Goal: Task Accomplishment & Management: Use online tool/utility

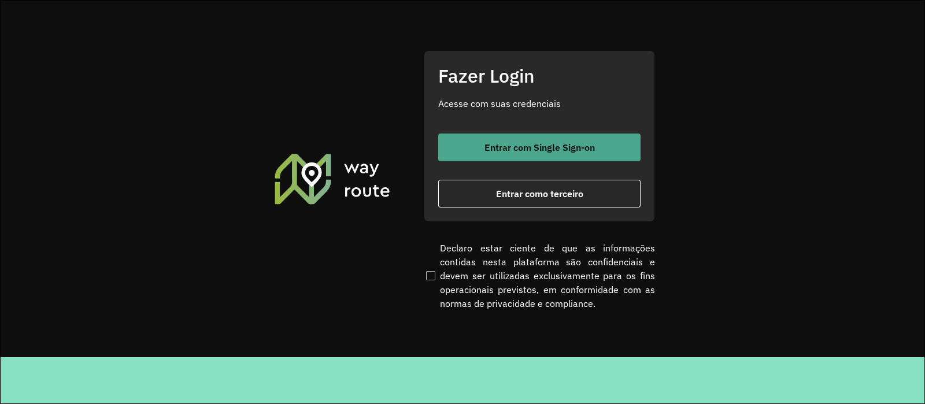
click at [496, 149] on span "Entrar com Single Sign-on" at bounding box center [540, 147] width 110 height 9
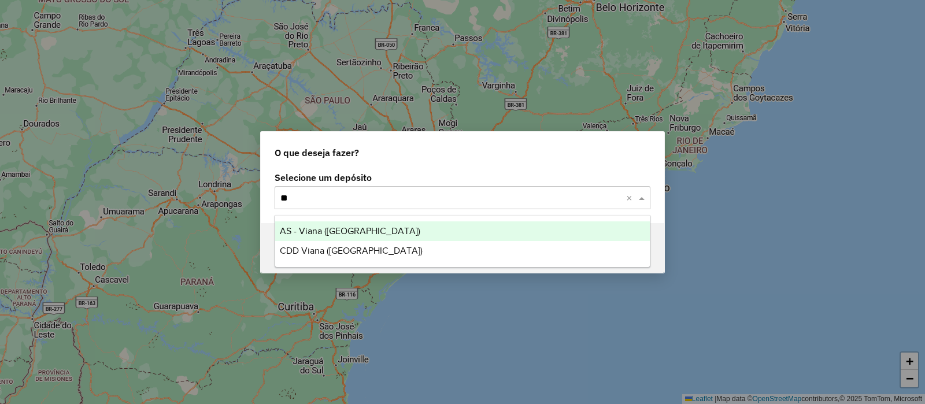
type input "***"
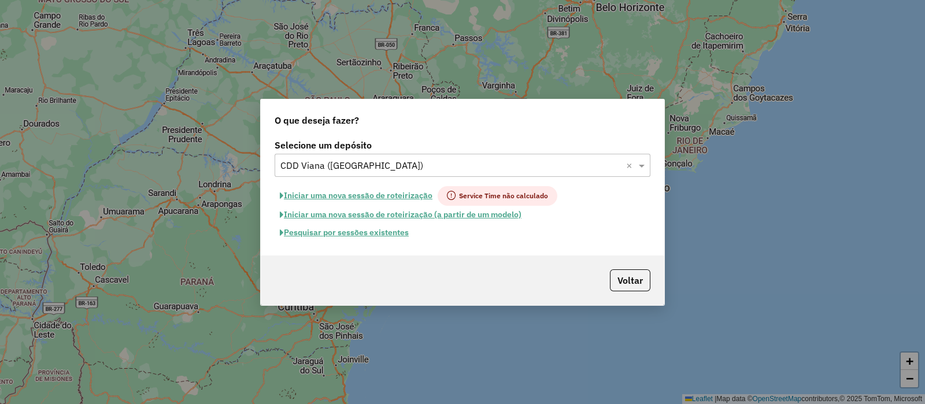
click at [361, 235] on button "Pesquisar por sessões existentes" at bounding box center [344, 233] width 139 height 18
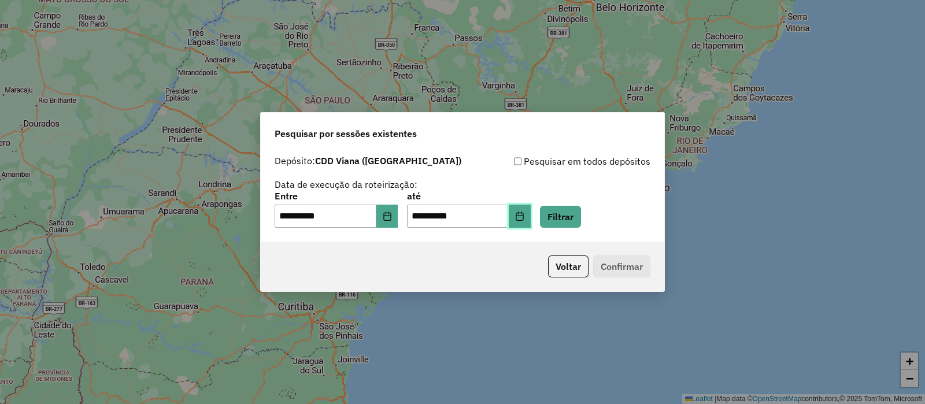
click at [524, 217] on icon "Choose Date" at bounding box center [519, 216] width 9 height 9
click at [360, 255] on div "Voltar Confirmar" at bounding box center [463, 267] width 404 height 50
click at [581, 224] on button "Filtrar" at bounding box center [560, 217] width 41 height 22
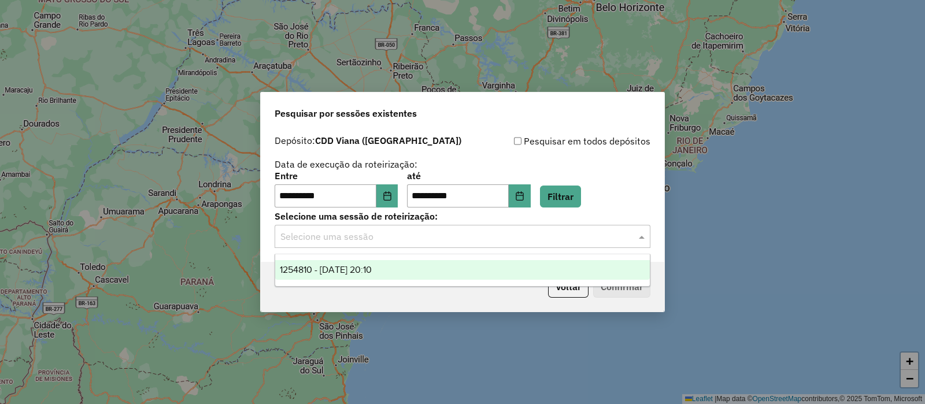
click at [398, 239] on input "text" at bounding box center [450, 237] width 341 height 14
click at [372, 267] on span "1254810 - 28/08/2025 20:10" at bounding box center [326, 270] width 92 height 10
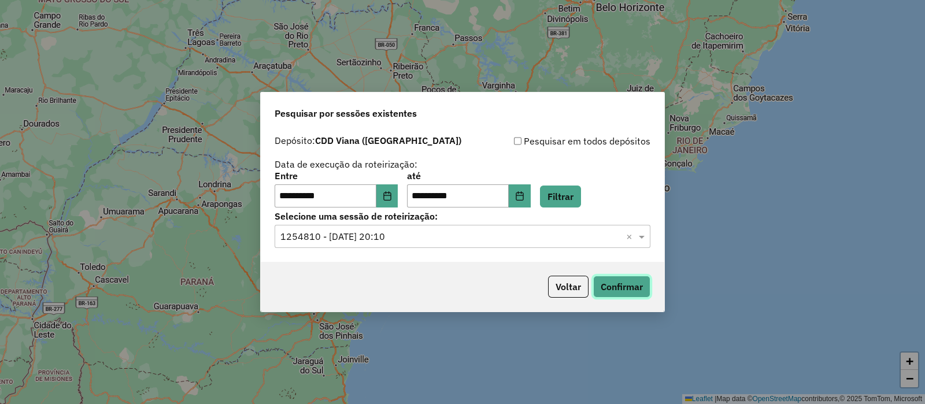
click at [627, 282] on button "Confirmar" at bounding box center [621, 287] width 57 height 22
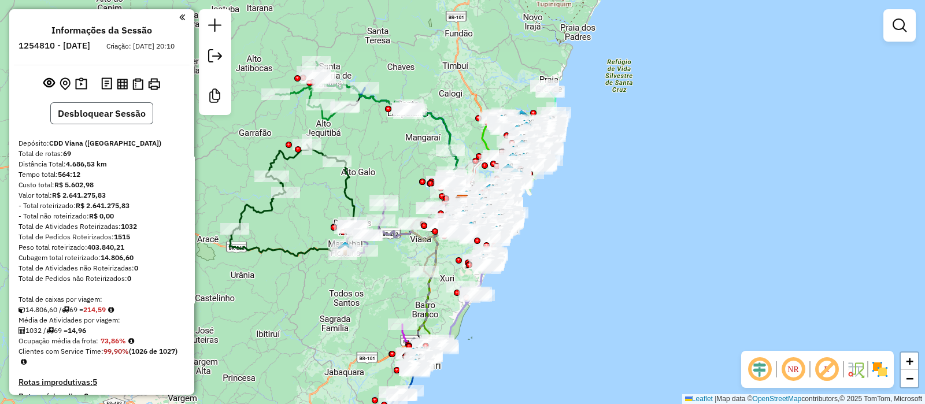
click at [111, 124] on button "Desbloquear Sessão" at bounding box center [101, 113] width 103 height 22
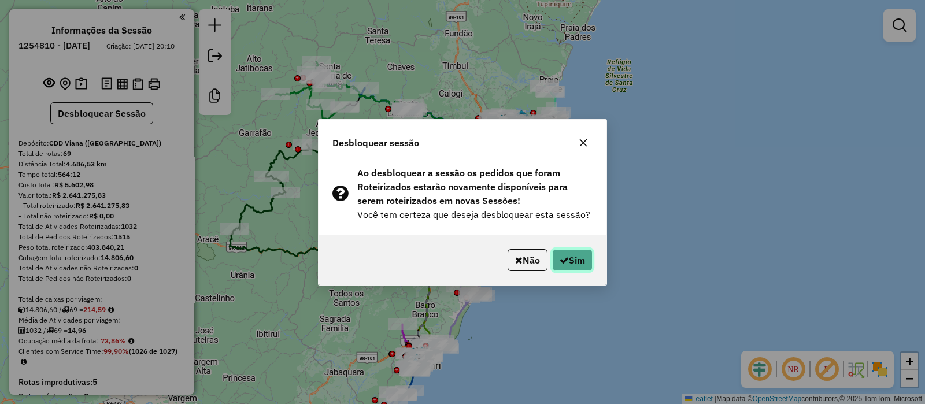
click at [574, 261] on button "Sim" at bounding box center [572, 260] width 40 height 22
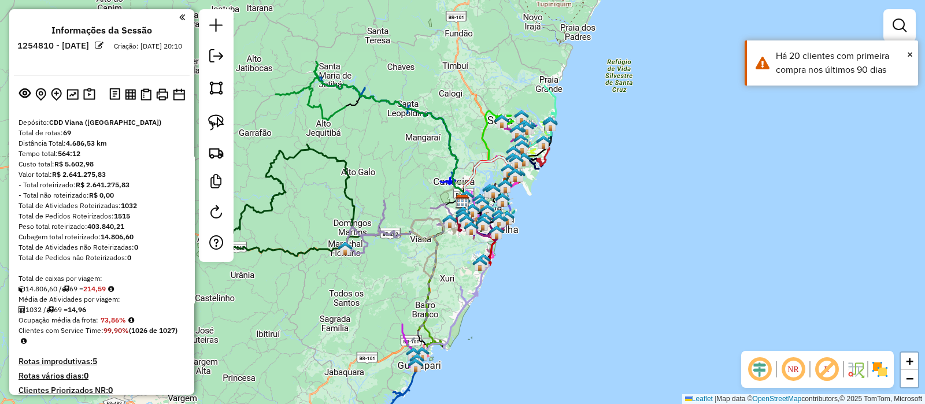
click at [763, 376] on em at bounding box center [760, 370] width 28 height 28
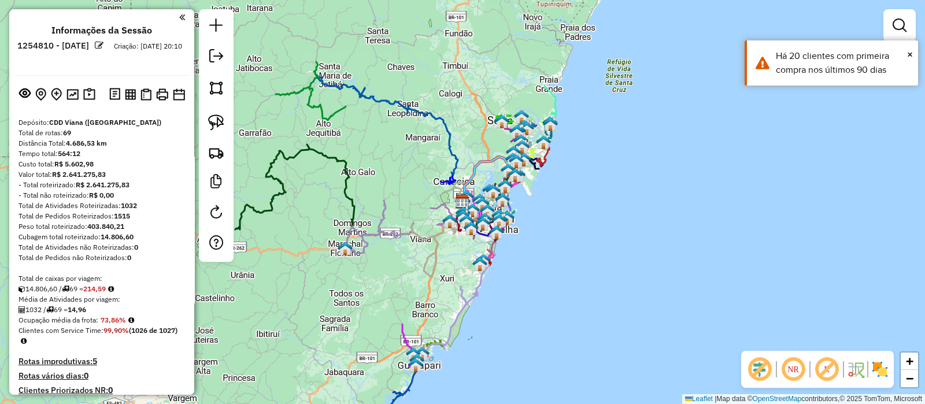
click at [825, 365] on em at bounding box center [827, 370] width 28 height 28
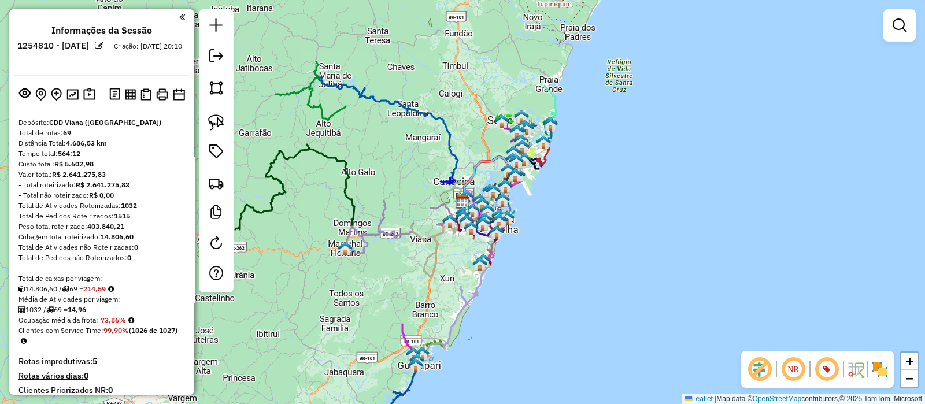
click at [883, 371] on img at bounding box center [880, 369] width 19 height 19
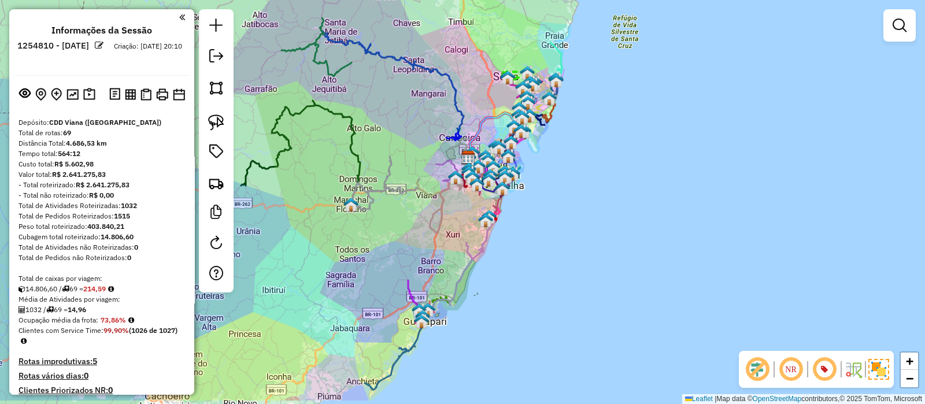
drag, startPoint x: 483, startPoint y: 314, endPoint x: 485, endPoint y: 304, distance: 10.6
click at [485, 304] on div "Janela de atendimento Grade de atendimento Capacidade Transportadoras Veículos …" at bounding box center [462, 202] width 925 height 404
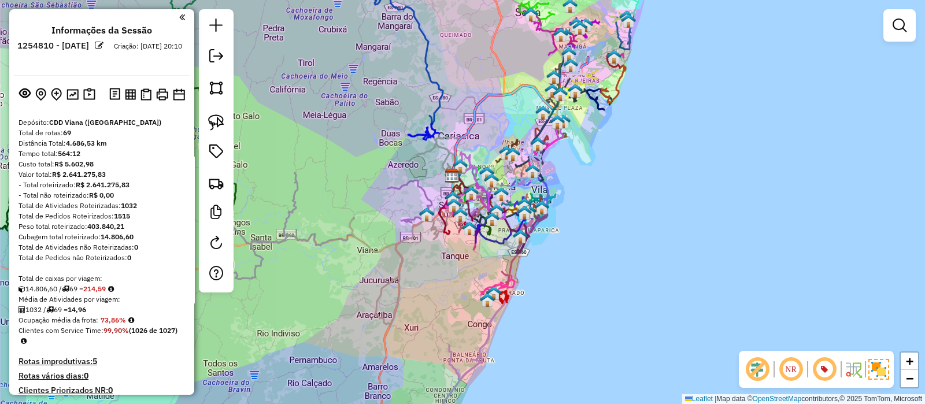
drag, startPoint x: 639, startPoint y: 108, endPoint x: 610, endPoint y: 165, distance: 64.1
click at [619, 184] on div "Janela de atendimento Grade de atendimento Capacidade Transportadoras Veículos …" at bounding box center [462, 202] width 925 height 404
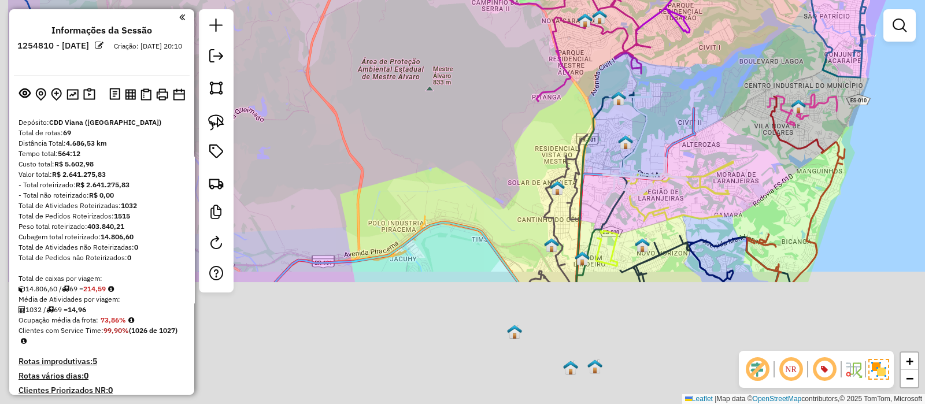
drag, startPoint x: 368, startPoint y: 360, endPoint x: 540, endPoint y: 8, distance: 392.3
click at [535, 13] on div "Janela de atendimento Grade de atendimento Capacidade Transportadoras Veículos …" at bounding box center [462, 202] width 925 height 404
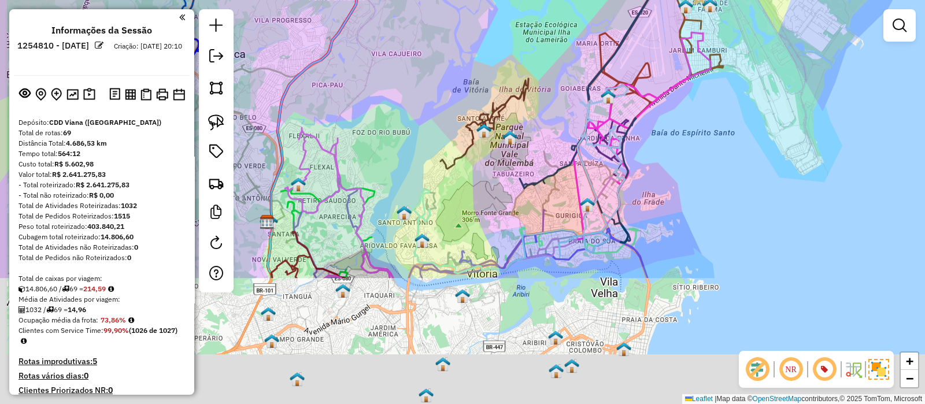
drag, startPoint x: 483, startPoint y: 36, endPoint x: 492, endPoint y: 9, distance: 28.7
click at [489, 10] on div "Janela de atendimento Grade de atendimento Capacidade Transportadoras Veículos …" at bounding box center [462, 202] width 925 height 404
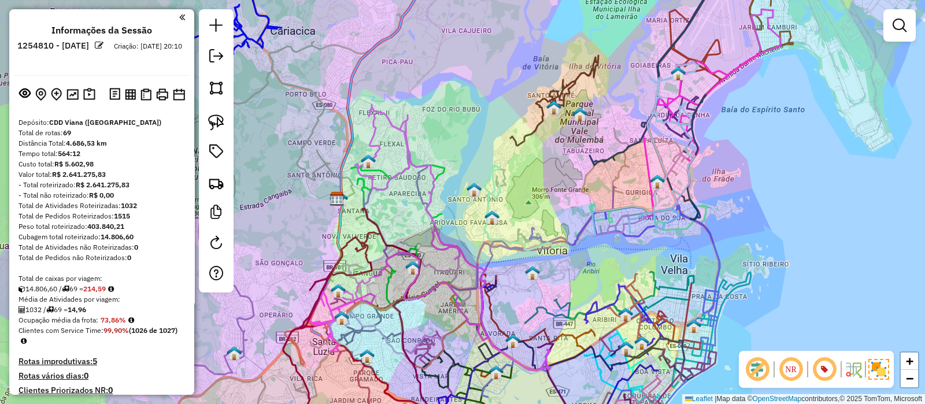
click at [415, 213] on div "Janela de atendimento Grade de atendimento Capacidade Transportadoras Veículos …" at bounding box center [462, 202] width 925 height 404
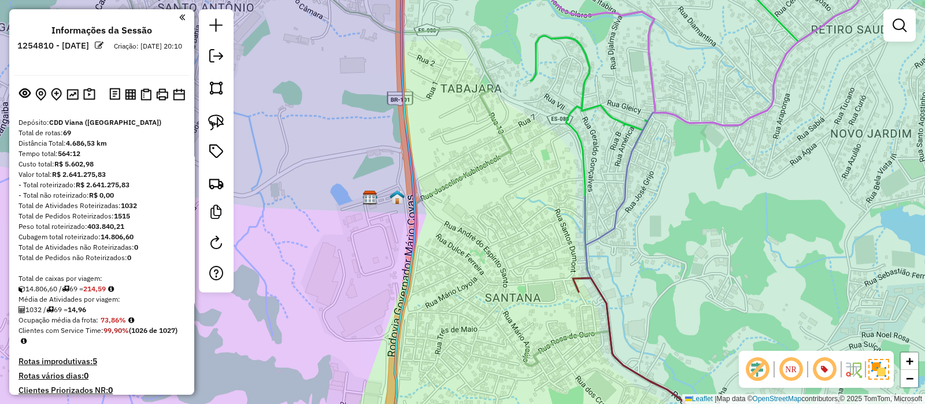
click at [401, 199] on img at bounding box center [397, 197] width 15 height 15
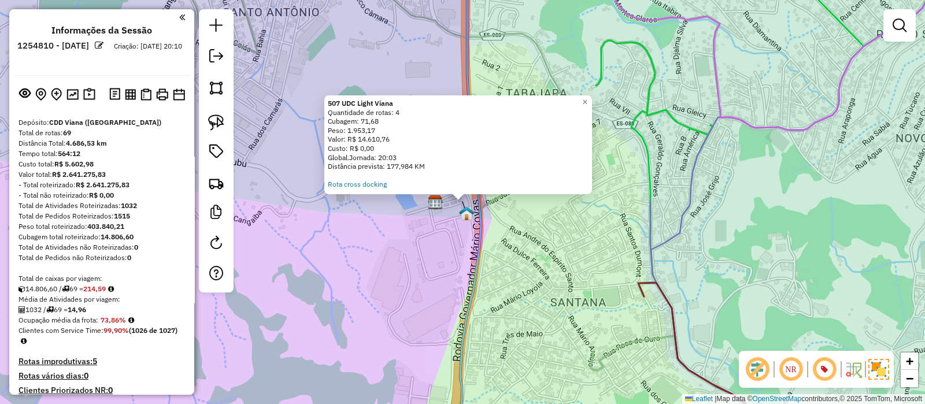
click at [383, 217] on div "507 UDC Light Viana Quantidade de rotas: 4 Cubagem: 71,68 Peso: 1.953,17 Valor:…" at bounding box center [462, 202] width 925 height 404
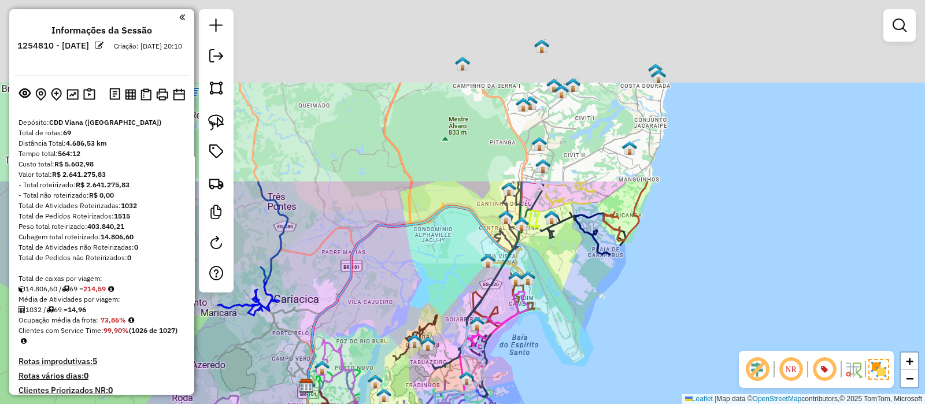
drag, startPoint x: 709, startPoint y: 101, endPoint x: 630, endPoint y: 221, distance: 144.2
click at [635, 339] on div "Janela de atendimento Grade de atendimento Capacidade Transportadoras Veículos …" at bounding box center [462, 202] width 925 height 404
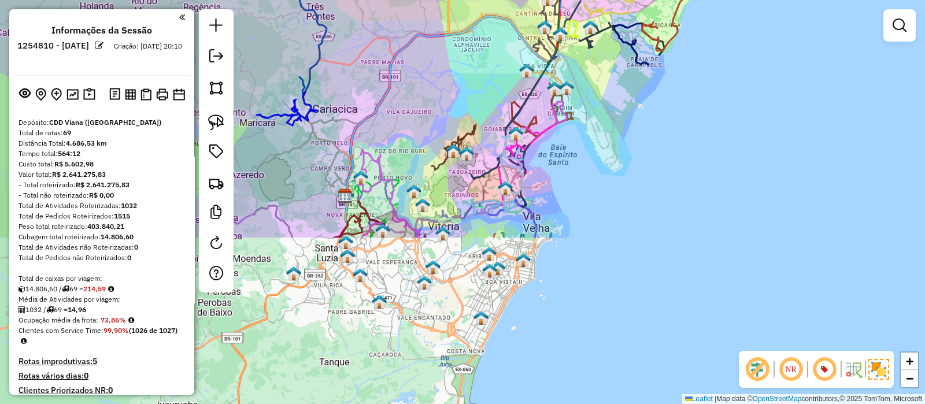
drag, startPoint x: 401, startPoint y: 287, endPoint x: 464, endPoint y: 248, distance: 74.3
click at [444, 75] on div "Janela de atendimento Grade de atendimento Capacidade Transportadoras Veículos …" at bounding box center [462, 202] width 925 height 404
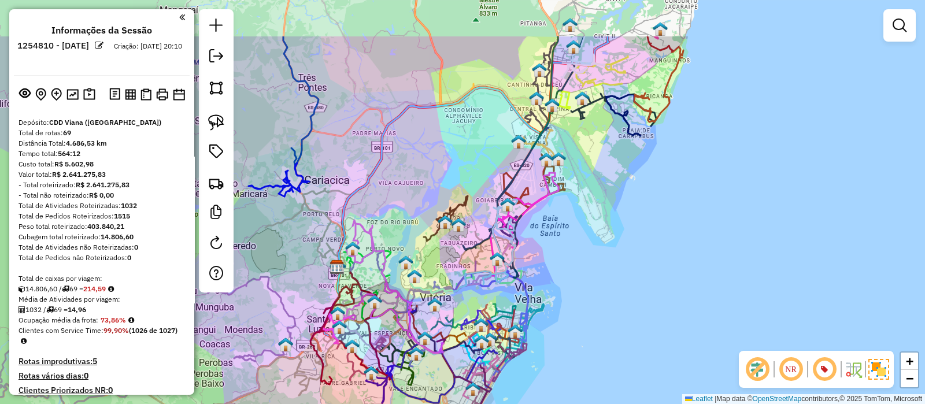
drag, startPoint x: 604, startPoint y: 197, endPoint x: 620, endPoint y: 135, distance: 63.4
click at [599, 241] on div "Janela de atendimento Grade de atendimento Capacidade Transportadoras Veículos …" at bounding box center [462, 202] width 925 height 404
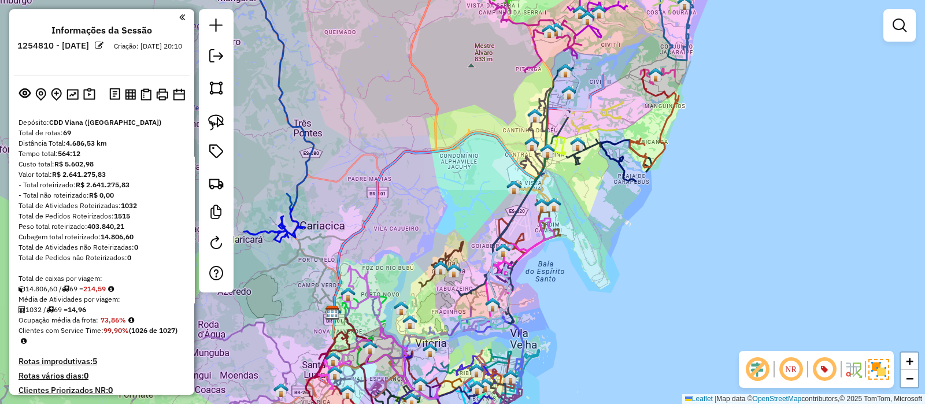
drag, startPoint x: 565, startPoint y: 224, endPoint x: 585, endPoint y: 133, distance: 93.0
click at [585, 134] on div "Janela de atendimento Grade de atendimento Capacidade Transportadoras Veículos …" at bounding box center [462, 202] width 925 height 404
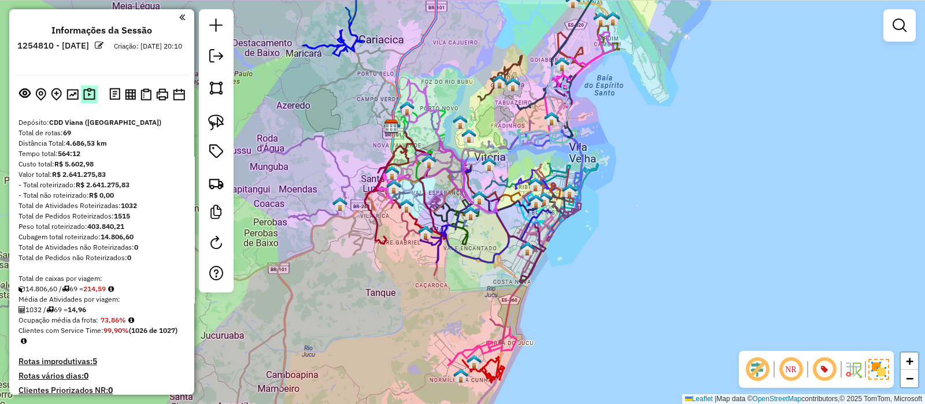
click at [90, 94] on img at bounding box center [89, 94] width 12 height 13
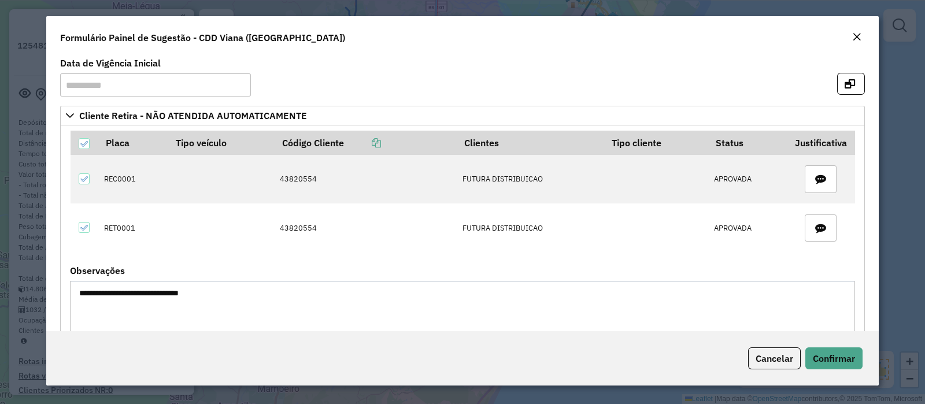
click at [852, 40] on em "Close" at bounding box center [856, 36] width 9 height 9
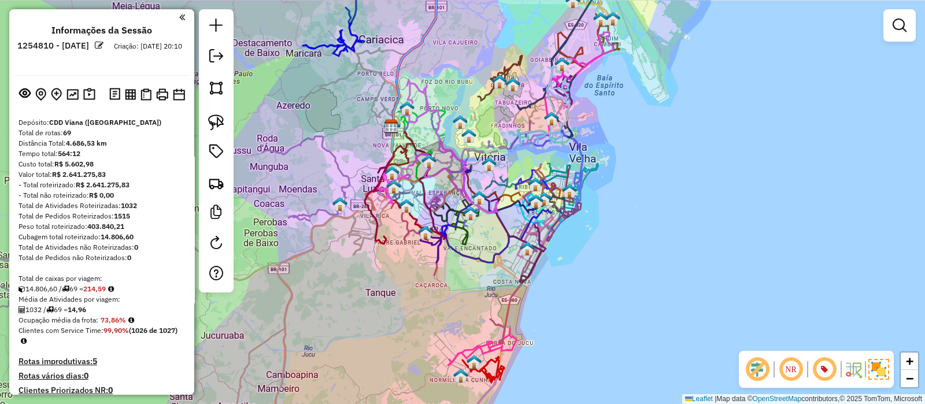
select select "**********"
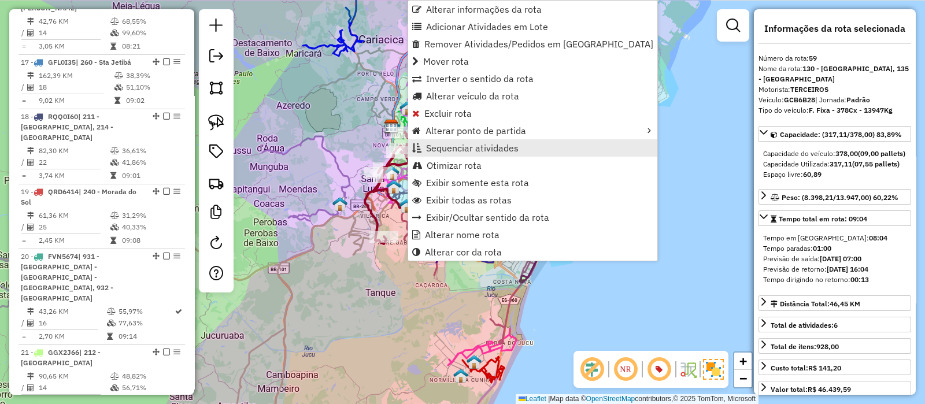
scroll to position [4370, 0]
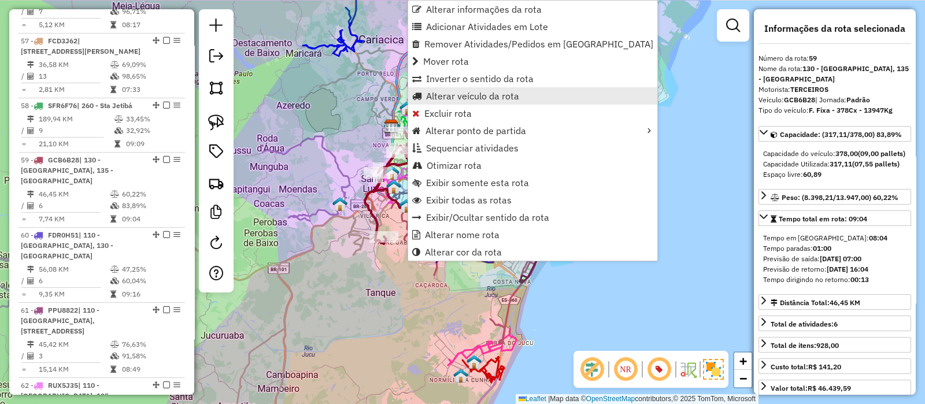
click at [441, 96] on span "Alterar veículo da rota" at bounding box center [472, 95] width 93 height 9
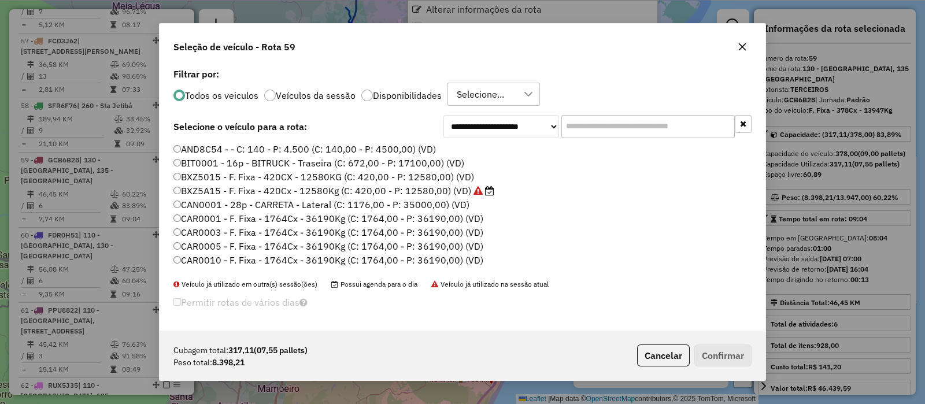
click at [599, 124] on input "text" at bounding box center [647, 126] width 173 height 23
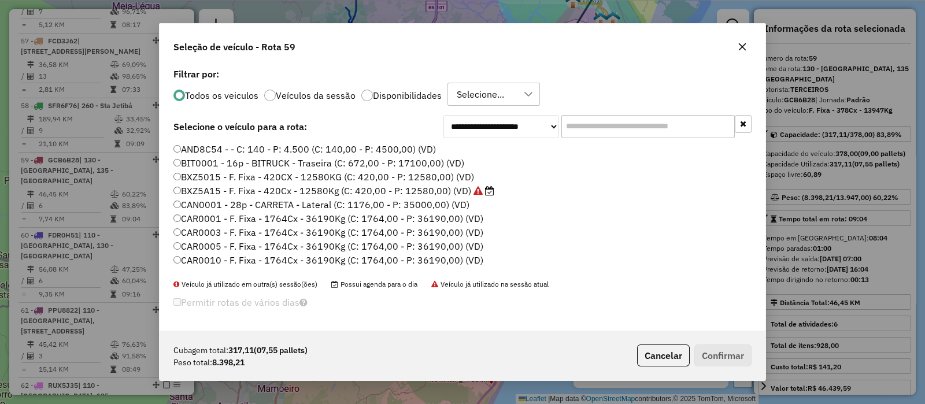
scroll to position [6, 3]
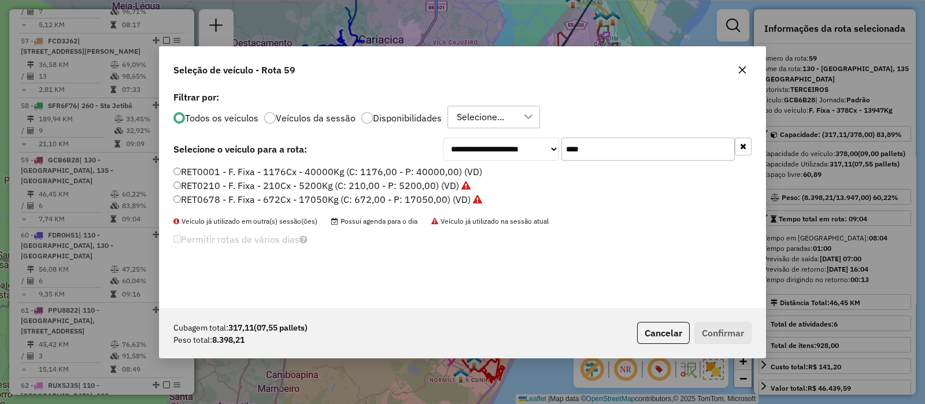
type input "****"
click at [745, 71] on icon "button" at bounding box center [742, 69] width 9 height 9
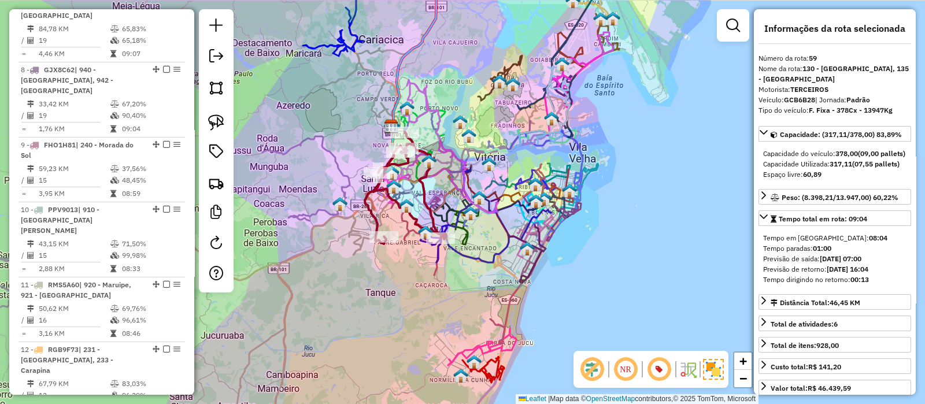
scroll to position [0, 0]
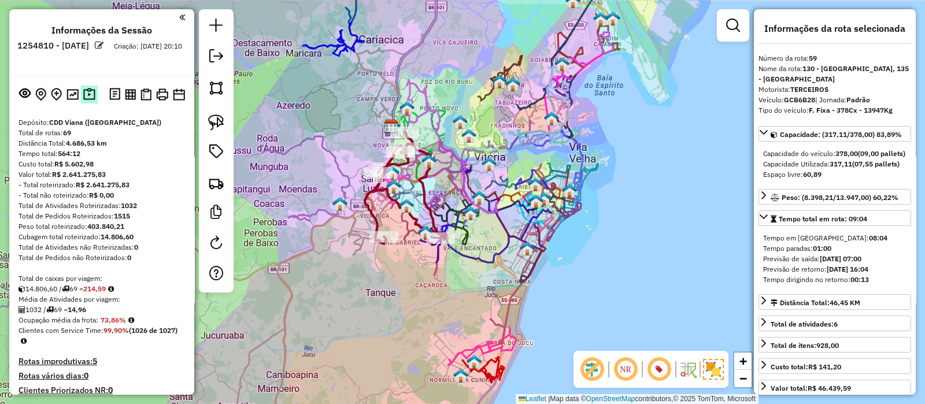
click at [84, 88] on img at bounding box center [89, 94] width 12 height 13
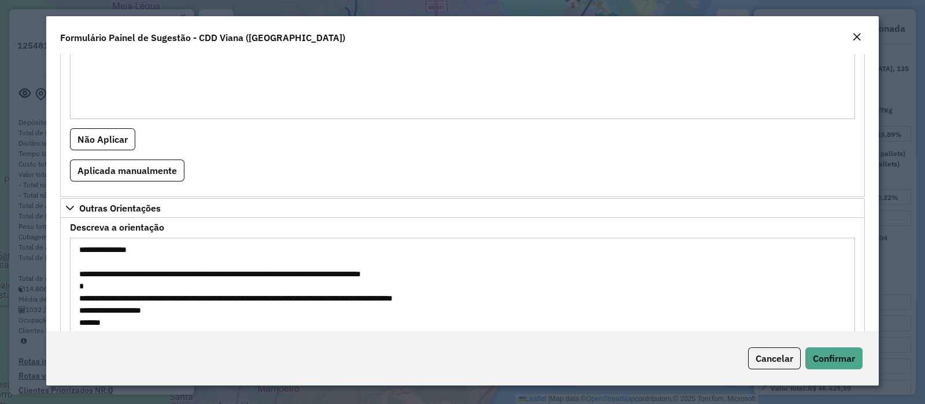
scroll to position [1625, 0]
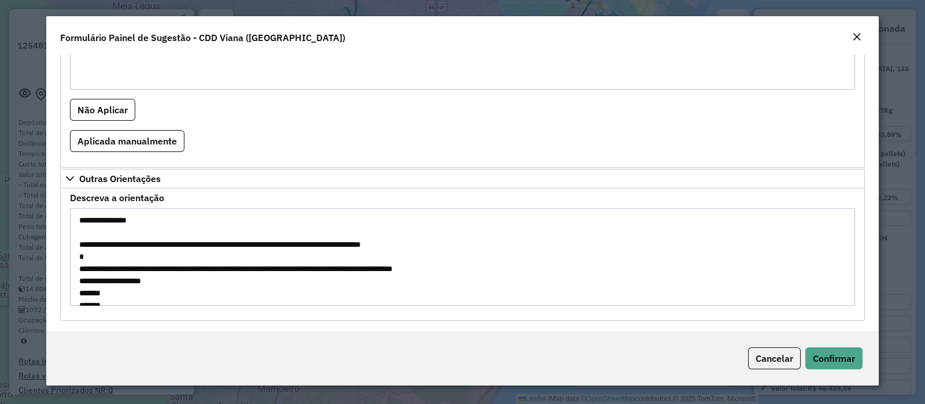
drag, startPoint x: 79, startPoint y: 241, endPoint x: 444, endPoint y: 239, distance: 365.4
click at [444, 239] on textarea "**********" at bounding box center [462, 257] width 785 height 98
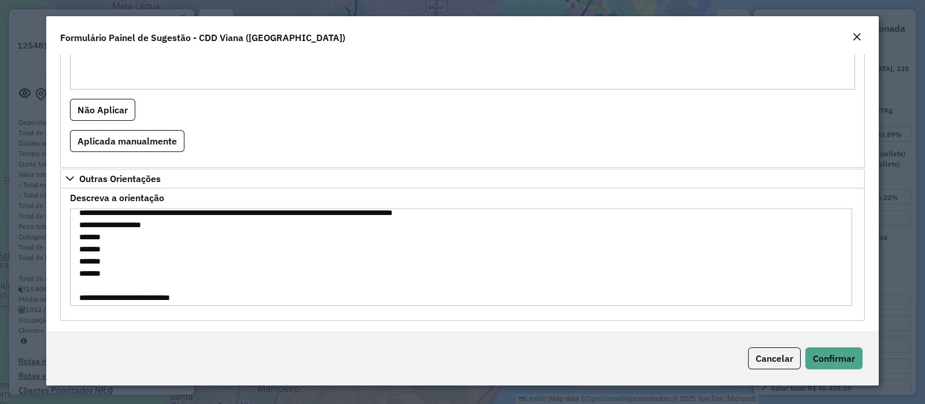
scroll to position [72, 0]
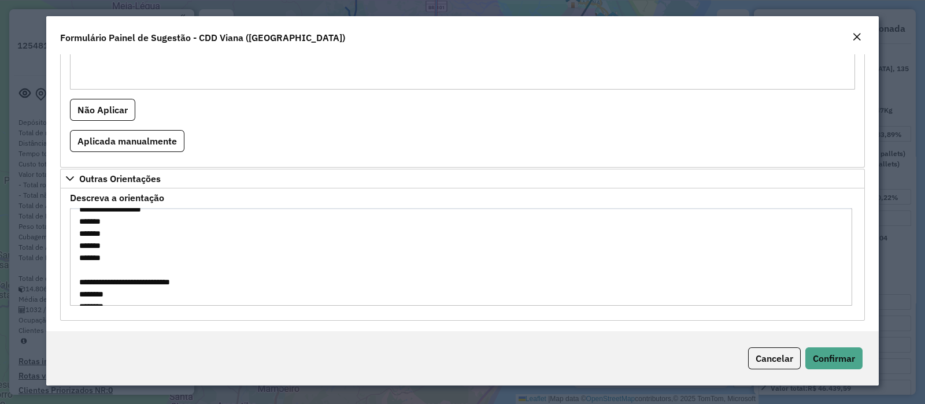
drag, startPoint x: 77, startPoint y: 254, endPoint x: 107, endPoint y: 258, distance: 30.4
click at [107, 258] on textarea "**********" at bounding box center [461, 257] width 782 height 98
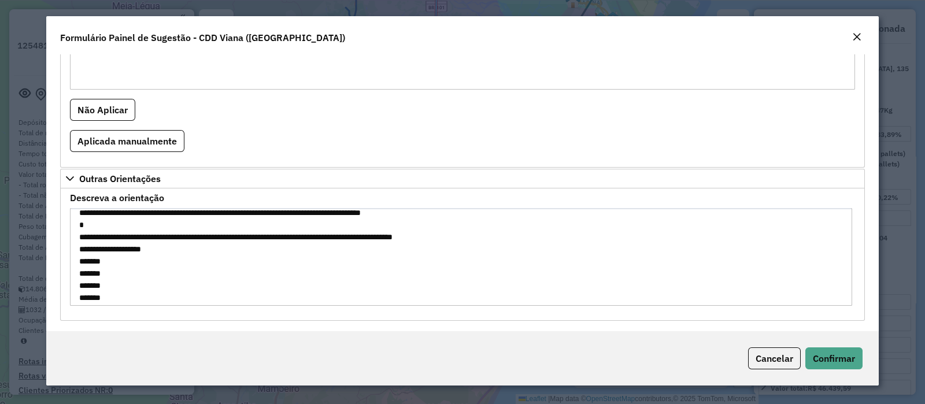
scroll to position [0, 0]
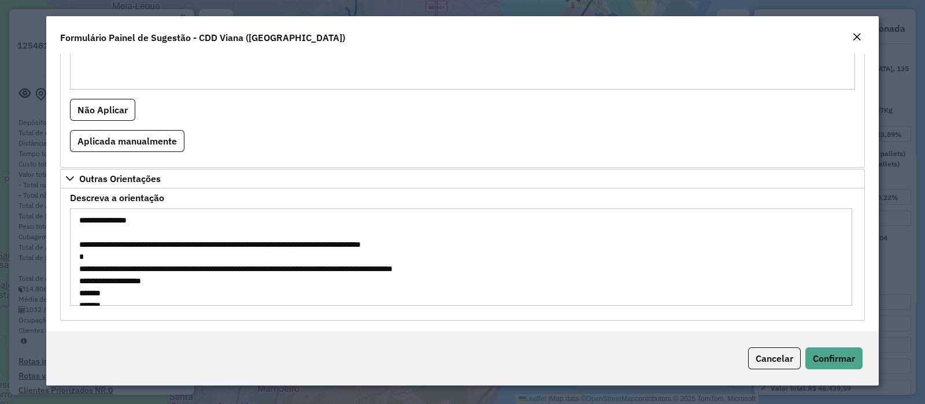
drag, startPoint x: 167, startPoint y: 264, endPoint x: 198, endPoint y: 270, distance: 31.9
click at [198, 270] on textarea "**********" at bounding box center [461, 257] width 782 height 98
click at [200, 267] on textarea "**********" at bounding box center [461, 257] width 782 height 98
drag, startPoint x: 161, startPoint y: 265, endPoint x: 194, endPoint y: 270, distance: 33.4
click at [194, 270] on textarea "**********" at bounding box center [461, 257] width 782 height 98
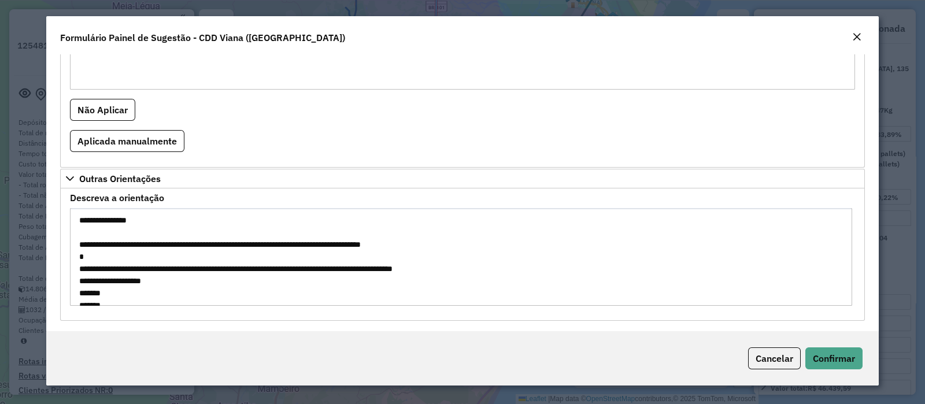
click at [180, 267] on textarea "**********" at bounding box center [461, 257] width 782 height 98
drag, startPoint x: 163, startPoint y: 266, endPoint x: 196, endPoint y: 268, distance: 33.0
click at [196, 268] on textarea "**********" at bounding box center [461, 257] width 782 height 98
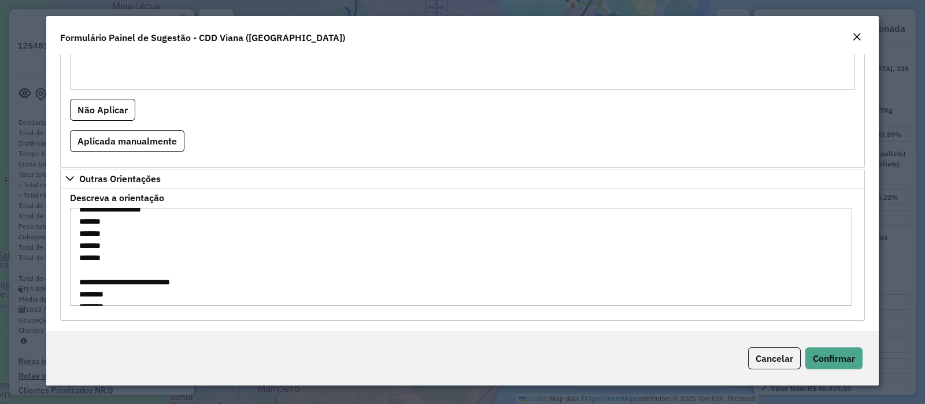
drag, startPoint x: 79, startPoint y: 215, endPoint x: 119, endPoint y: 257, distance: 57.7
click at [119, 257] on textarea "**********" at bounding box center [461, 257] width 782 height 98
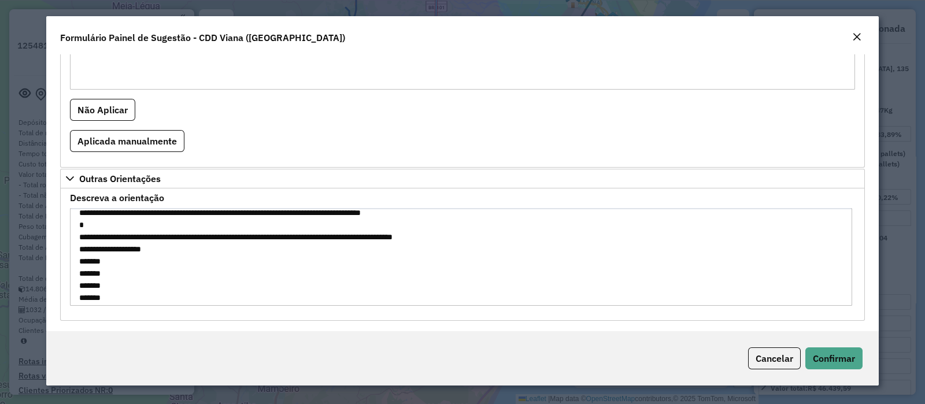
scroll to position [0, 0]
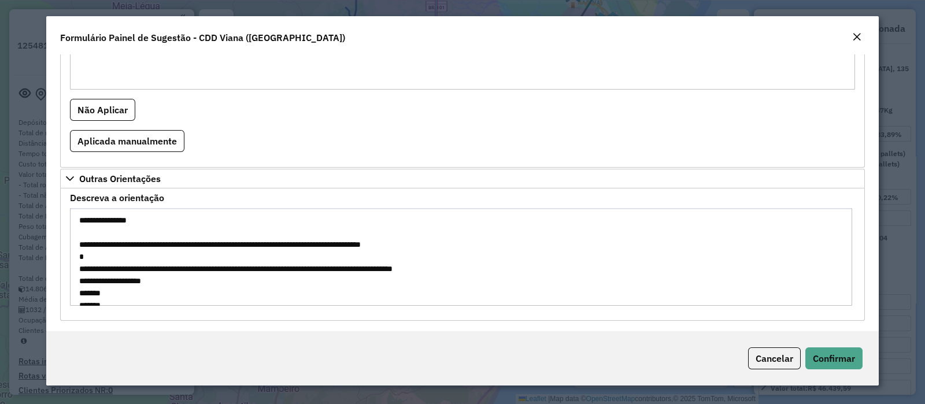
drag, startPoint x: 451, startPoint y: 265, endPoint x: 491, endPoint y: 271, distance: 40.9
click at [491, 271] on textarea "**********" at bounding box center [461, 257] width 782 height 98
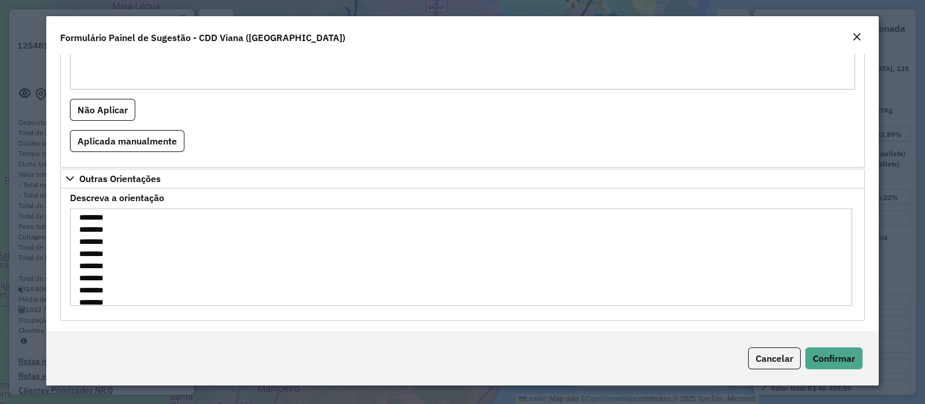
scroll to position [242, 0]
drag, startPoint x: 80, startPoint y: 287, endPoint x: 124, endPoint y: 279, distance: 45.4
click at [124, 279] on textarea "**********" at bounding box center [461, 257] width 782 height 98
click at [98, 261] on textarea "**********" at bounding box center [461, 257] width 782 height 98
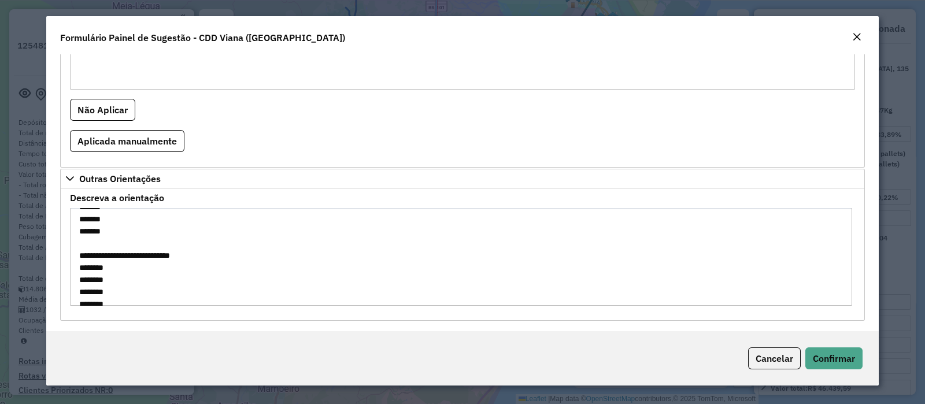
click at [98, 261] on textarea "**********" at bounding box center [461, 257] width 782 height 98
click at [860, 31] on div "Close" at bounding box center [856, 38] width 9 height 14
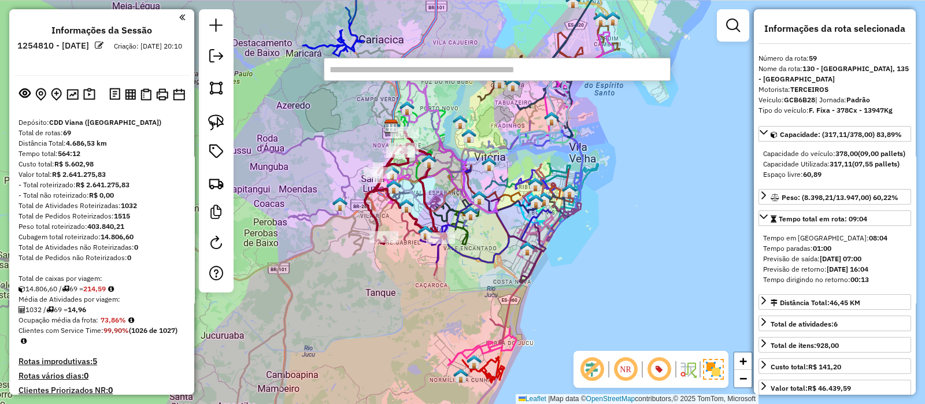
paste input "********"
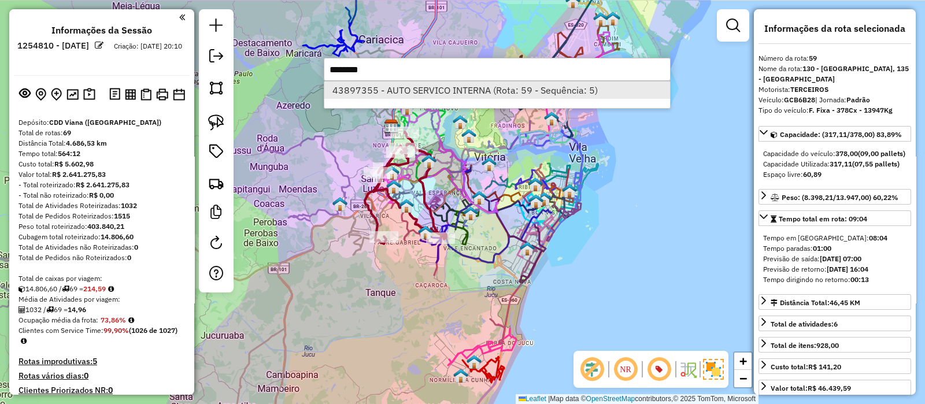
type input "********"
click at [486, 88] on li "43897355 - AUTO SERVICO INTERNA (Rota: 59 - Sequência: 5)" at bounding box center [497, 90] width 346 height 17
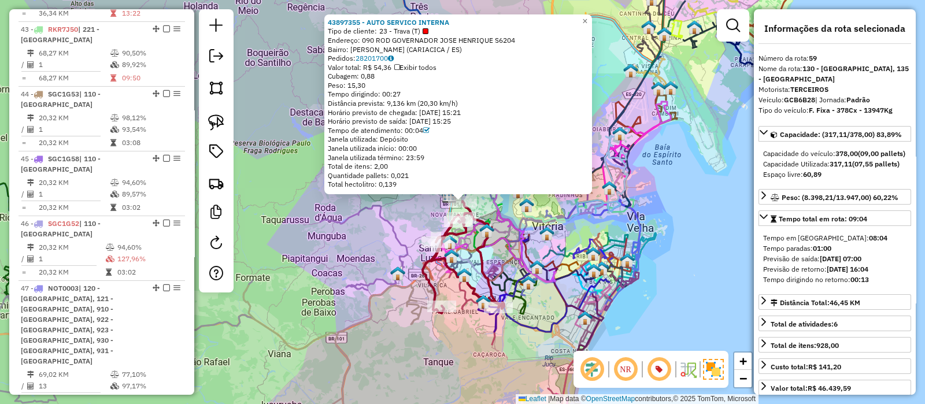
scroll to position [4370, 0]
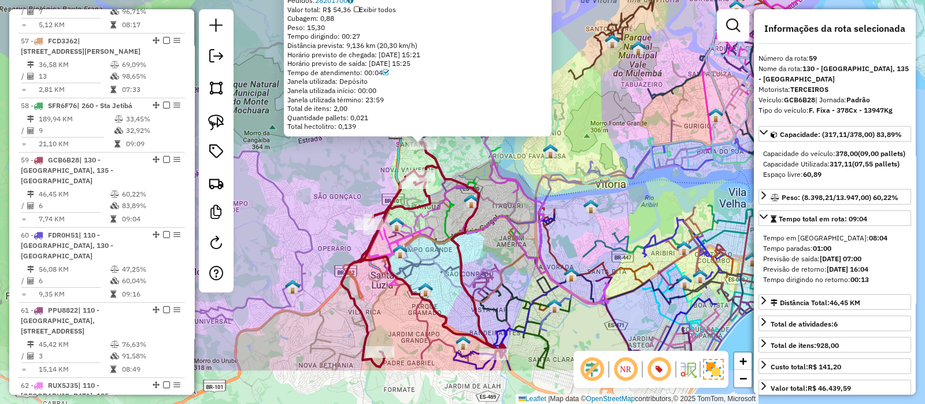
drag, startPoint x: 421, startPoint y: 290, endPoint x: 430, endPoint y: 186, distance: 104.4
click at [430, 186] on icon at bounding box center [489, 171] width 240 height 266
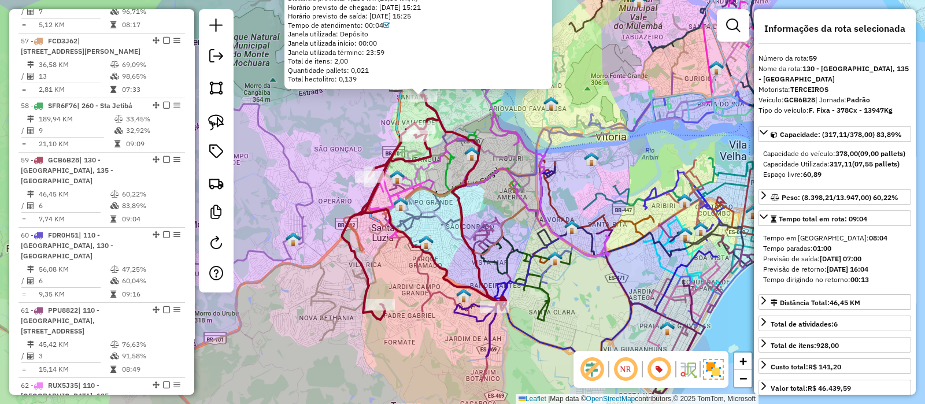
click at [399, 230] on icon at bounding box center [424, 207] width 164 height 225
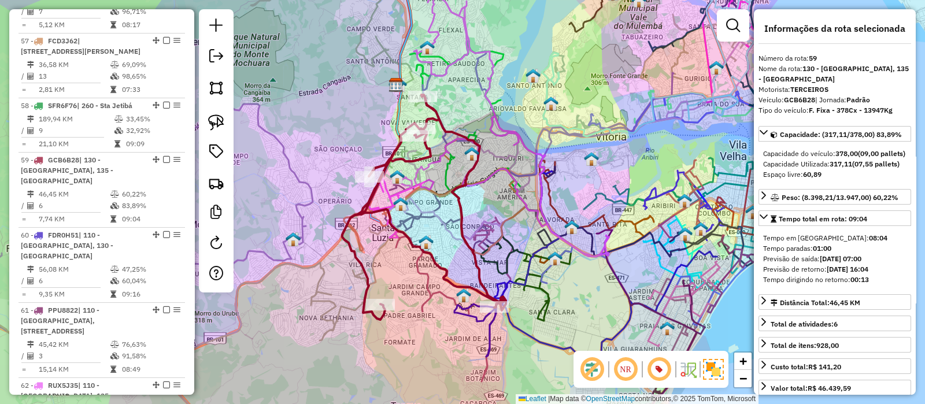
click at [398, 229] on icon at bounding box center [424, 207] width 164 height 225
click at [368, 202] on icon at bounding box center [424, 207] width 164 height 225
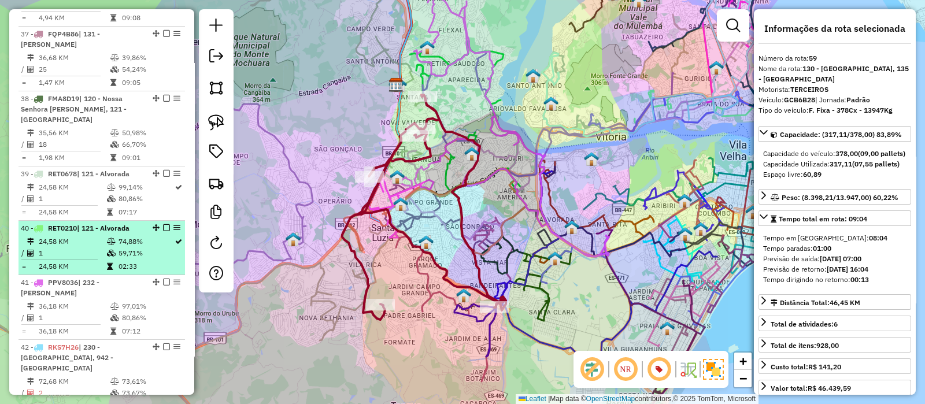
scroll to position [2852, 0]
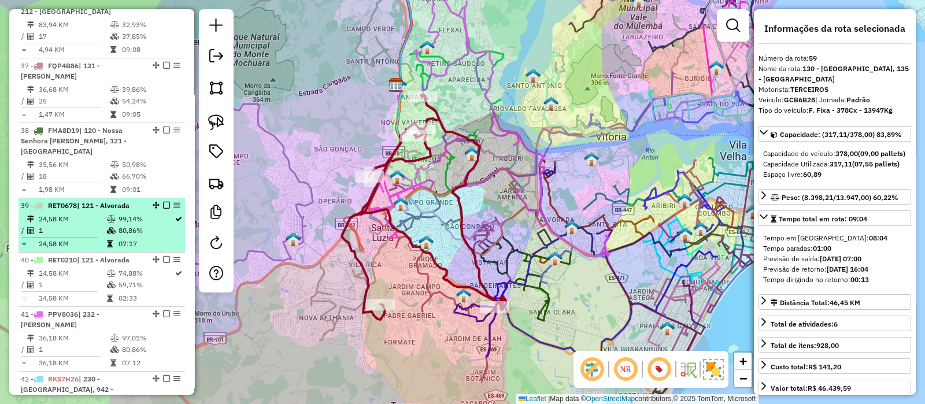
click at [95, 213] on td "24,58 KM" at bounding box center [72, 219] width 68 height 12
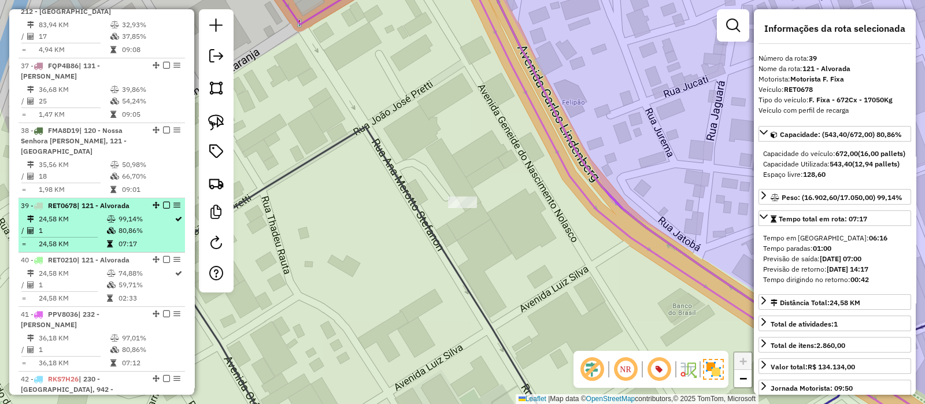
click at [80, 213] on td "24,58 KM" at bounding box center [72, 219] width 68 height 12
click at [164, 202] on em at bounding box center [166, 205] width 7 height 7
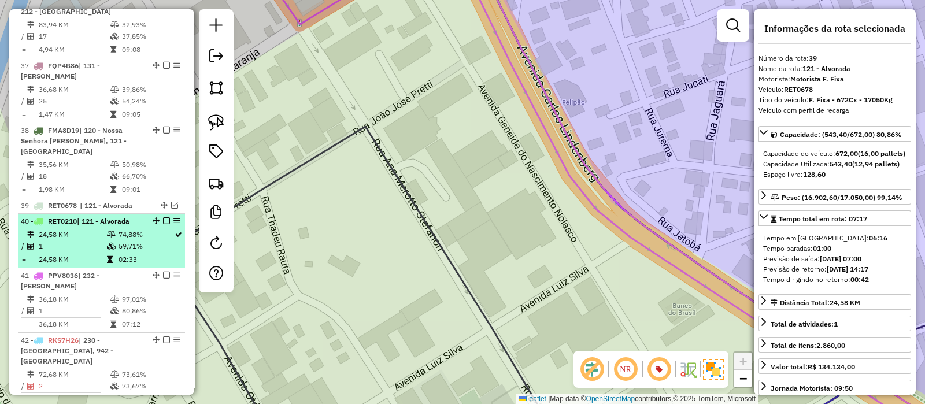
click at [127, 229] on td "74,88%" at bounding box center [146, 235] width 56 height 12
click at [164, 217] on em at bounding box center [166, 220] width 7 height 7
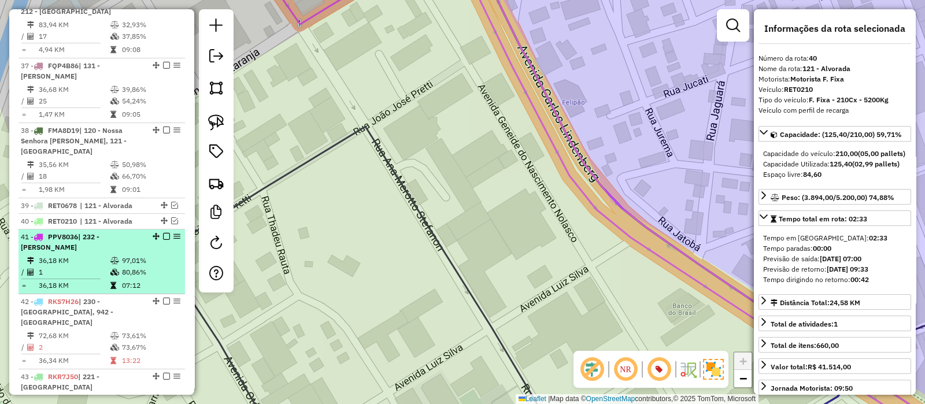
drag, startPoint x: 110, startPoint y: 177, endPoint x: 189, endPoint y: 206, distance: 84.3
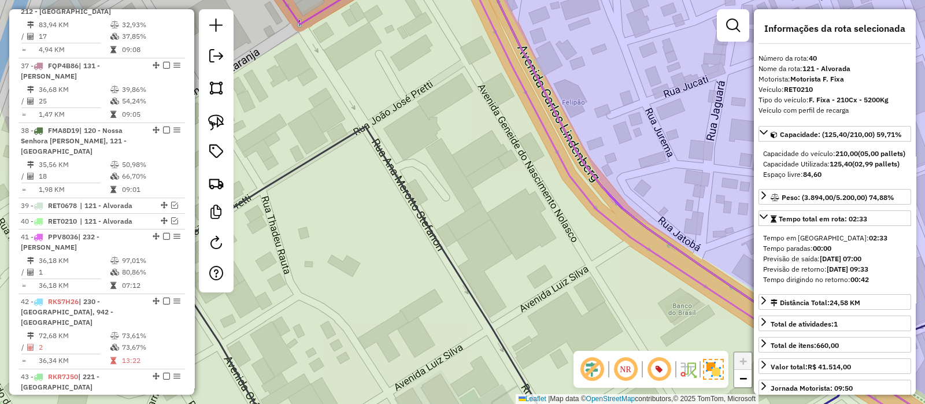
click at [110, 232] on div "41 - PPV8036 | 232 - José de Anchieta" at bounding box center [82, 242] width 123 height 21
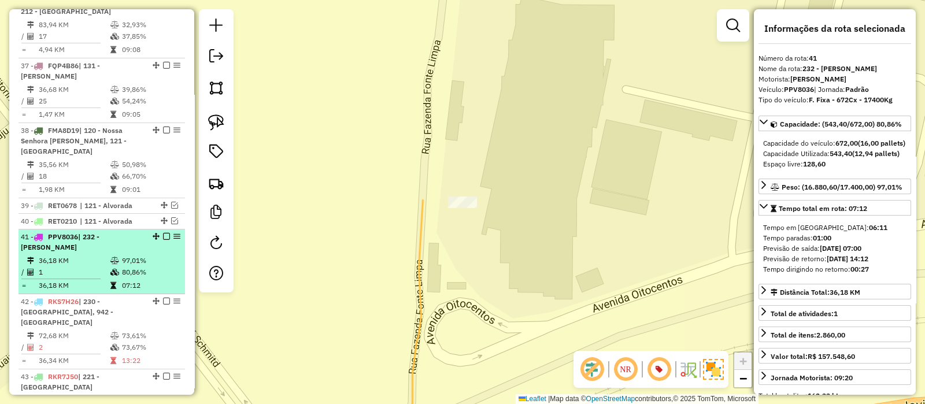
click at [163, 233] on em at bounding box center [166, 236] width 7 height 7
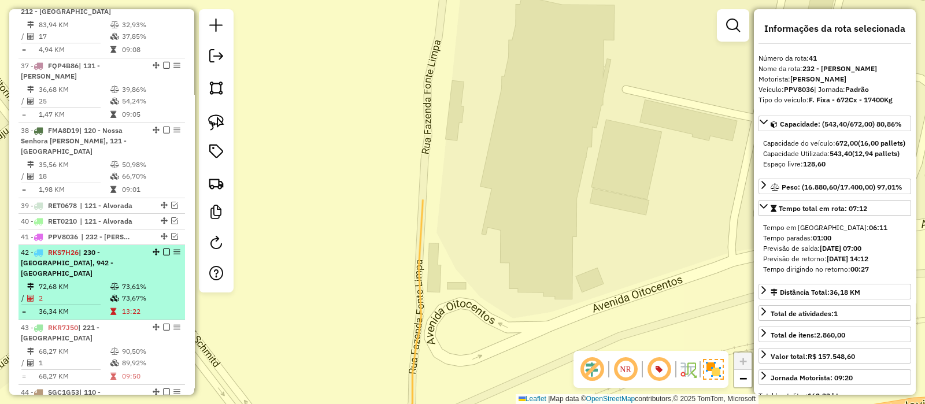
click at [131, 281] on td "73,61%" at bounding box center [150, 287] width 58 height 12
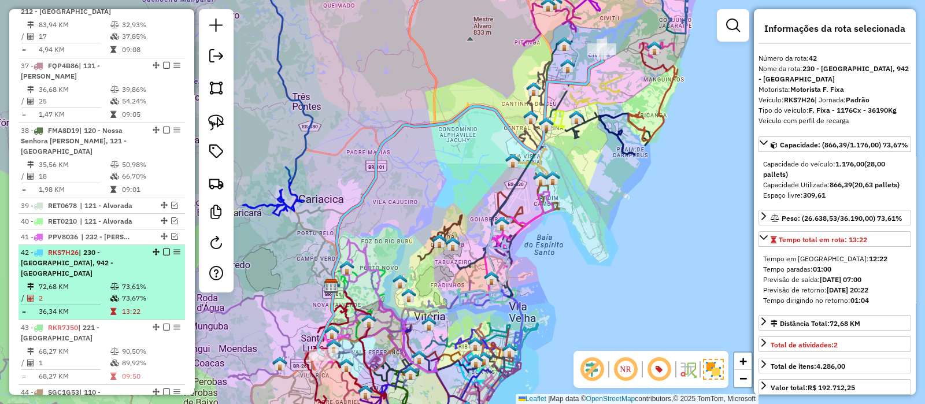
click at [164, 249] on em at bounding box center [166, 252] width 7 height 7
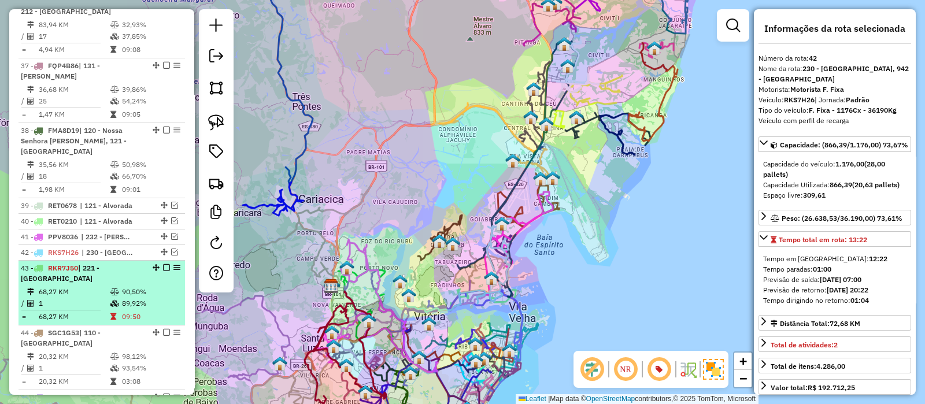
click at [164, 264] on em at bounding box center [166, 267] width 7 height 7
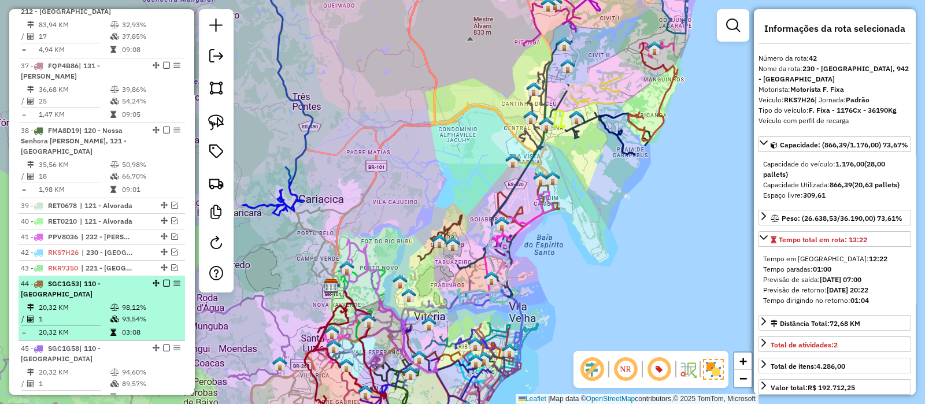
click at [104, 279] on div "44 - SGC1G53 | 110 - Vila Garrido" at bounding box center [82, 289] width 123 height 21
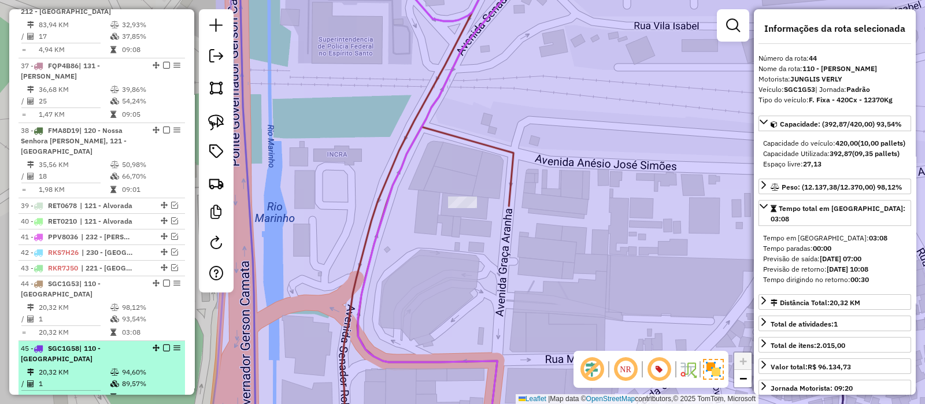
drag, startPoint x: 163, startPoint y: 215, endPoint x: 114, endPoint y: 269, distance: 72.9
click at [163, 280] on em at bounding box center [166, 283] width 7 height 7
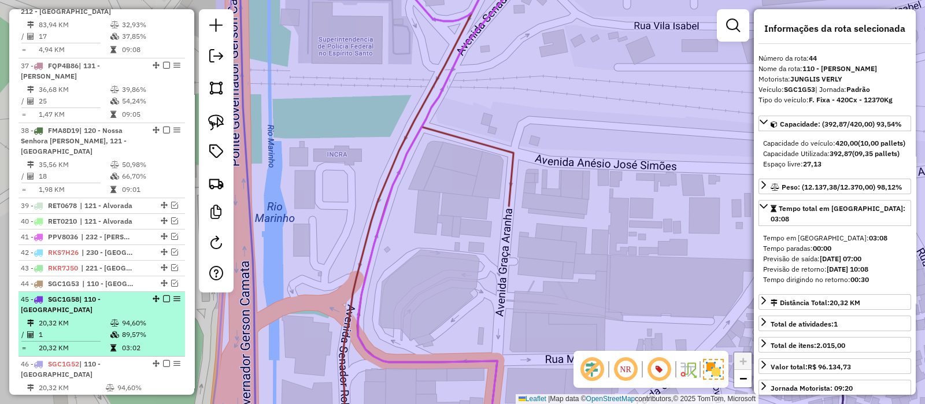
click at [103, 294] on div "45 - SGC1G58 | 110 - Vila Garrido" at bounding box center [82, 304] width 123 height 21
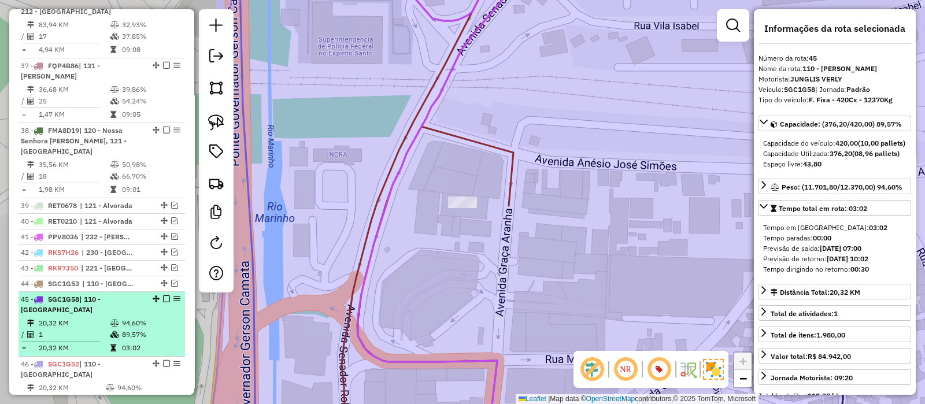
click at [164, 295] on em at bounding box center [166, 298] width 7 height 7
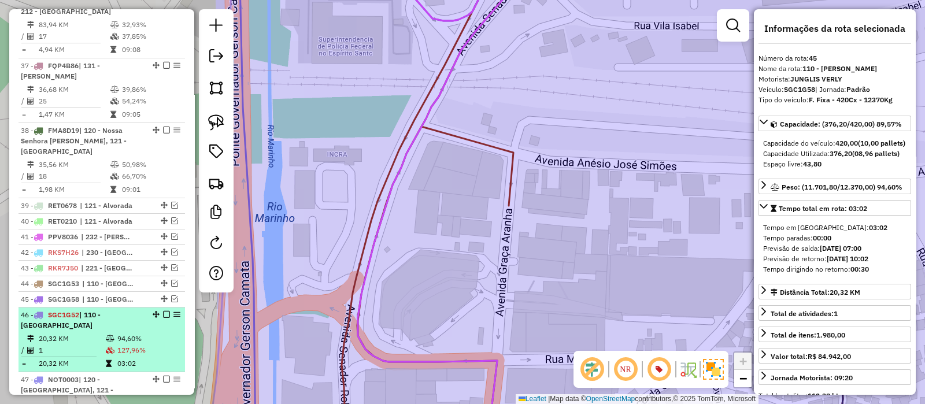
click at [105, 310] on div "46 - SGC1G52 | 110 - Vila Garrido" at bounding box center [82, 320] width 123 height 21
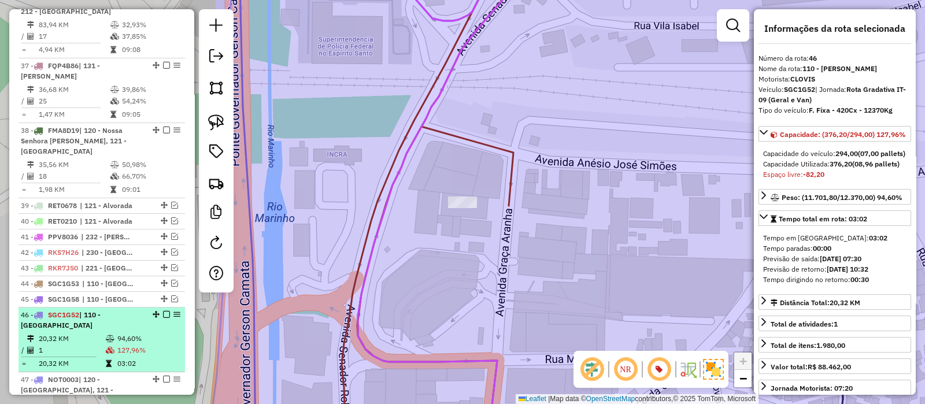
click at [163, 311] on em at bounding box center [166, 314] width 7 height 7
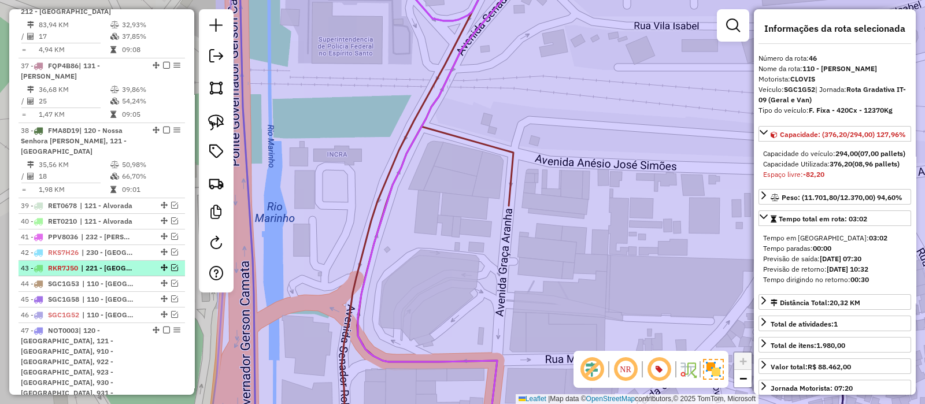
click at [87, 263] on span "| 221 - [GEOGRAPHIC_DATA]" at bounding box center [107, 268] width 53 height 10
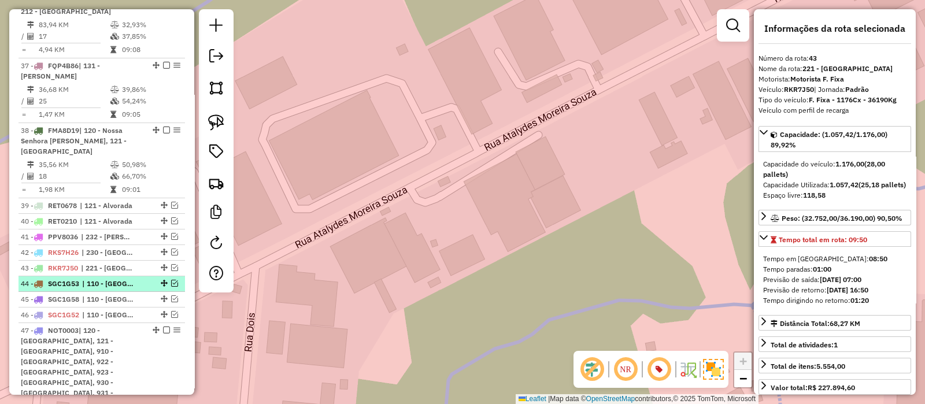
click at [88, 279] on span "| 110 - [GEOGRAPHIC_DATA]" at bounding box center [108, 284] width 53 height 10
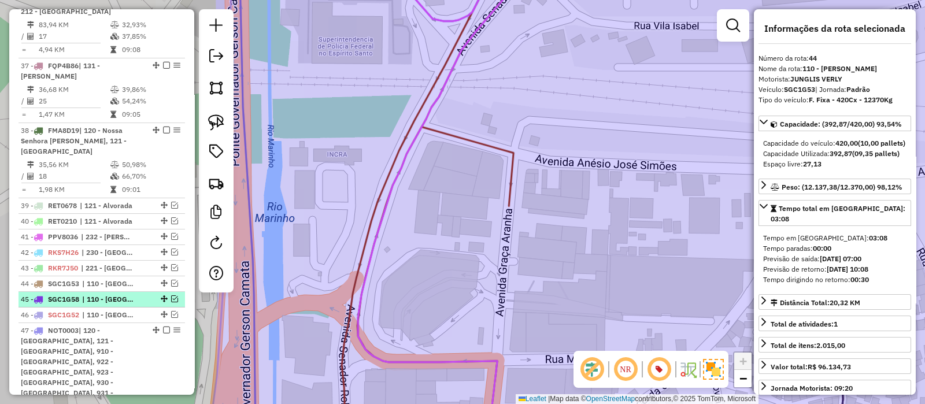
click at [87, 294] on span "| 110 - [GEOGRAPHIC_DATA]" at bounding box center [108, 299] width 53 height 10
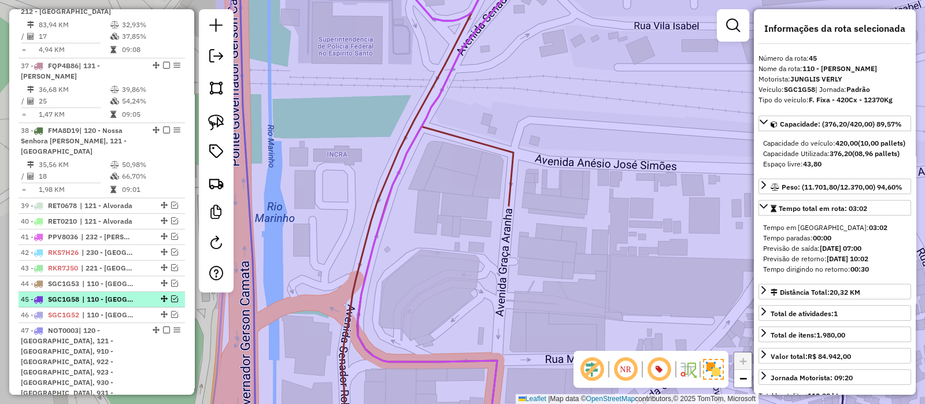
click at [172, 295] on em at bounding box center [174, 298] width 7 height 7
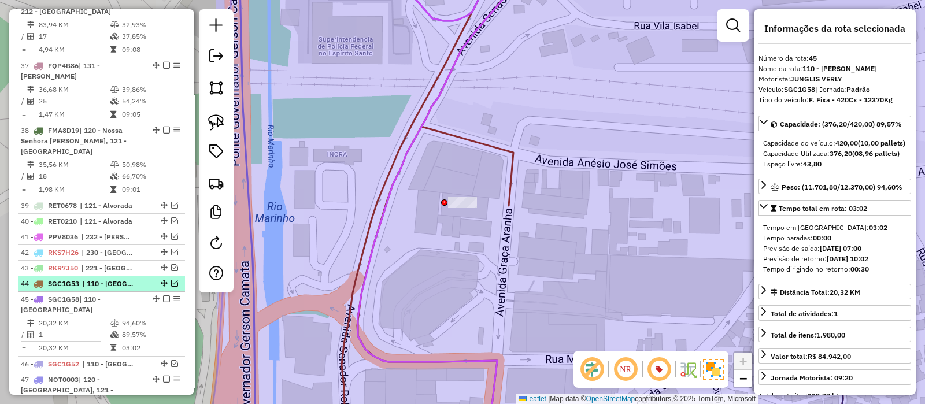
click at [171, 280] on em at bounding box center [174, 283] width 7 height 7
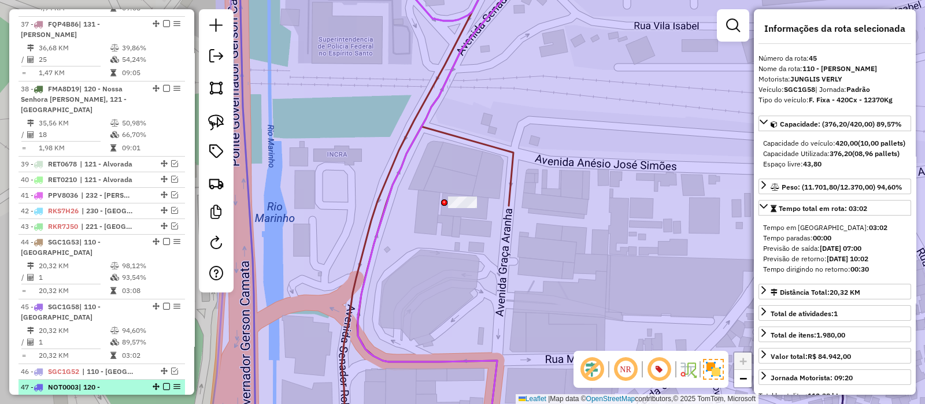
scroll to position [2924, 0]
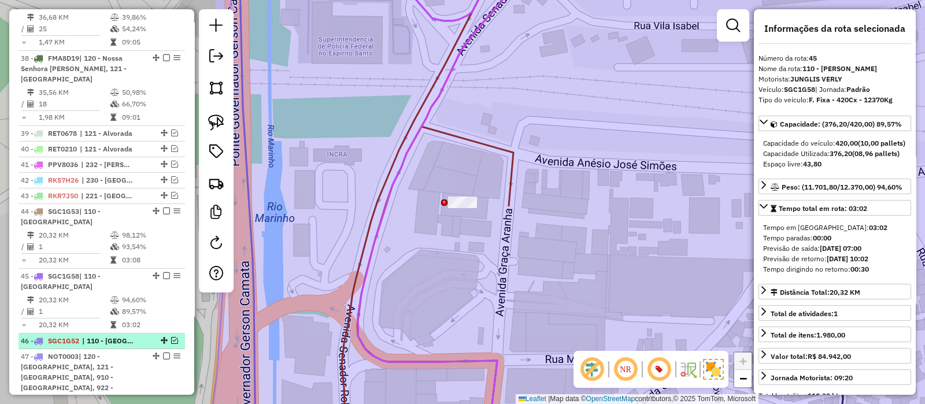
click at [173, 337] on em at bounding box center [174, 340] width 7 height 7
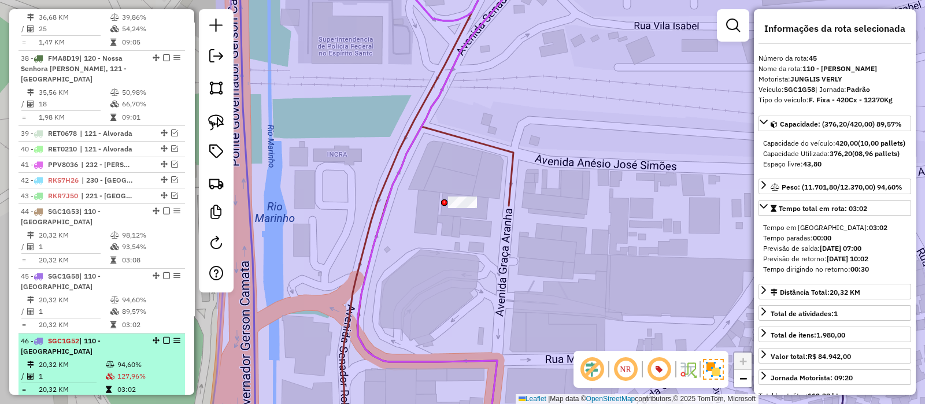
click at [163, 337] on em at bounding box center [166, 340] width 7 height 7
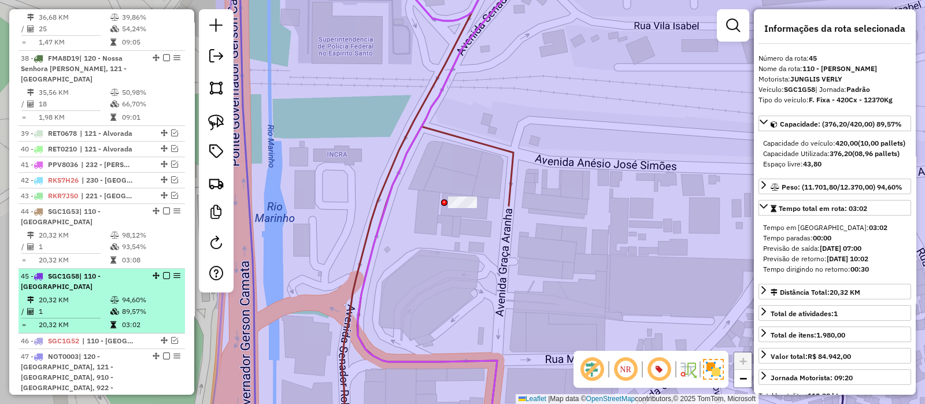
click at [163, 272] on em at bounding box center [166, 275] width 7 height 7
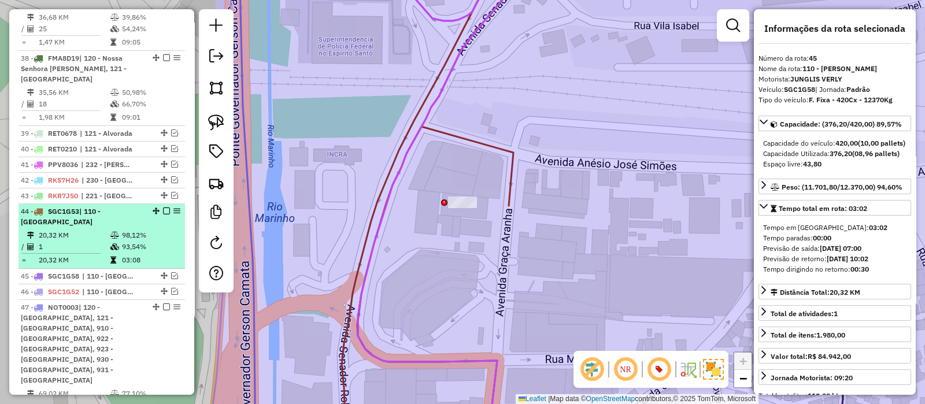
click at [163, 208] on em at bounding box center [166, 211] width 7 height 7
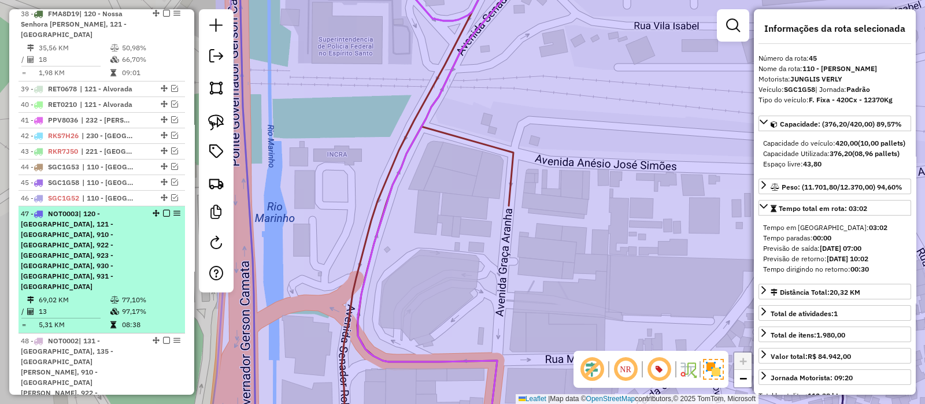
scroll to position [2997, 0]
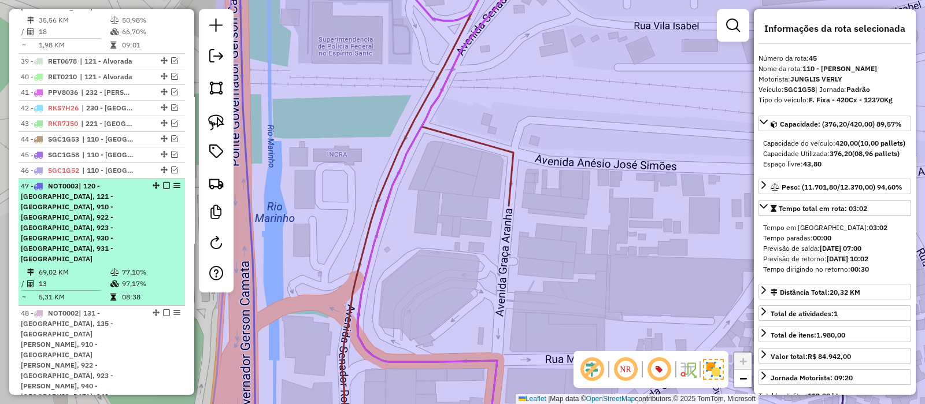
click at [101, 182] on span "| 120 - [GEOGRAPHIC_DATA], 121 - [GEOGRAPHIC_DATA], 910 - [GEOGRAPHIC_DATA], 92…" at bounding box center [67, 223] width 93 height 82
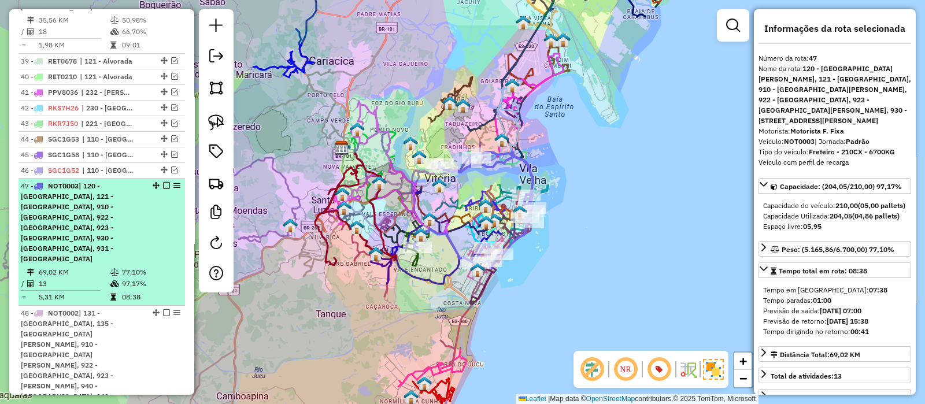
click at [163, 182] on em at bounding box center [166, 185] width 7 height 7
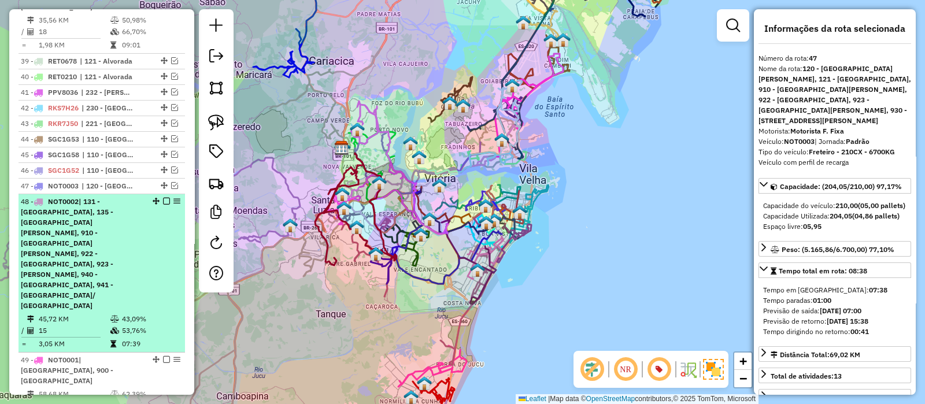
click at [164, 198] on em at bounding box center [166, 201] width 7 height 7
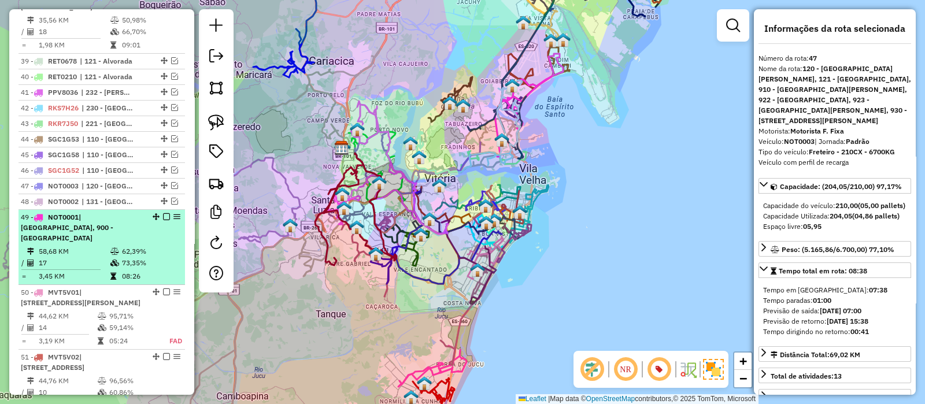
click at [163, 213] on em at bounding box center [166, 216] width 7 height 7
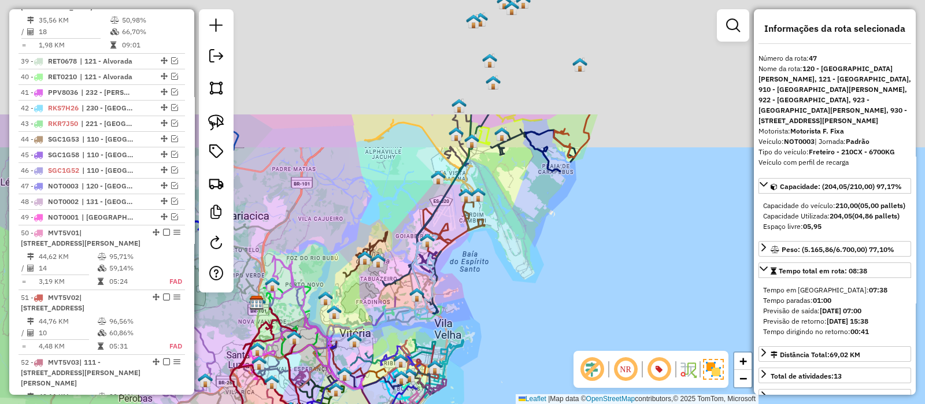
drag, startPoint x: 462, startPoint y: 126, endPoint x: 372, endPoint y: 284, distance: 182.3
click at [383, 303] on icon at bounding box center [436, 213] width 106 height 199
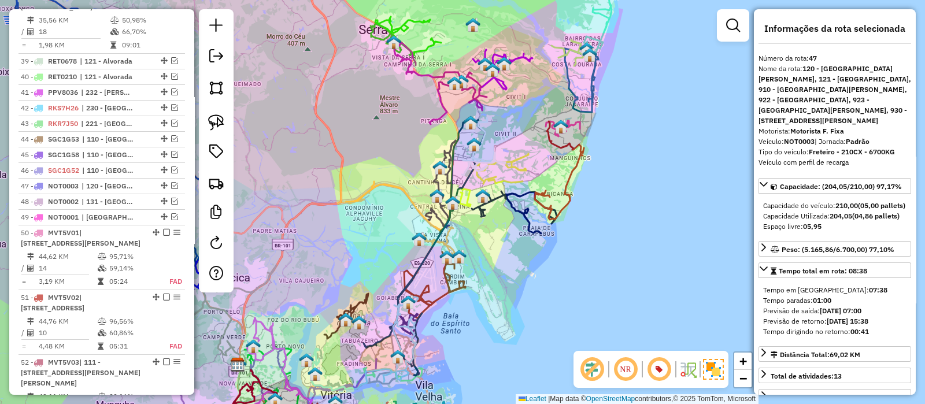
click at [506, 143] on div "Janela de atendimento Grade de atendimento Capacidade Transportadoras Veículos …" at bounding box center [462, 202] width 925 height 404
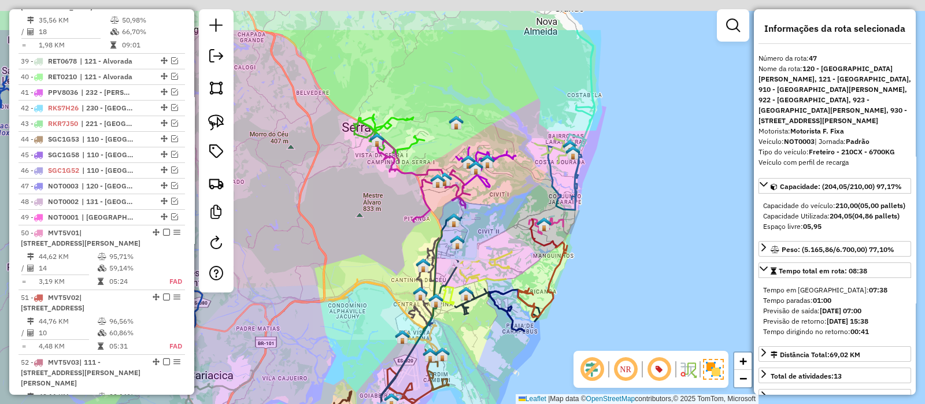
drag, startPoint x: 523, startPoint y: 88, endPoint x: 509, endPoint y: 171, distance: 83.9
click at [509, 170] on icon at bounding box center [486, 167] width 60 height 40
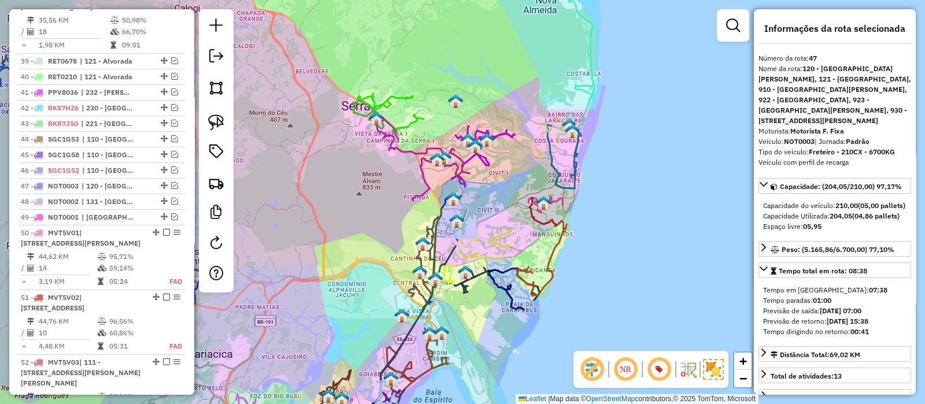
drag, startPoint x: 426, startPoint y: 128, endPoint x: 462, endPoint y: 99, distance: 46.5
click at [426, 99] on div "Janela de atendimento Grade de atendimento Capacidade Transportadoras Veículos …" at bounding box center [462, 202] width 925 height 404
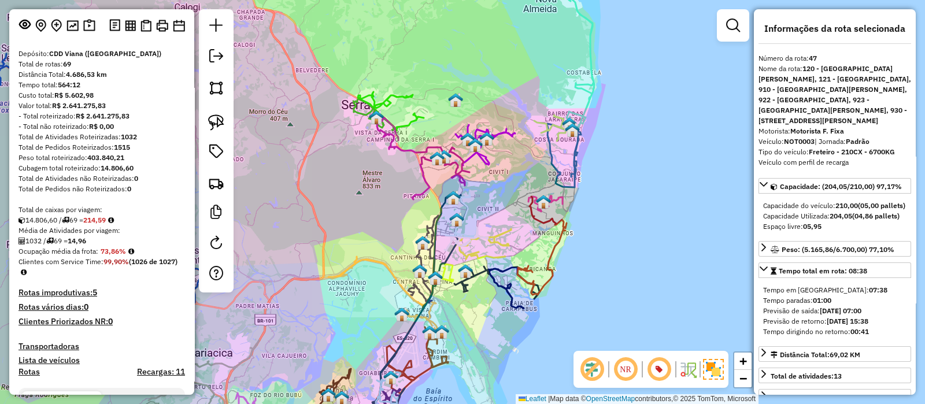
scroll to position [6, 0]
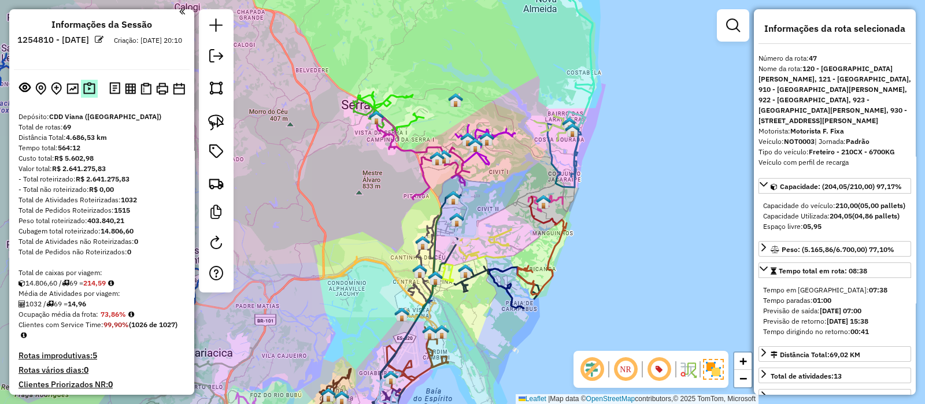
click at [90, 87] on img at bounding box center [89, 88] width 12 height 13
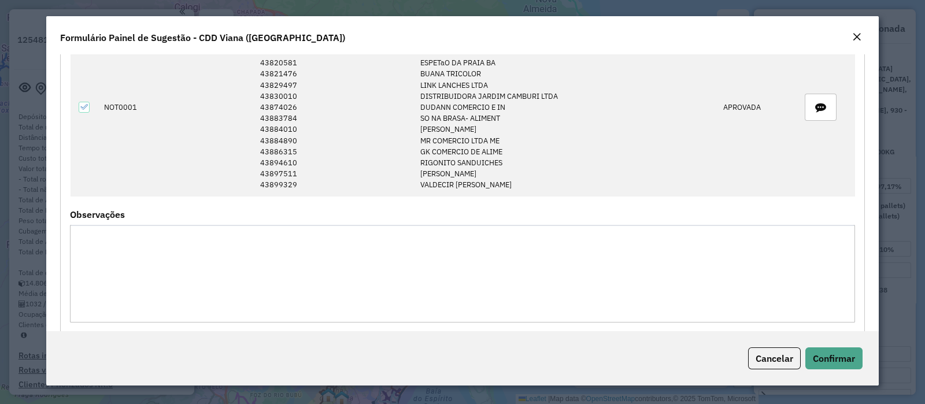
scroll to position [1590, 0]
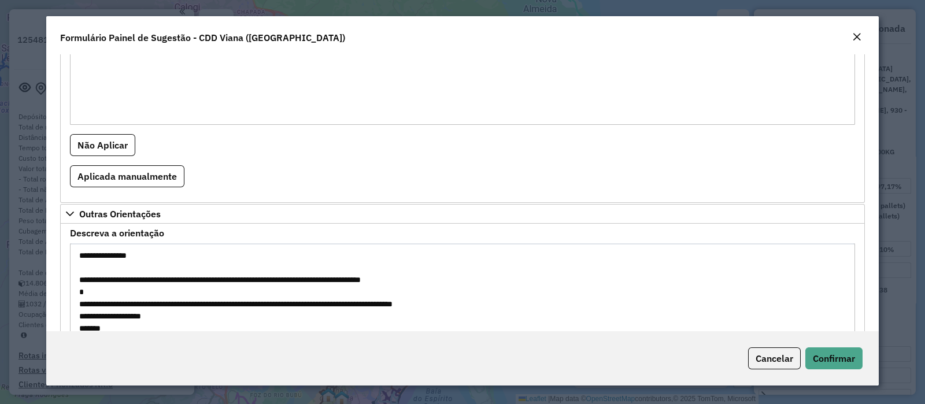
drag, startPoint x: 261, startPoint y: 300, endPoint x: 442, endPoint y: 306, distance: 181.1
click at [442, 306] on textarea "**********" at bounding box center [462, 292] width 785 height 98
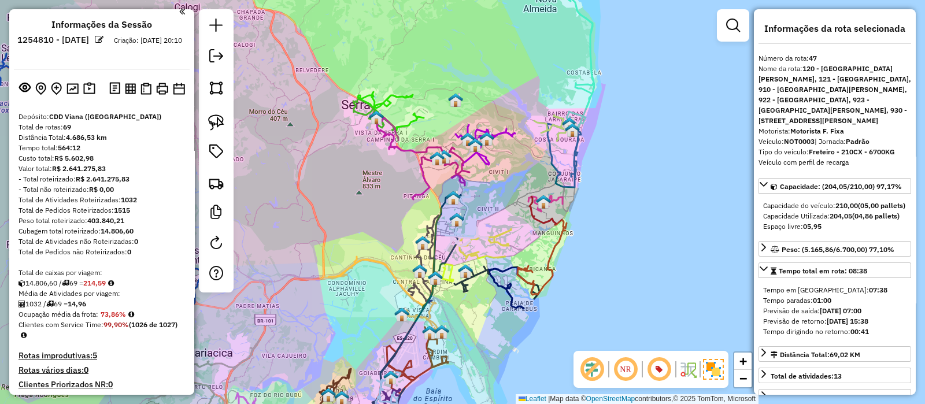
drag, startPoint x: 377, startPoint y: 267, endPoint x: 428, endPoint y: 61, distance: 212.6
click at [420, 257] on icon at bounding box center [384, 295] width 112 height 77
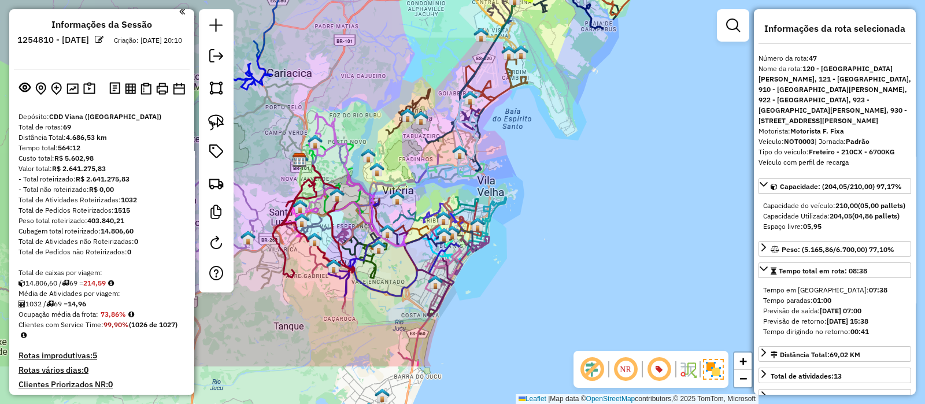
drag, startPoint x: 557, startPoint y: 284, endPoint x: 578, endPoint y: 227, distance: 61.6
click at [581, 227] on div "Janela de atendimento Grade de atendimento Capacidade Transportadoras Veículos …" at bounding box center [462, 202] width 925 height 404
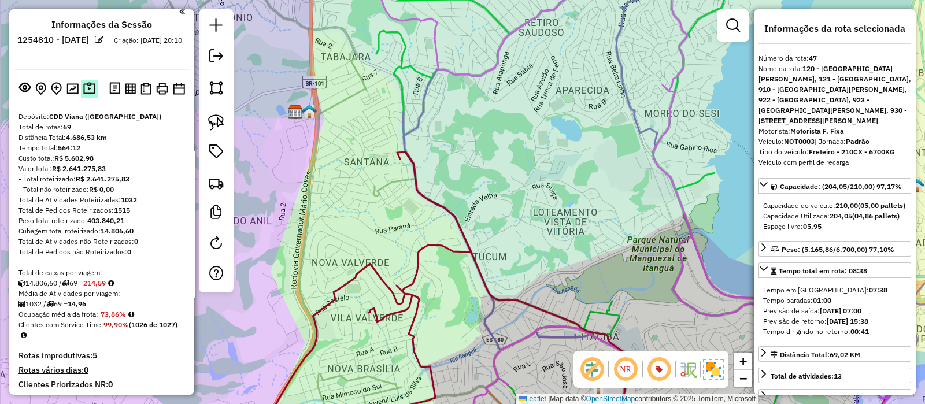
click at [91, 90] on img at bounding box center [89, 88] width 12 height 13
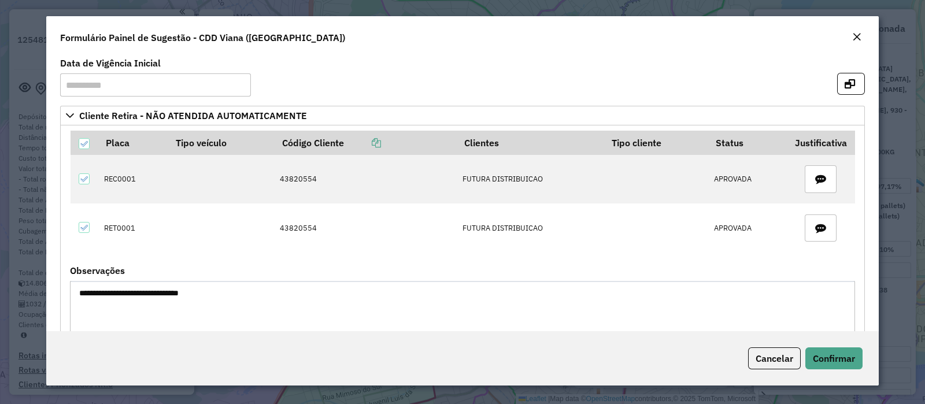
click at [860, 39] on em "Close" at bounding box center [856, 36] width 9 height 9
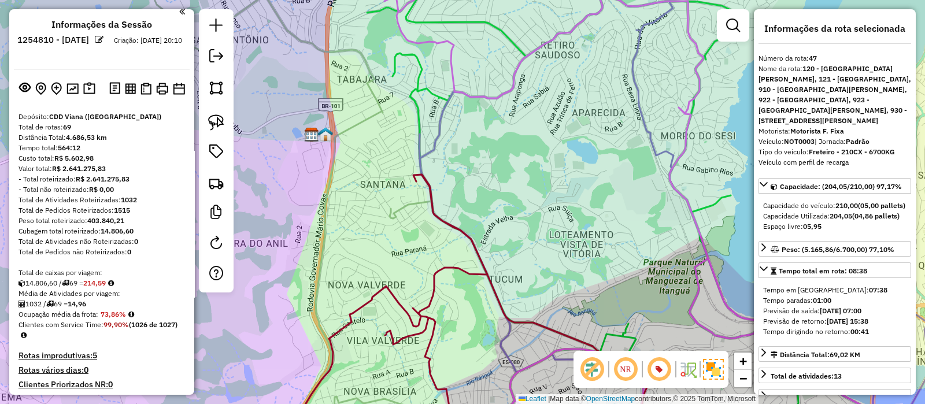
click at [331, 134] on img at bounding box center [325, 134] width 15 height 15
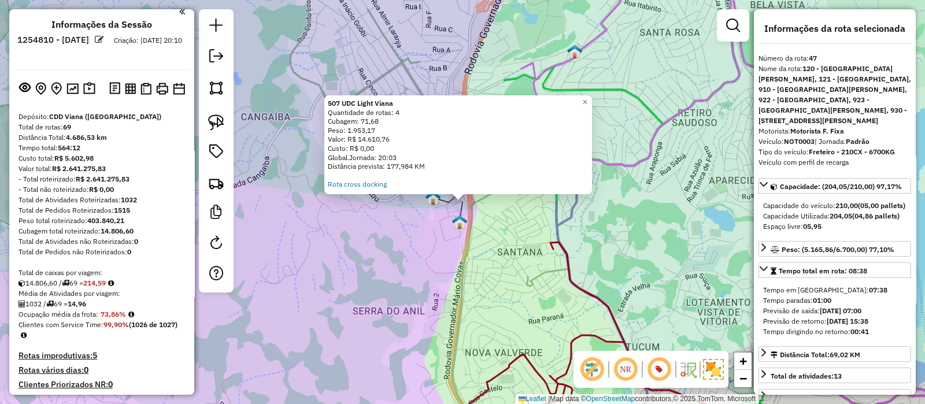
click at [345, 241] on div "507 UDC Light Viana Quantidade de rotas: 4 Cubagem: 71,68 Peso: 1.953,17 Valor:…" at bounding box center [462, 202] width 925 height 404
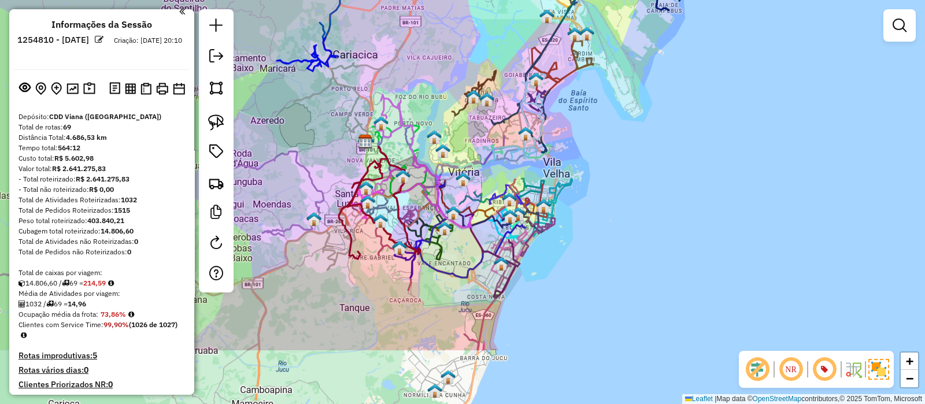
drag, startPoint x: 511, startPoint y: 289, endPoint x: 514, endPoint y: 194, distance: 94.3
click at [514, 194] on img at bounding box center [509, 199] width 15 height 15
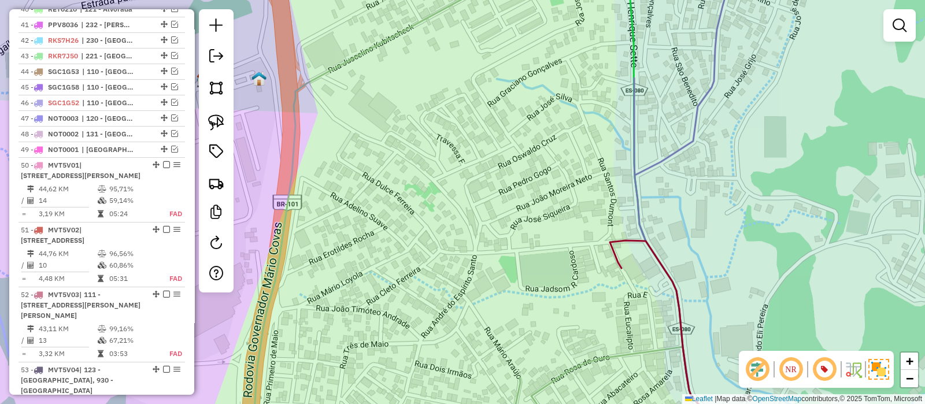
scroll to position [2992, 0]
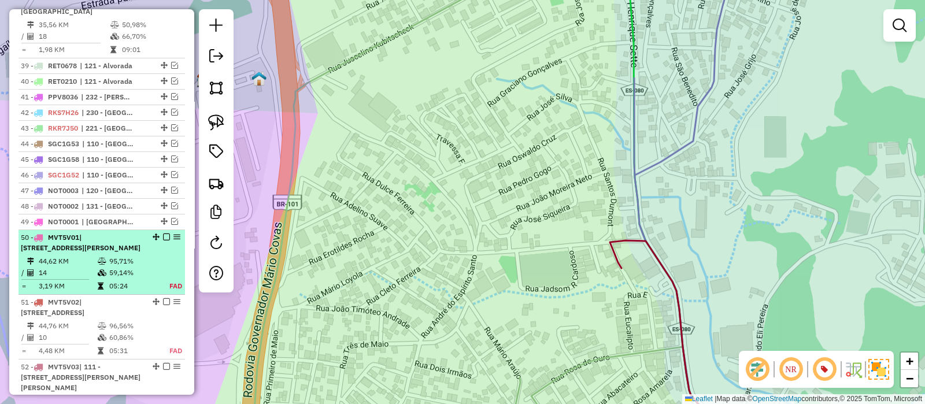
click at [101, 232] on div "50 - MVT5V01 | 120 - Nossa Senhora Da Penha, 930 - Centro de Vila Velha" at bounding box center [82, 242] width 123 height 21
select select "**********"
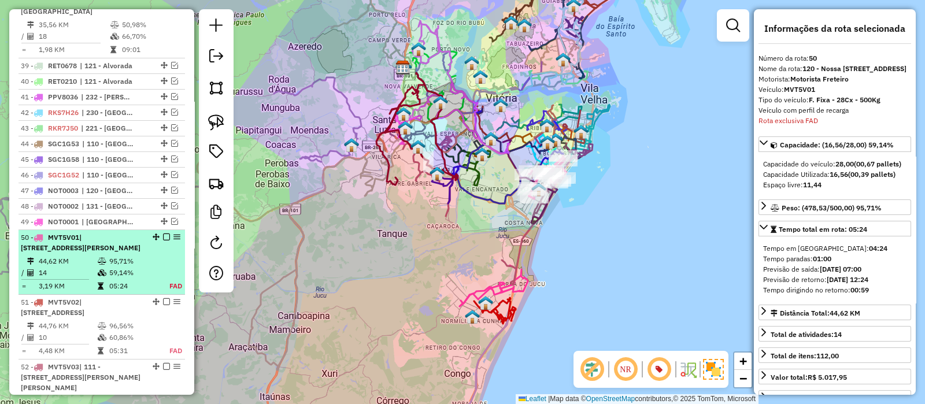
click at [163, 234] on em at bounding box center [166, 237] width 7 height 7
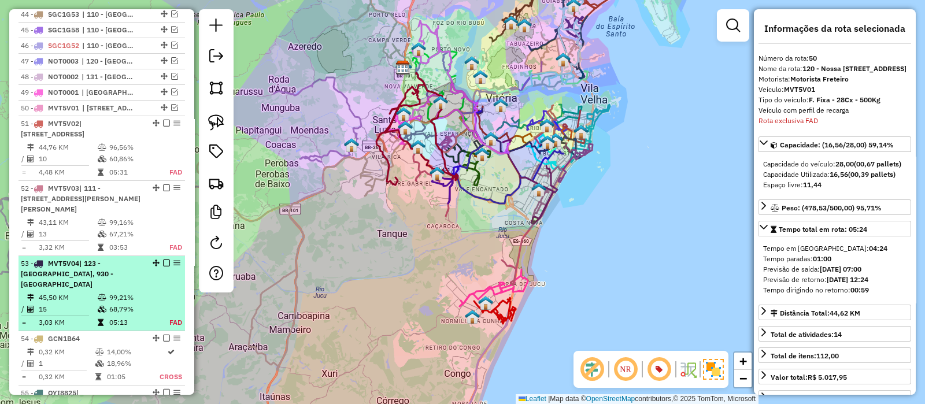
scroll to position [3144, 0]
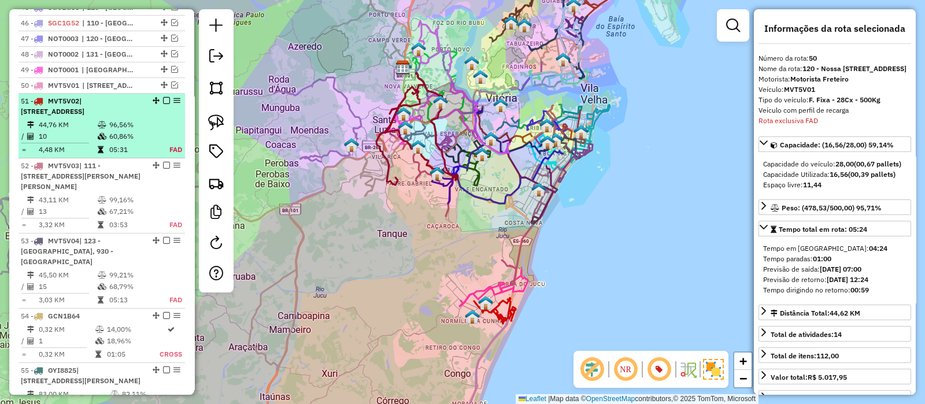
click at [83, 131] on td "10" at bounding box center [67, 137] width 59 height 12
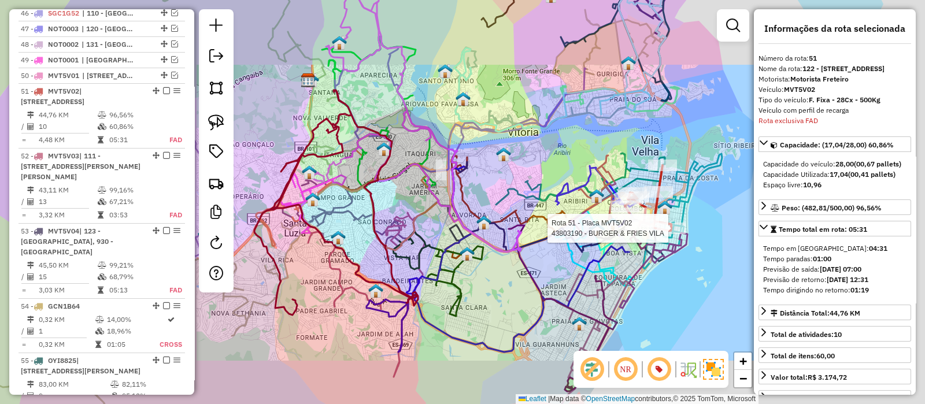
scroll to position [3159, 0]
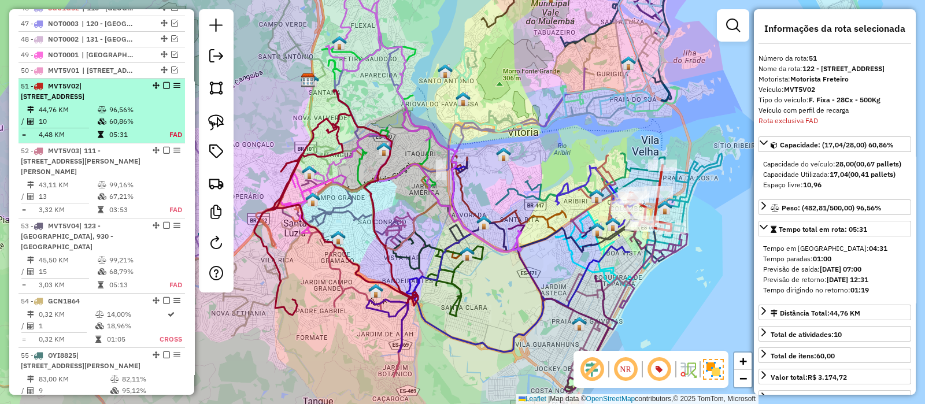
click at [164, 82] on em at bounding box center [166, 85] width 7 height 7
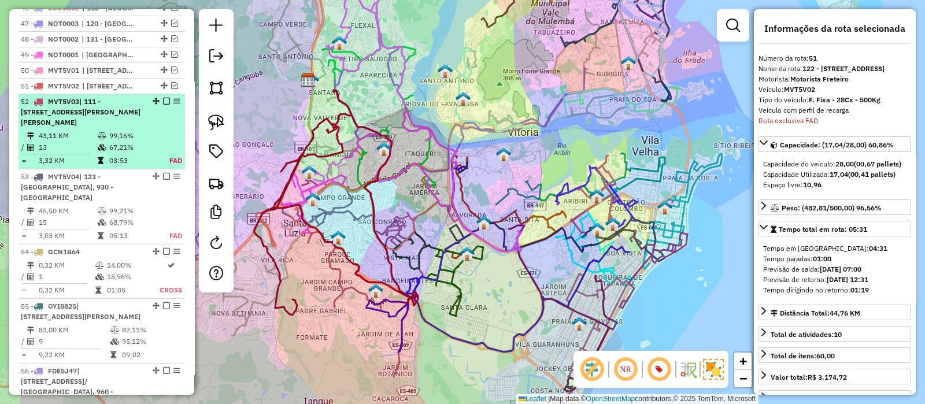
click at [106, 97] on div "52 - MVT5V03 | 111 - Nossa Senhora das Neves, 122 - Soteco, 931 - Centro de Vil…" at bounding box center [82, 112] width 123 height 31
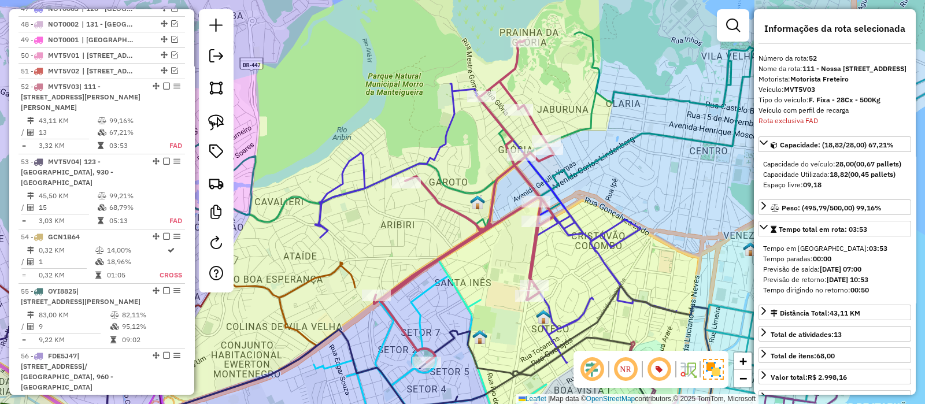
scroll to position [3174, 0]
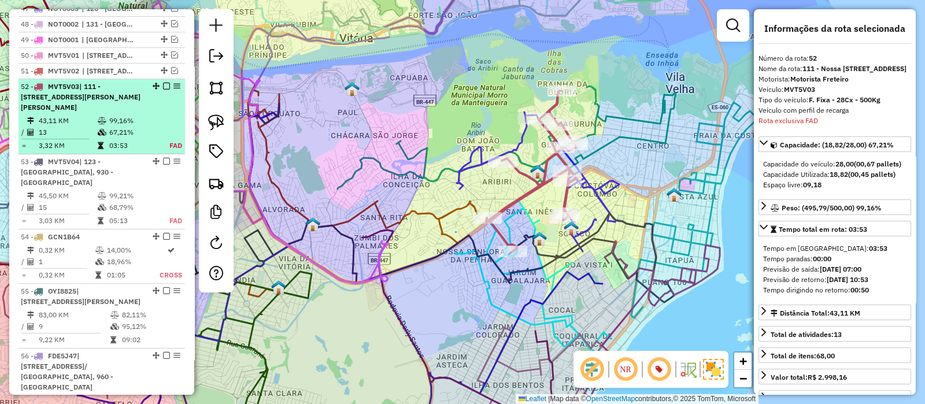
click at [163, 83] on em at bounding box center [166, 86] width 7 height 7
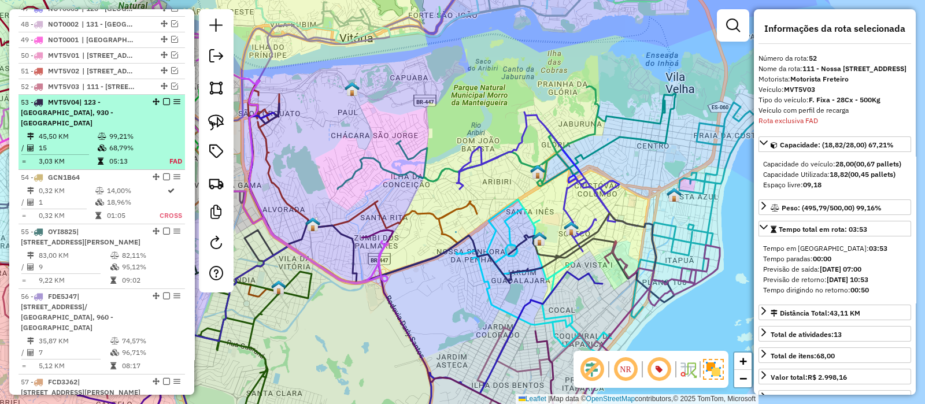
click at [93, 131] on td "45,50 KM" at bounding box center [67, 137] width 59 height 12
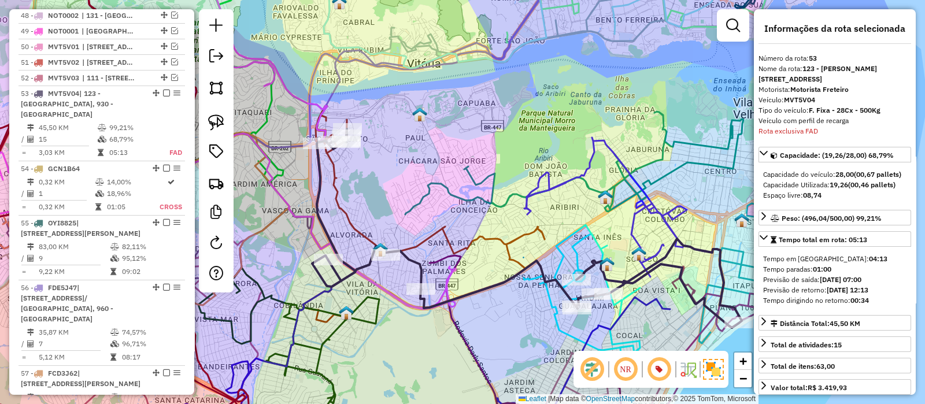
scroll to position [3190, 0]
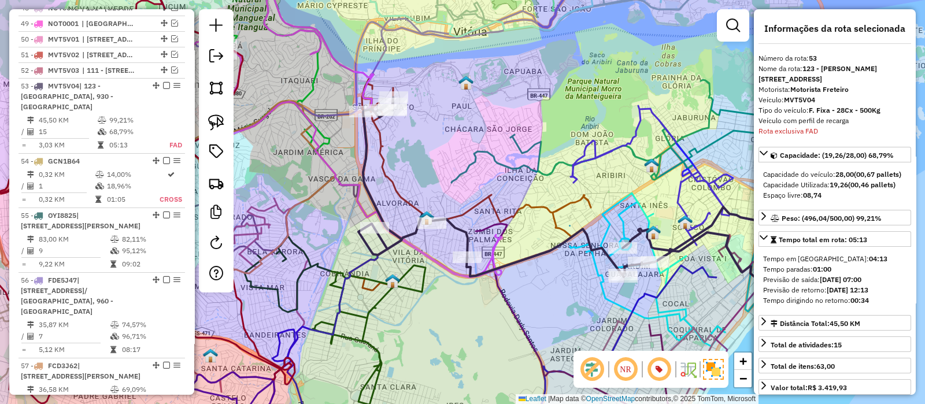
drag, startPoint x: 386, startPoint y: 177, endPoint x: 422, endPoint y: 150, distance: 45.4
click at [422, 150] on div "Janela de atendimento Grade de atendimento Capacidade Transportadoras Veículos …" at bounding box center [462, 202] width 925 height 404
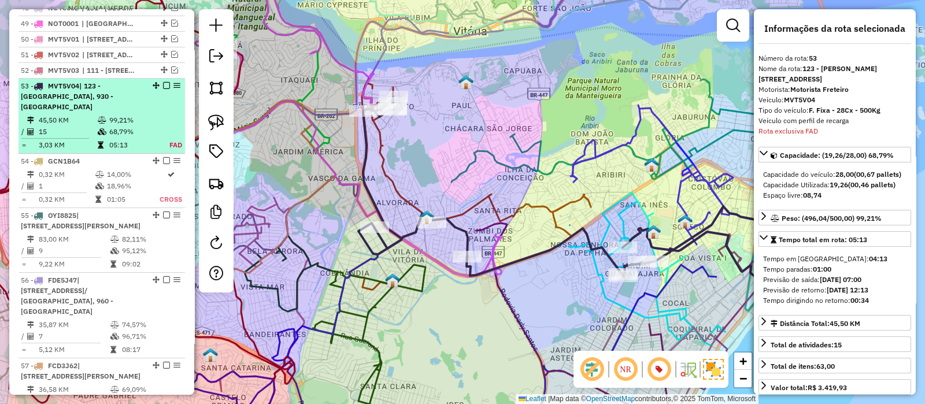
click at [163, 82] on em at bounding box center [166, 85] width 7 height 7
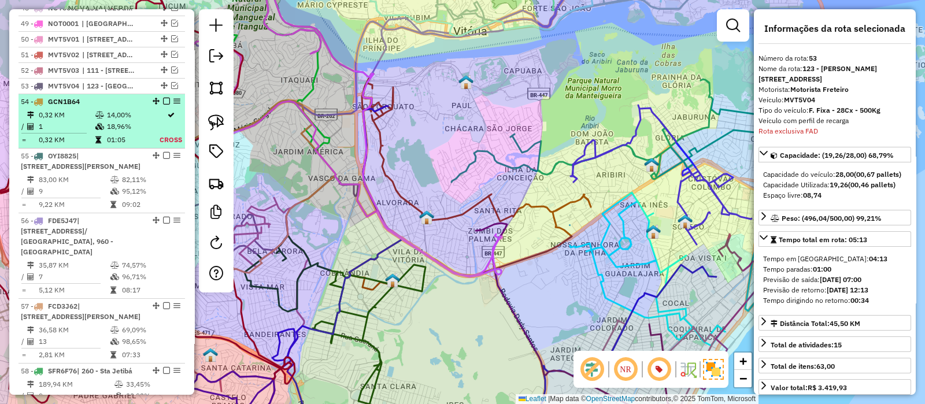
click at [101, 112] on icon at bounding box center [99, 115] width 9 height 7
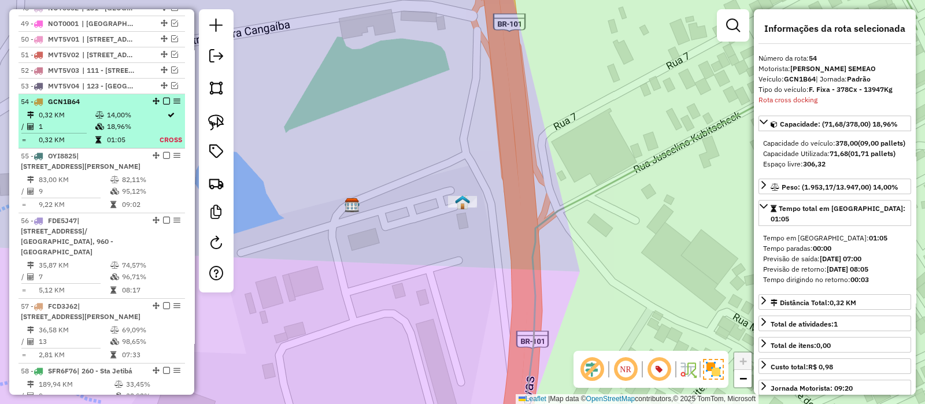
click at [102, 109] on td at bounding box center [101, 115] width 12 height 12
click at [166, 98] on em at bounding box center [166, 101] width 7 height 7
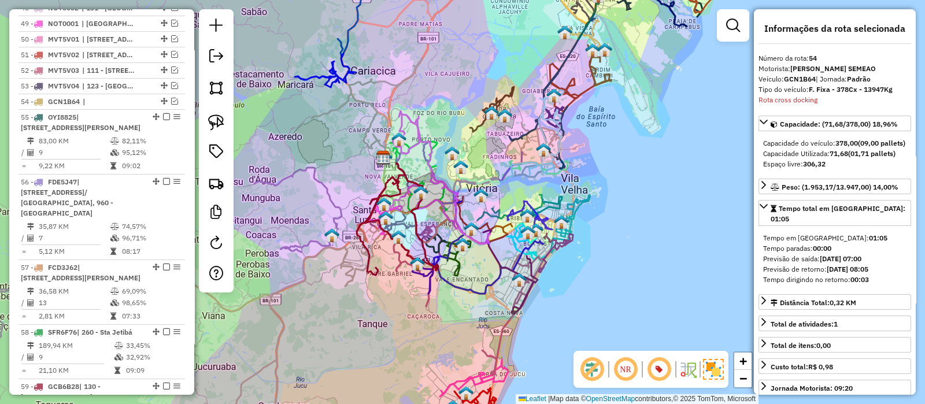
drag, startPoint x: 428, startPoint y: 84, endPoint x: 439, endPoint y: 125, distance: 43.2
click at [439, 125] on div "Janela de atendimento Grade de atendimento Capacidade Transportadoras Veículos …" at bounding box center [462, 202] width 925 height 404
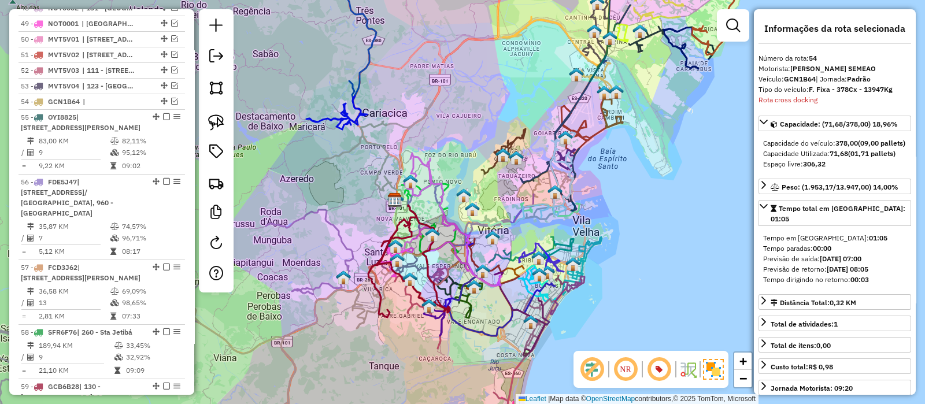
click at [457, 98] on div "Janela de atendimento Grade de atendimento Capacidade Transportadoras Veículos …" at bounding box center [462, 202] width 925 height 404
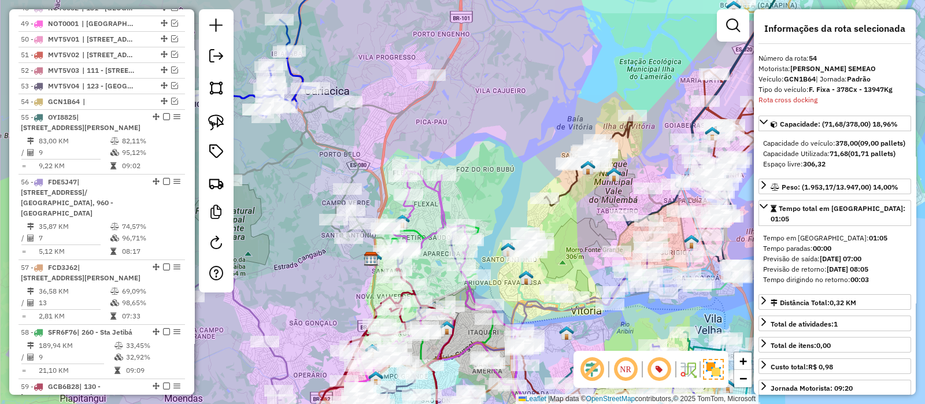
drag, startPoint x: 432, startPoint y: 58, endPoint x: 431, endPoint y: 49, distance: 9.3
click at [431, 51] on div "Janela de atendimento Grade de atendimento Capacidade Transportadoras Veículos …" at bounding box center [462, 202] width 925 height 404
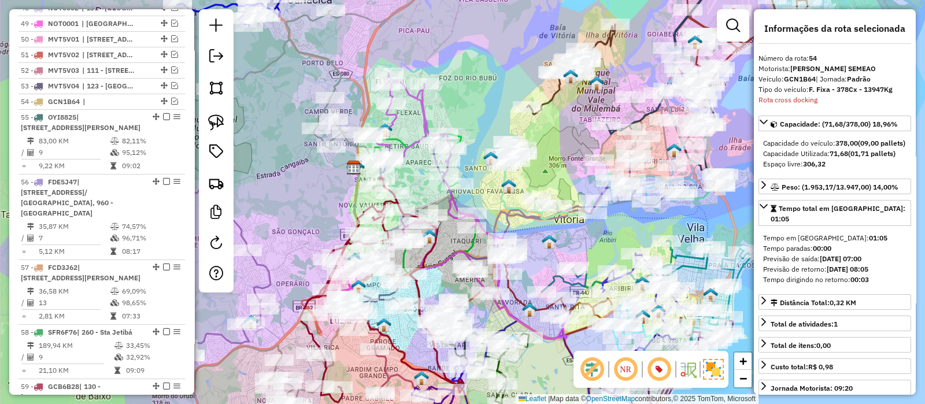
drag, startPoint x: 476, startPoint y: 79, endPoint x: 471, endPoint y: 57, distance: 22.5
click at [471, 57] on div "Rota 62 - Placa RUX5J35 43895279 - PEDRO RANGEL JUNIOR Rota 5 - Placa RFZ6F89 4…" at bounding box center [462, 202] width 925 height 404
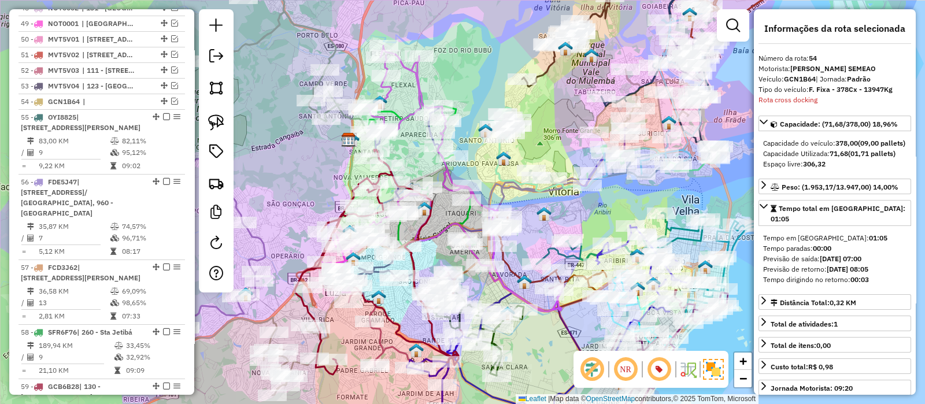
drag, startPoint x: 458, startPoint y: 29, endPoint x: 468, endPoint y: 102, distance: 73.6
click at [468, 101] on div "Rota 62 - Placa RUX5J35 43819838 - ROSIMEIRE CAMILO ALV Rota 62 - Placa RUX5J35…" at bounding box center [462, 202] width 925 height 404
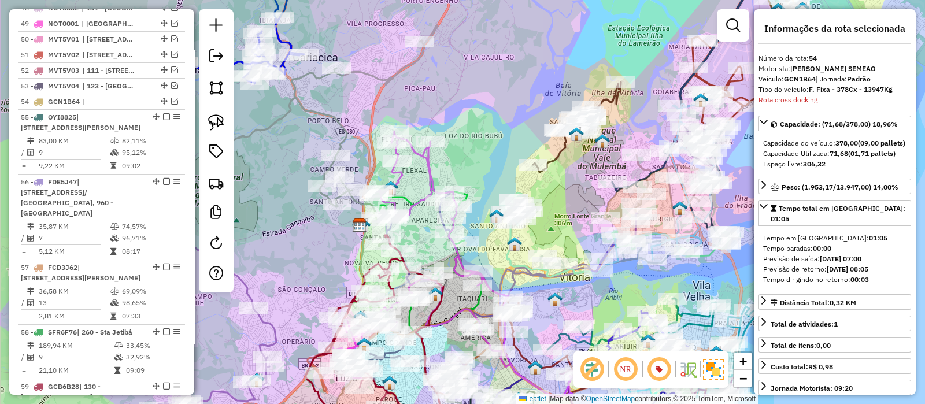
drag, startPoint x: 471, startPoint y: 138, endPoint x: 481, endPoint y: 82, distance: 56.9
click at [481, 82] on div "Rota 5 - Placa RFZ6F89 43821375 - DEDEIAMAR Rota 62 - Placa RUX5J35 43895366 - …" at bounding box center [462, 202] width 925 height 404
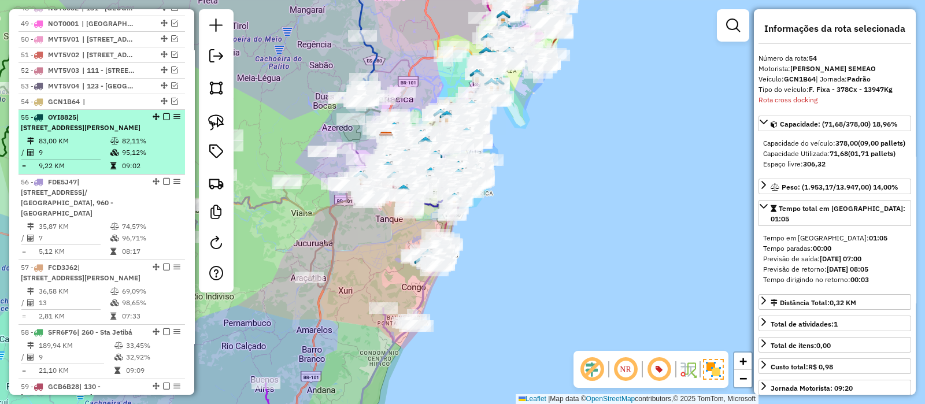
click at [104, 110] on li "55 - OYI8825 | 230 - Taquara, 703 - Shopping Vitória, 921 - Bairro da Penha 83,…" at bounding box center [102, 142] width 167 height 65
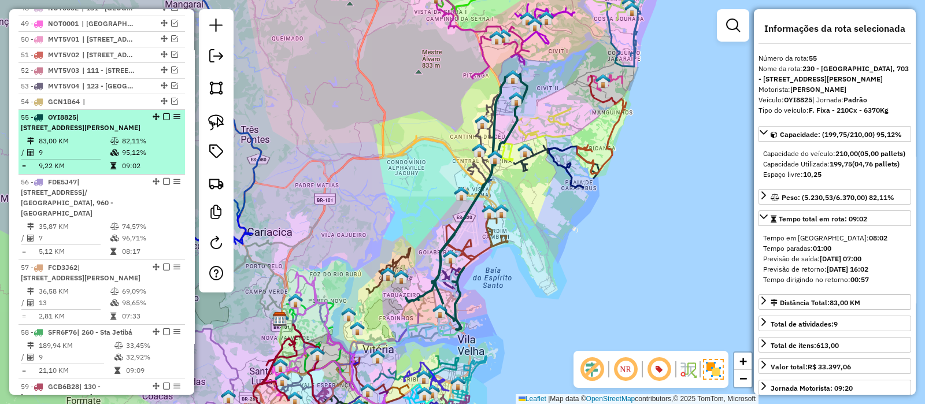
click at [110, 135] on td at bounding box center [116, 141] width 12 height 12
click at [163, 113] on em at bounding box center [166, 116] width 7 height 7
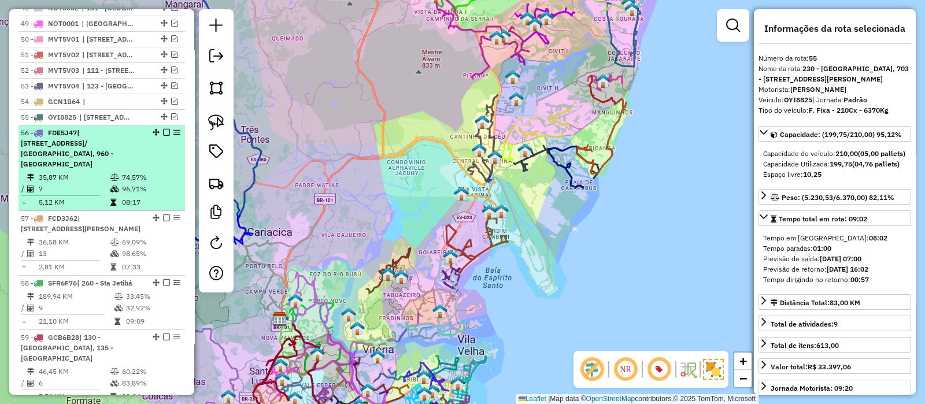
click at [113, 128] on div "56 - FDE5J47 | 921 - Bairro da Penha, 941 - Jardim America/ Itaquari, 960 - Nov…" at bounding box center [82, 149] width 123 height 42
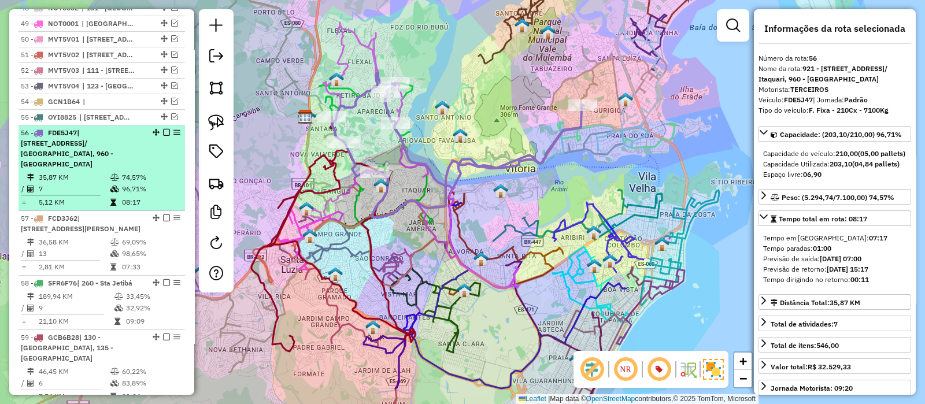
click at [163, 129] on em at bounding box center [166, 132] width 7 height 7
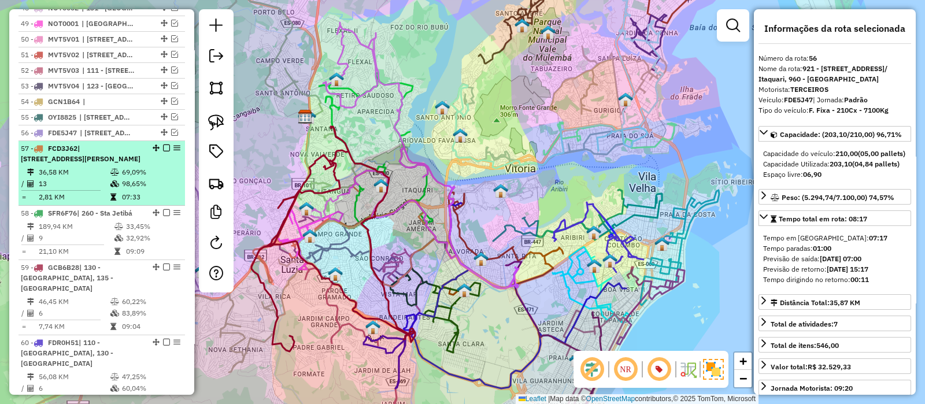
click at [128, 143] on div "57 - FCD3J62 | 131 - Bela Aurora, 942 - Vila Capixaba" at bounding box center [82, 153] width 123 height 21
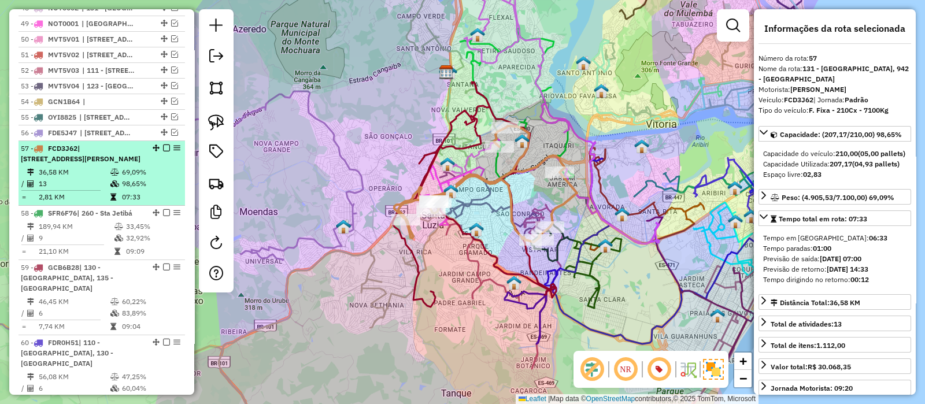
click at [164, 145] on em at bounding box center [166, 148] width 7 height 7
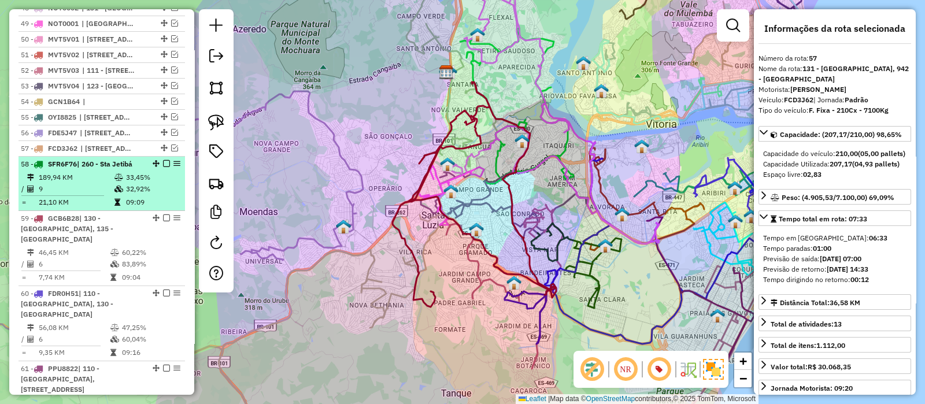
click at [86, 172] on td "189,94 KM" at bounding box center [76, 178] width 76 height 12
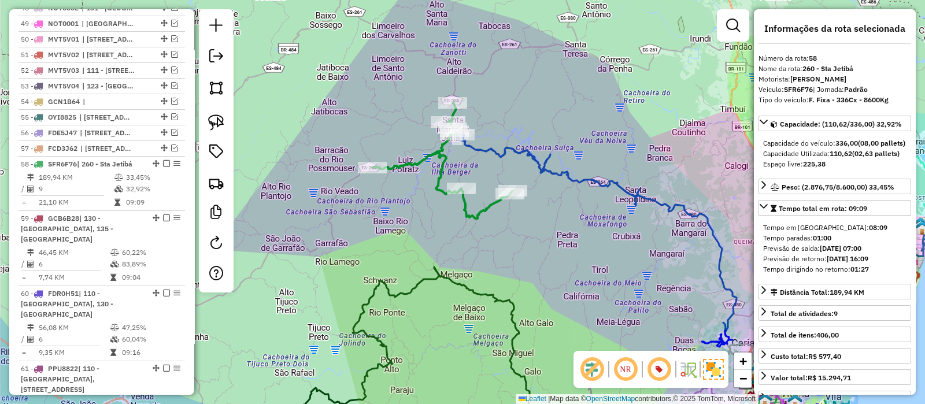
drag, startPoint x: 550, startPoint y: 168, endPoint x: 390, endPoint y: 151, distance: 161.0
click at [454, 150] on icon at bounding box center [595, 231] width 283 height 202
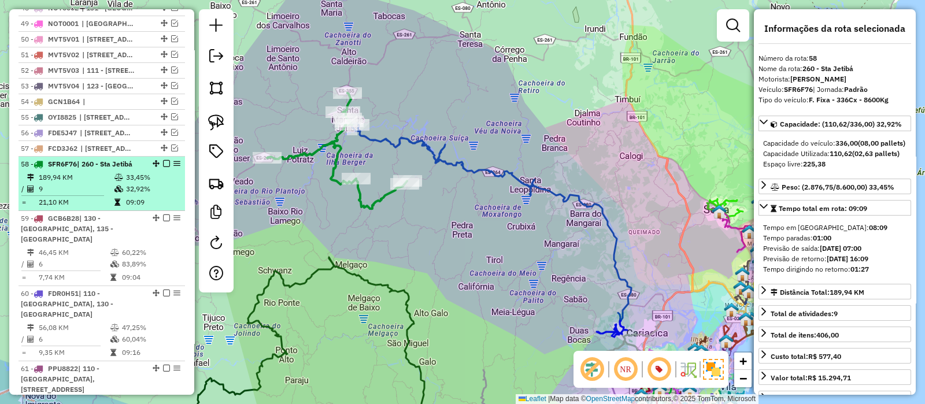
click at [163, 160] on em at bounding box center [166, 163] width 7 height 7
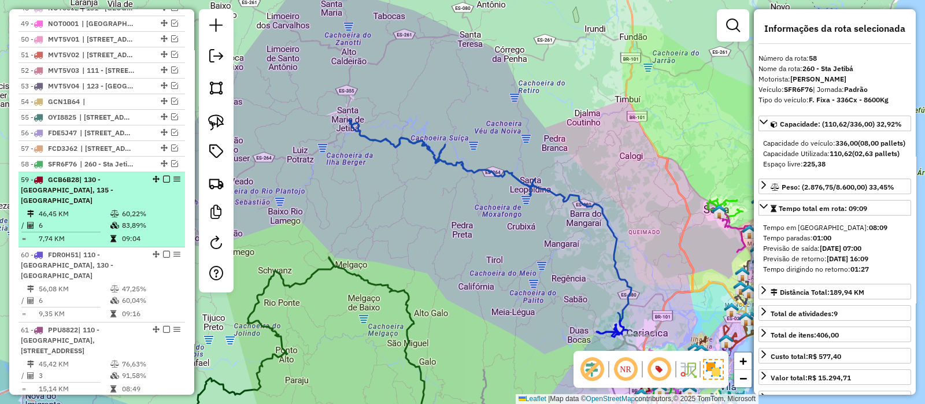
click at [98, 172] on li "59 - GCB6B28 | 130 - Castelo Branco, 135 - Nova Valverde 46,45 KM 60,22% / 6 83…" at bounding box center [102, 209] width 167 height 75
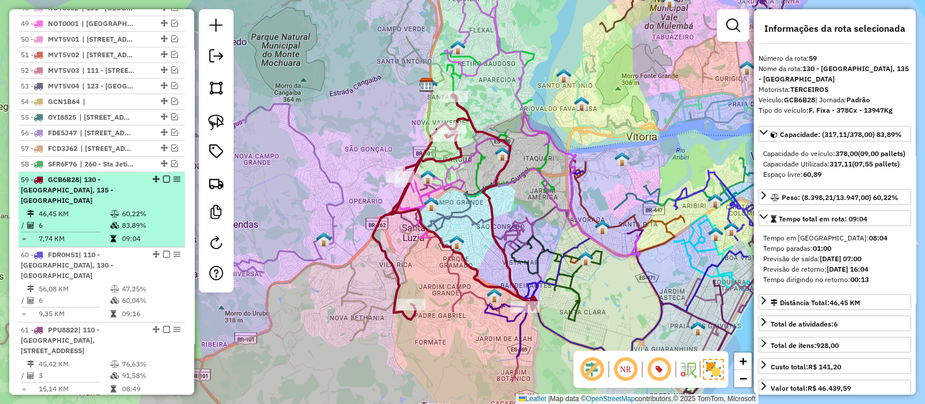
click at [163, 176] on em at bounding box center [166, 179] width 7 height 7
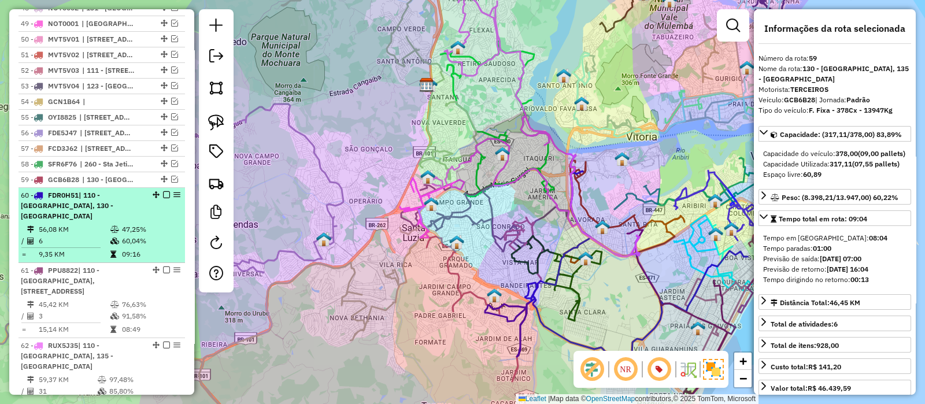
click at [72, 191] on span "FDR0H51" at bounding box center [63, 195] width 31 height 9
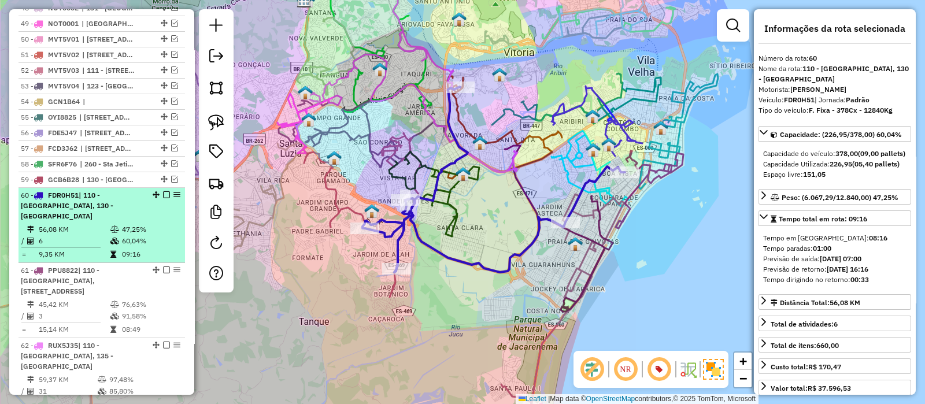
click at [163, 191] on em at bounding box center [166, 194] width 7 height 7
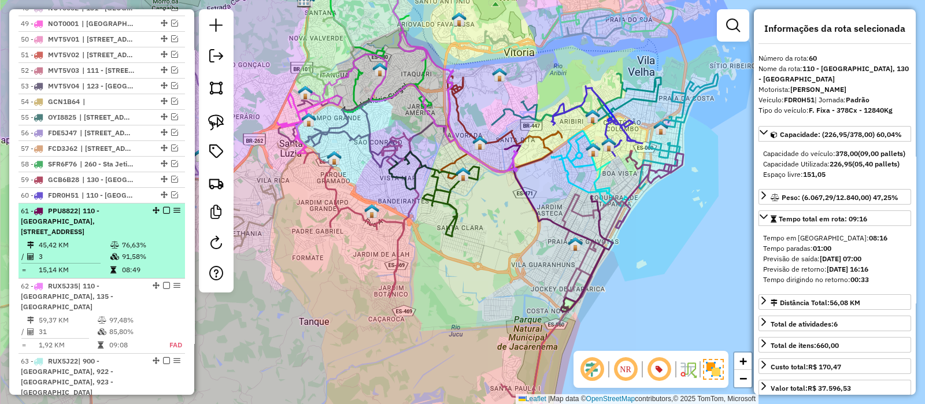
click at [78, 204] on li "61 - PPU8822 | 110 - Vila Garrido, 120 - Nossa Senhora Da Penha, 706 - Shopping…" at bounding box center [102, 241] width 167 height 75
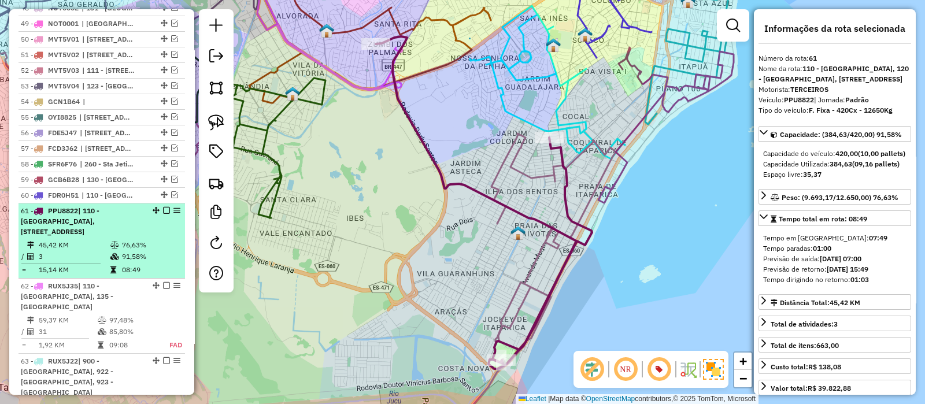
click at [165, 207] on em at bounding box center [166, 210] width 7 height 7
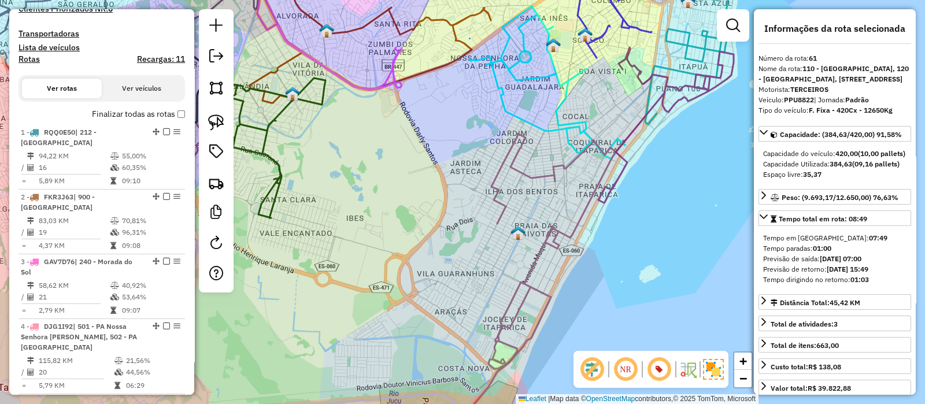
scroll to position [0, 0]
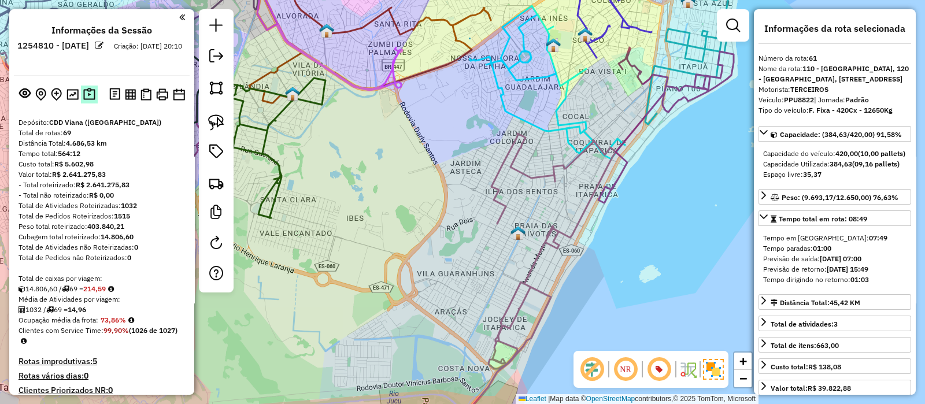
click at [90, 90] on img at bounding box center [89, 94] width 12 height 13
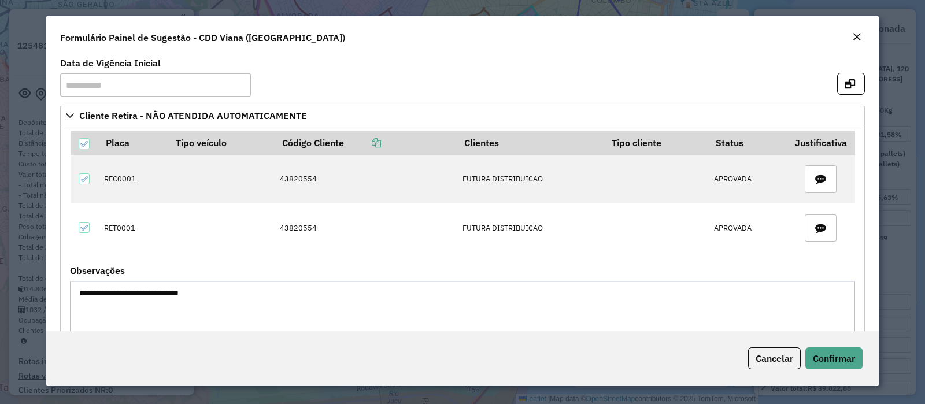
click at [857, 38] on em "Close" at bounding box center [856, 36] width 9 height 9
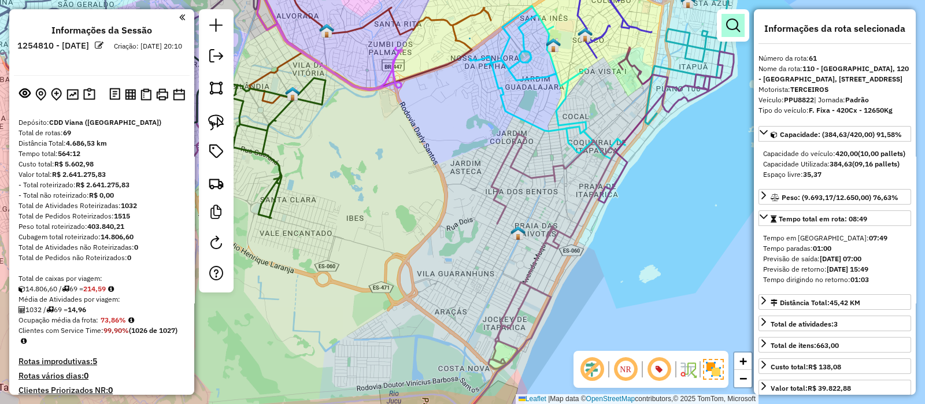
click at [737, 19] on em at bounding box center [733, 26] width 14 height 14
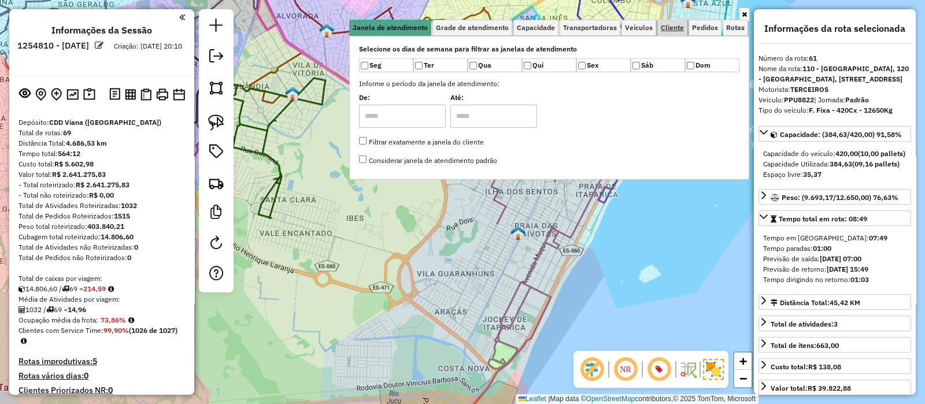
click at [685, 31] on link "Cliente" at bounding box center [672, 28] width 30 height 16
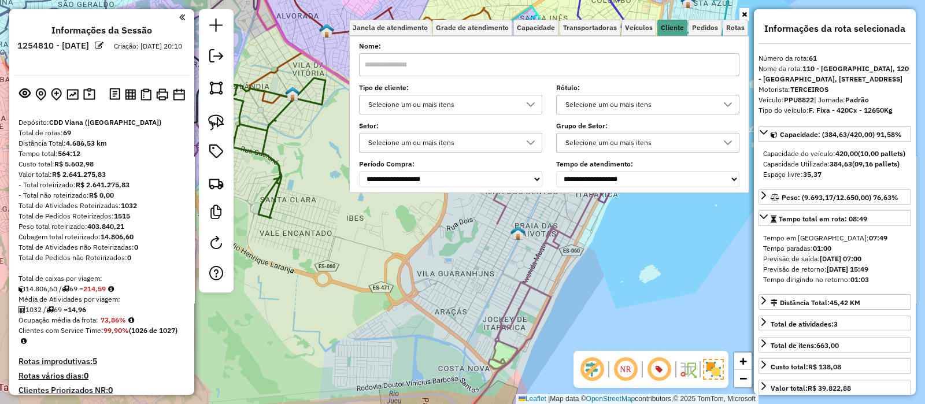
click at [439, 105] on div "Selecione um ou mais itens" at bounding box center [442, 104] width 156 height 19
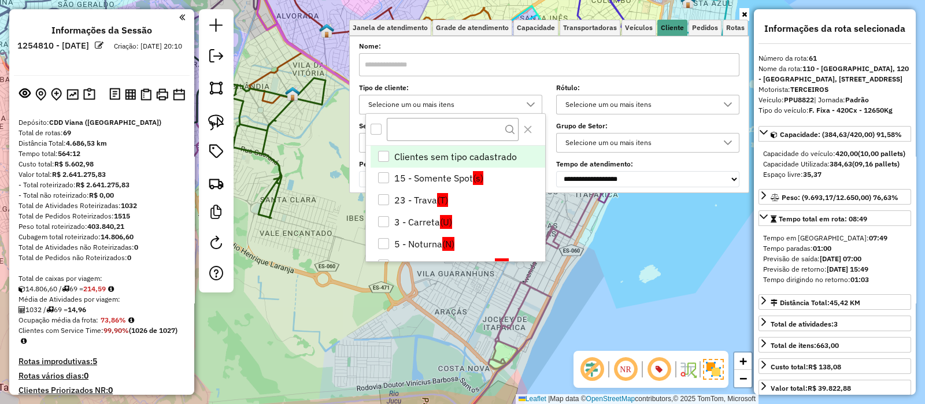
scroll to position [6, 39]
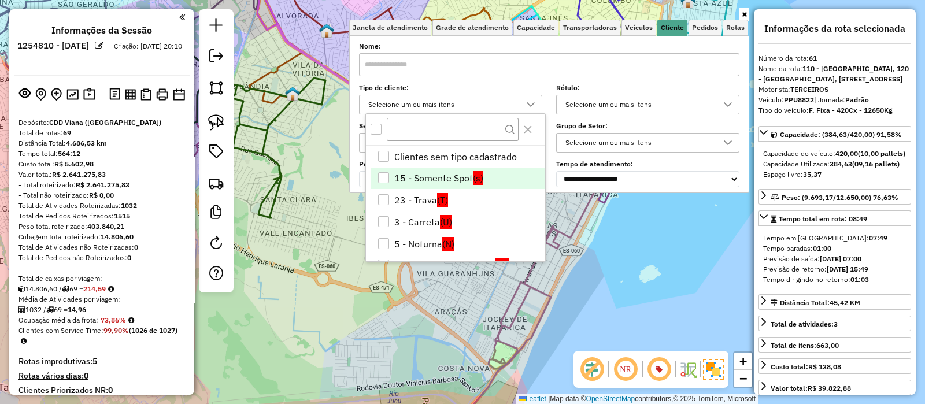
click at [420, 179] on li "15 - Somente Spot (s)" at bounding box center [458, 179] width 175 height 22
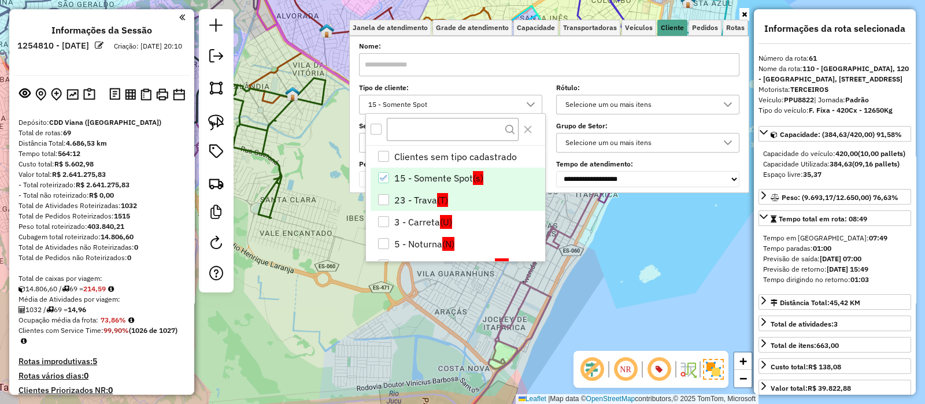
click at [423, 191] on li "23 - Trava (T)" at bounding box center [458, 200] width 175 height 22
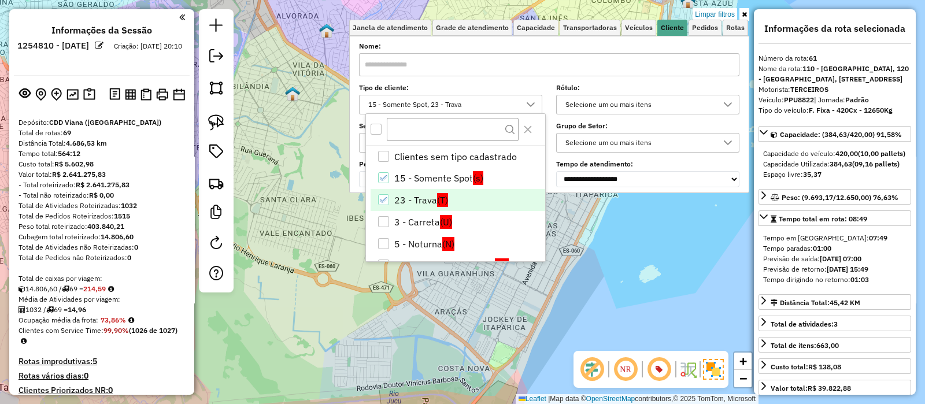
click at [321, 124] on div "Limpar filtros Janela de atendimento Grade de atendimento Capacidade Transporta…" at bounding box center [462, 202] width 925 height 404
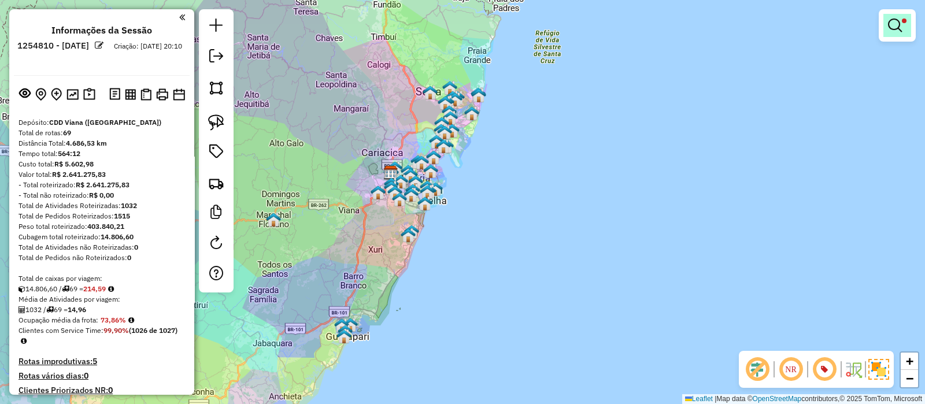
click at [898, 20] on em at bounding box center [895, 26] width 14 height 14
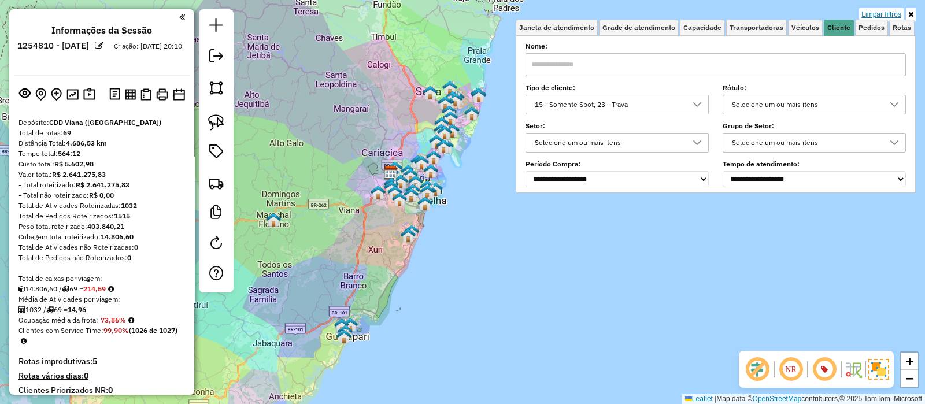
click at [881, 13] on link "Limpar filtros" at bounding box center [881, 14] width 45 height 13
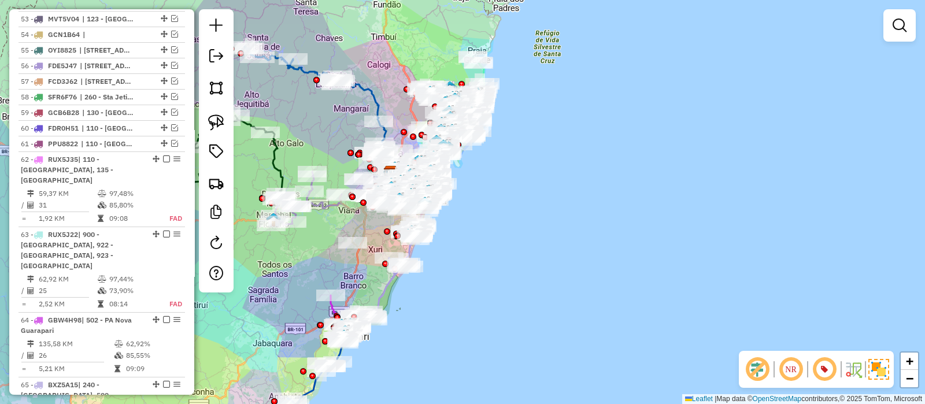
scroll to position [3282, 0]
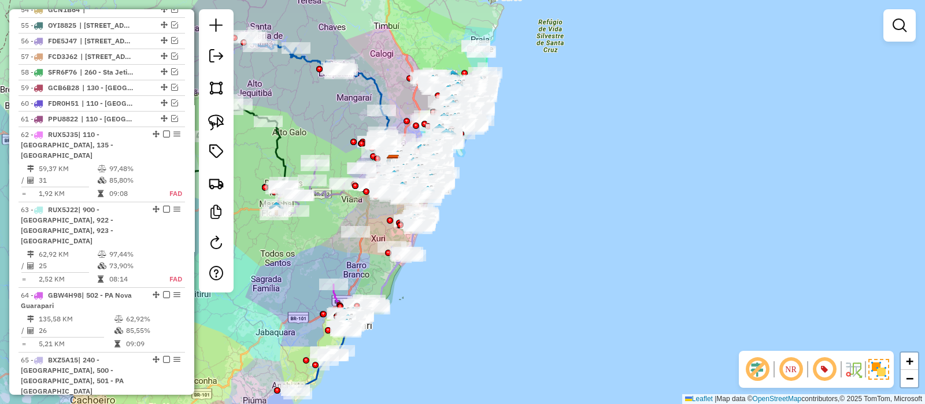
drag, startPoint x: 435, startPoint y: 299, endPoint x: 417, endPoint y: 289, distance: 20.4
click at [442, 272] on div "Janela de atendimento Grade de atendimento Capacidade Transportadoras Veículos …" at bounding box center [462, 202] width 925 height 404
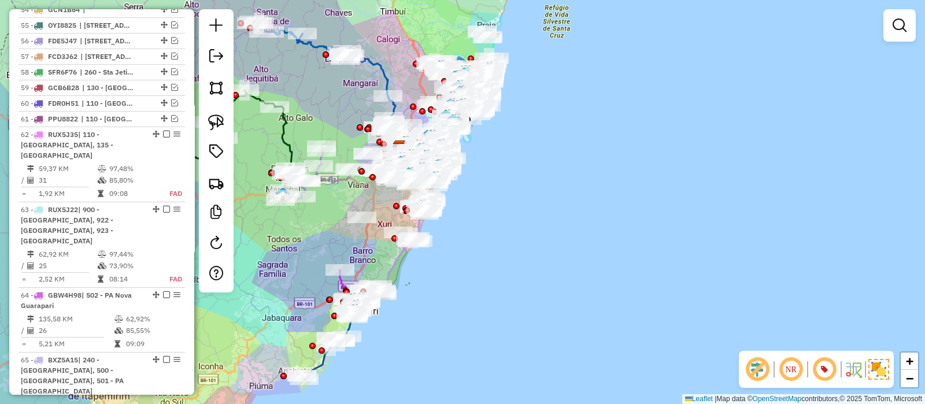
click at [443, 271] on div "Janela de atendimento Grade de atendimento Capacidade Transportadoras Veículos …" at bounding box center [462, 202] width 925 height 404
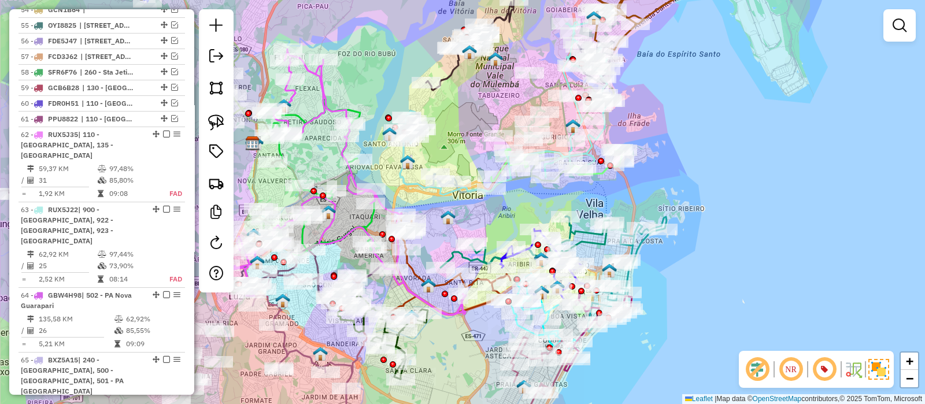
click at [485, 97] on div "Janela de atendimento Grade de atendimento Capacidade Transportadoras Veículos …" at bounding box center [462, 202] width 925 height 404
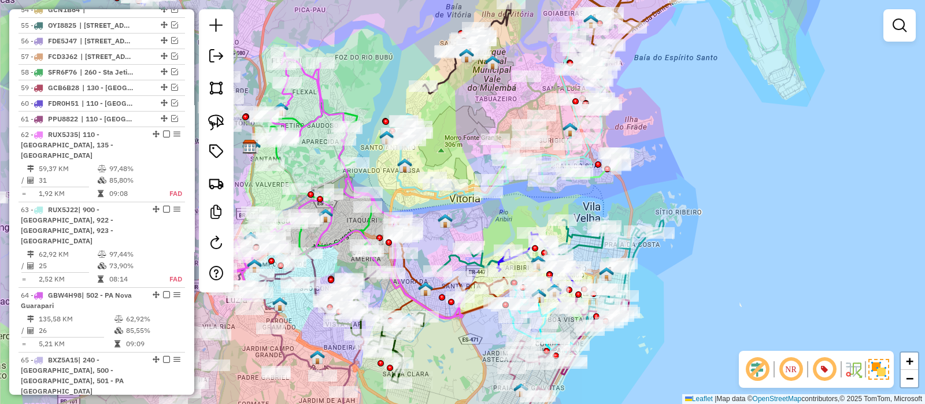
drag, startPoint x: 480, startPoint y: 96, endPoint x: 479, endPoint y: 102, distance: 6.5
click at [479, 102] on div "Janela de atendimento Grade de atendimento Capacidade Transportadoras Veículos …" at bounding box center [462, 202] width 925 height 404
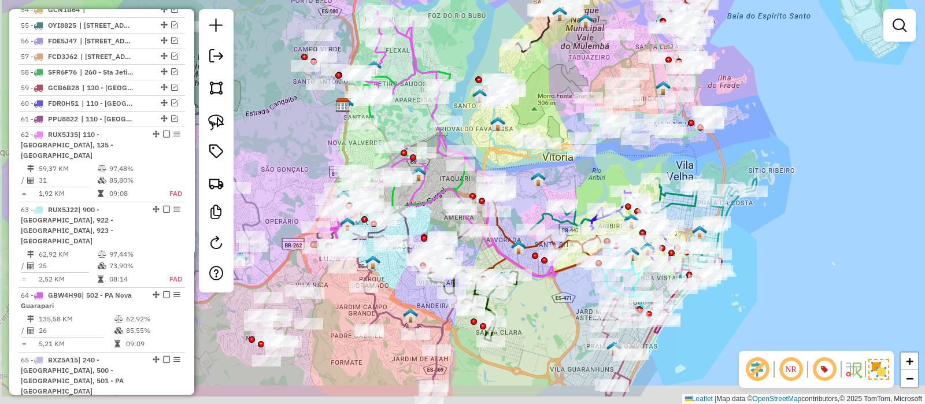
drag, startPoint x: 505, startPoint y: 102, endPoint x: 580, endPoint y: 69, distance: 82.1
click at [580, 69] on div "Janela de atendimento Grade de atendimento Capacidade Transportadoras Veículos …" at bounding box center [462, 202] width 925 height 404
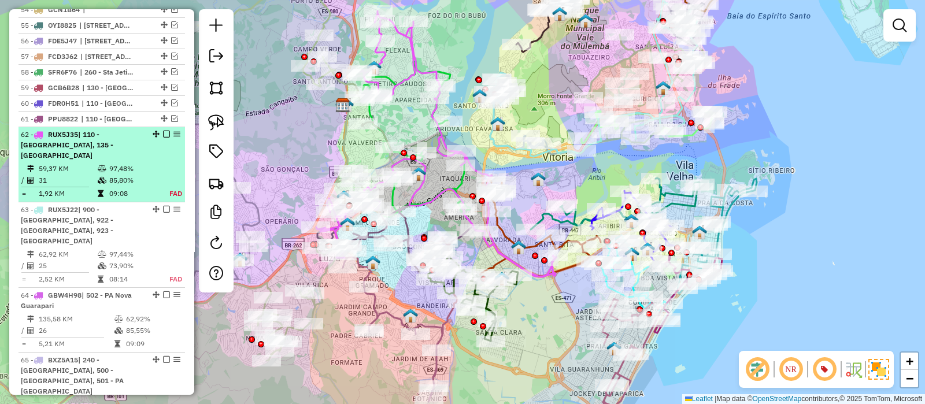
click at [83, 163] on td "59,37 KM" at bounding box center [67, 169] width 59 height 12
select select "**********"
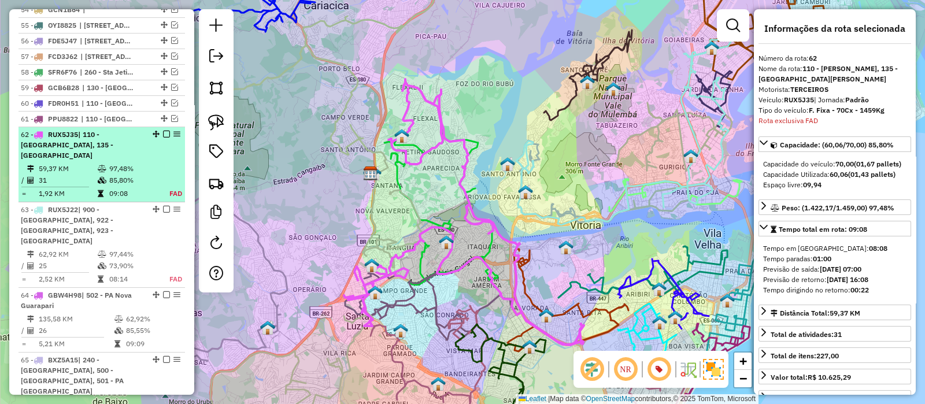
click at [98, 165] on icon at bounding box center [102, 168] width 9 height 7
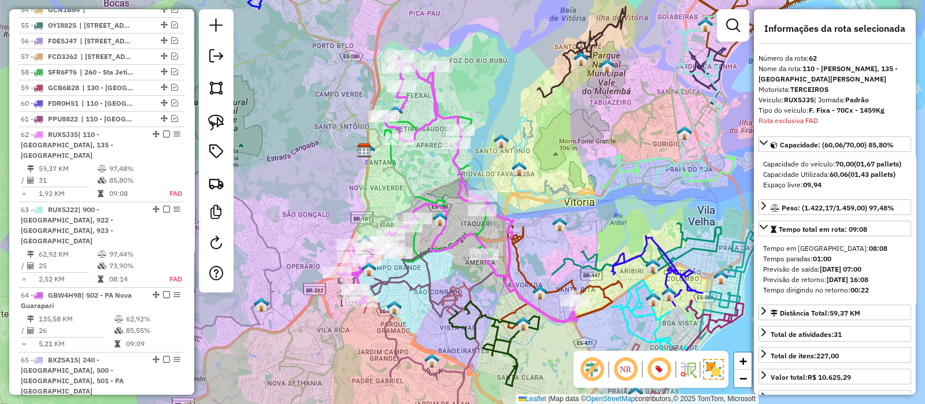
drag, startPoint x: 541, startPoint y: 195, endPoint x: 528, endPoint y: 160, distance: 36.8
click at [528, 160] on div "Janela de atendimento Grade de atendimento Capacidade Transportadoras Veículos …" at bounding box center [462, 202] width 925 height 404
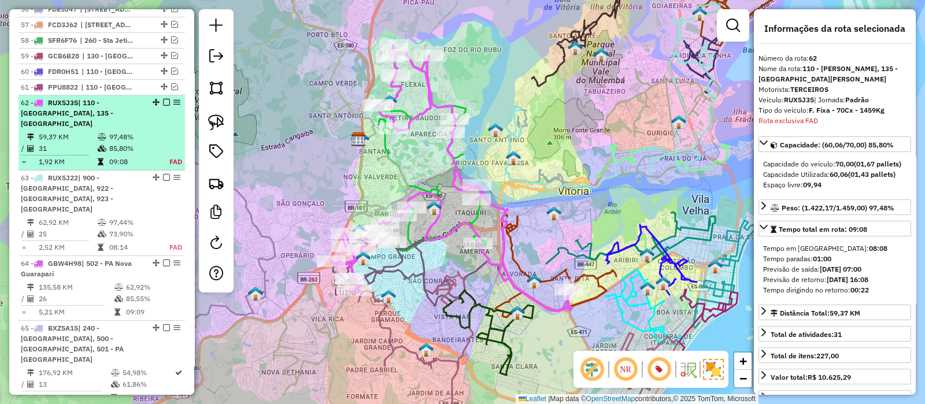
click at [164, 131] on table "59,37 KM 97,48% / 31 85,80% = 1,92 KM 09:08 FAD" at bounding box center [102, 149] width 162 height 36
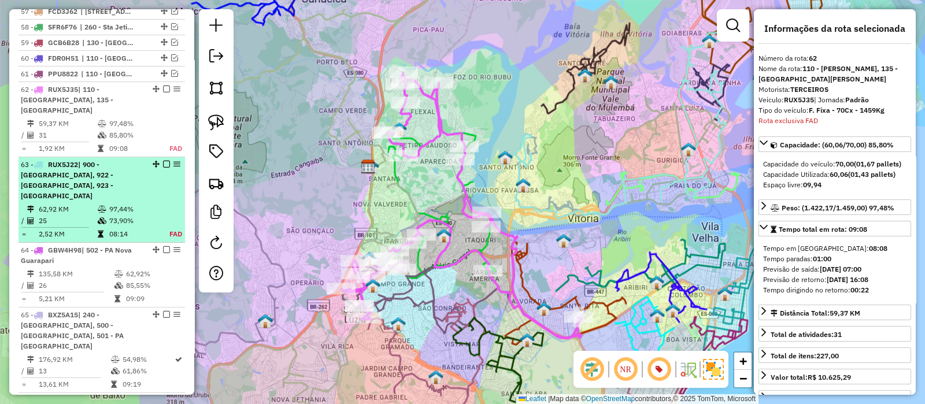
scroll to position [3330, 0]
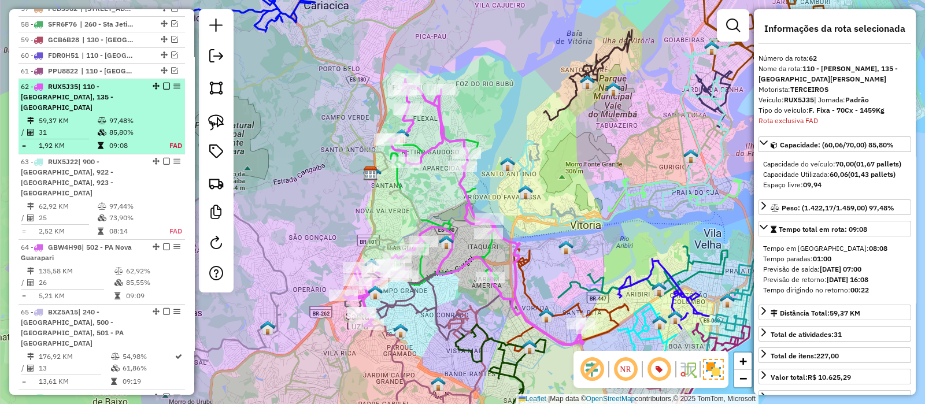
click at [164, 83] on em at bounding box center [166, 86] width 7 height 7
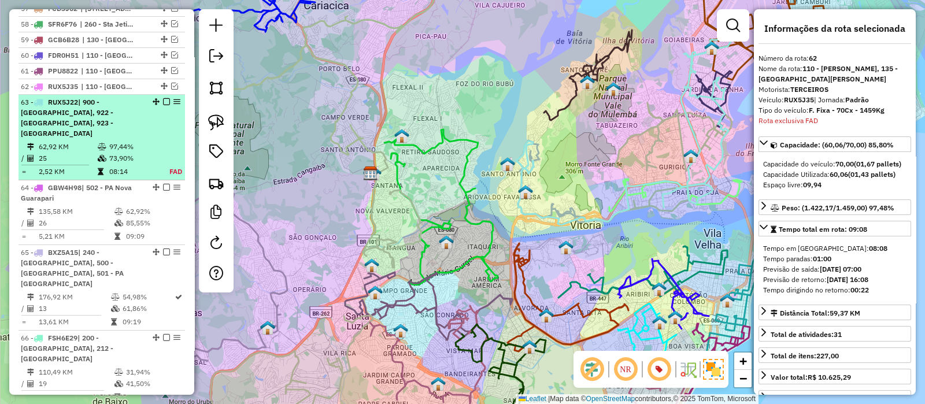
click at [99, 95] on li "63 - RUX5J22 | 900 - Aeroporto de Vitória, 922 - Praia do Canto, 923 - Bento Fe…" at bounding box center [102, 138] width 167 height 86
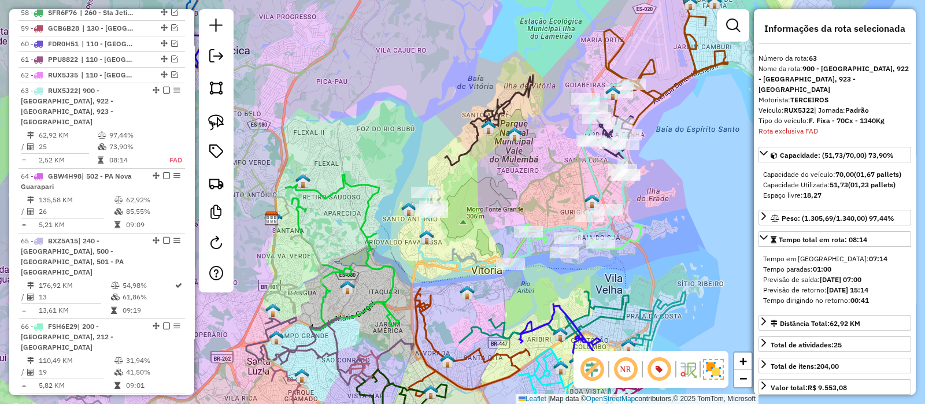
scroll to position [3345, 0]
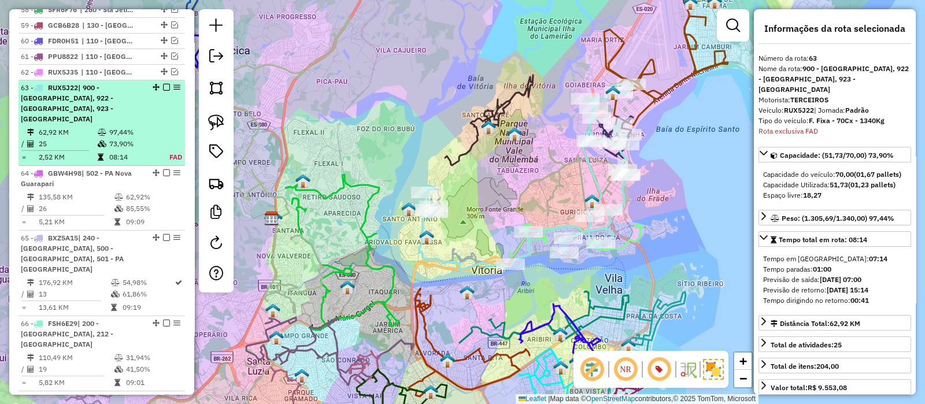
click at [163, 84] on em at bounding box center [166, 87] width 7 height 7
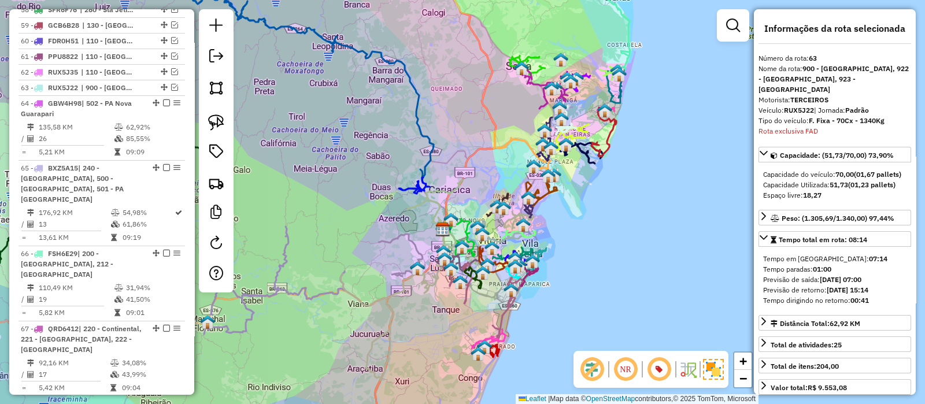
drag, startPoint x: 619, startPoint y: 239, endPoint x: 609, endPoint y: 204, distance: 36.8
click at [609, 207] on div "Janela de atendimento Grade de atendimento Capacidade Transportadoras Veículos …" at bounding box center [462, 202] width 925 height 404
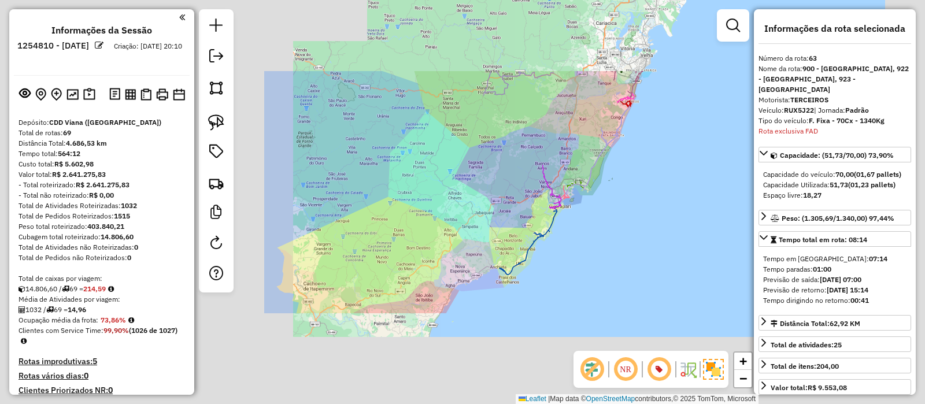
select select "**********"
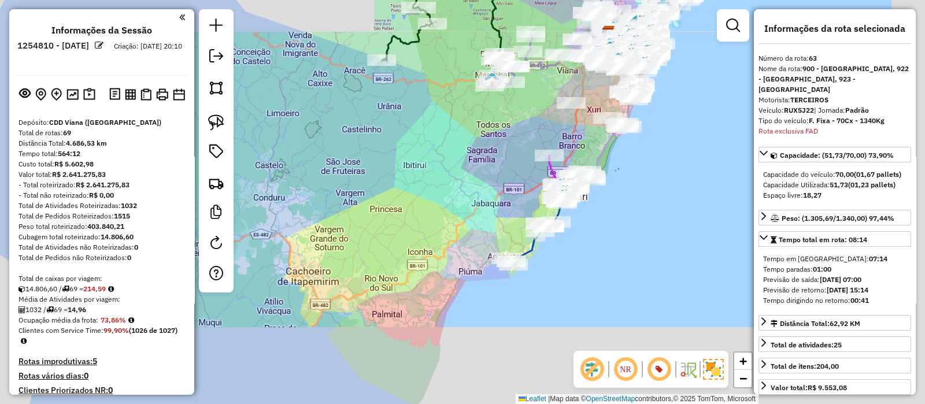
scroll to position [3345, 0]
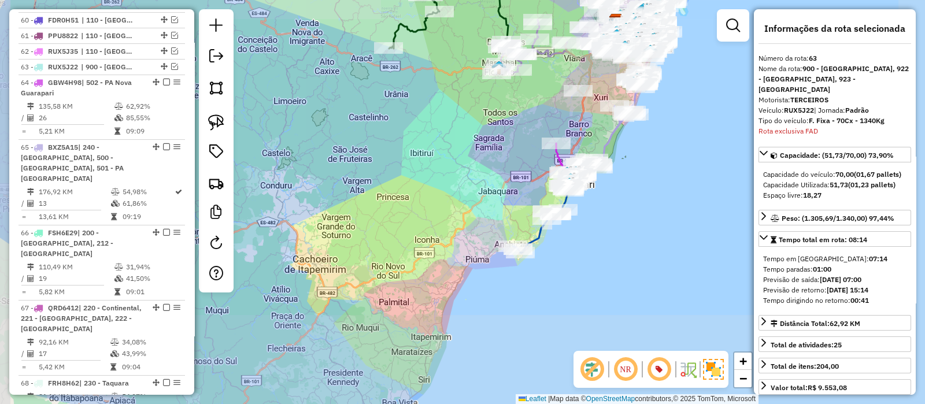
drag, startPoint x: 630, startPoint y: 205, endPoint x: 637, endPoint y: 193, distance: 14.0
click at [637, 193] on div "Janela de atendimento Grade de atendimento Capacidade Transportadoras Veículos …" at bounding box center [462, 202] width 925 height 404
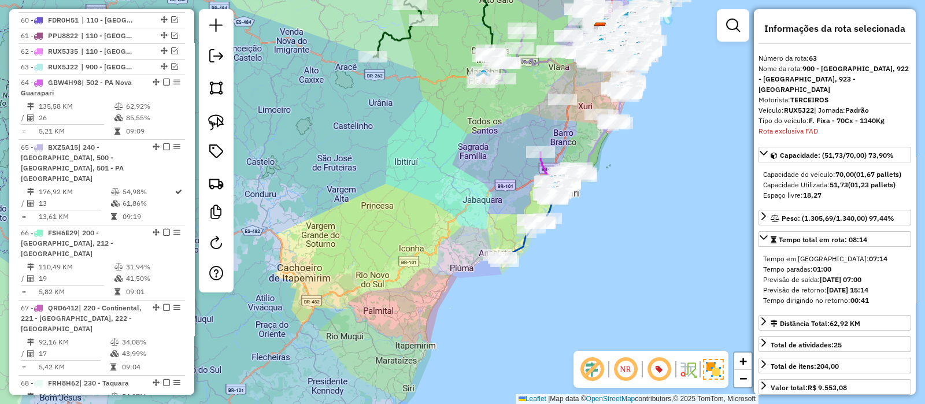
drag, startPoint x: 641, startPoint y: 201, endPoint x: 626, endPoint y: 210, distance: 17.9
click at [626, 210] on div "Janela de atendimento Grade de atendimento Capacidade Transportadoras Veículos …" at bounding box center [462, 202] width 925 height 404
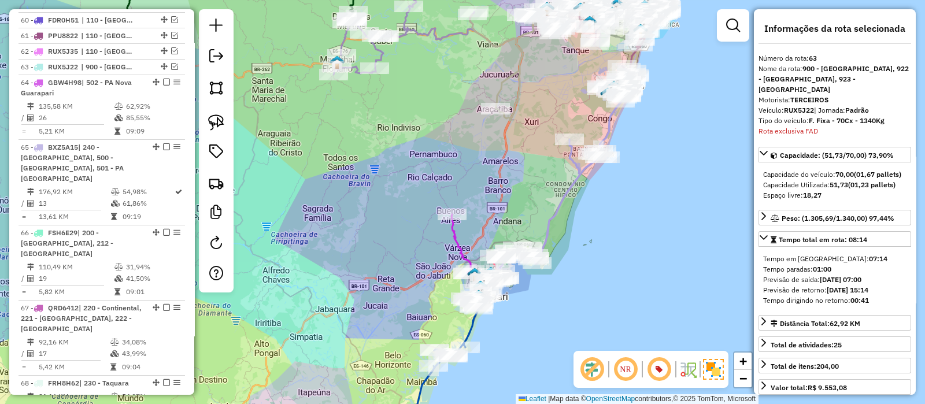
drag, startPoint x: 615, startPoint y: 239, endPoint x: 565, endPoint y: 270, distance: 59.2
click at [565, 270] on div "Janela de atendimento Grade de atendimento Capacidade Transportadoras Veículos …" at bounding box center [462, 202] width 925 height 404
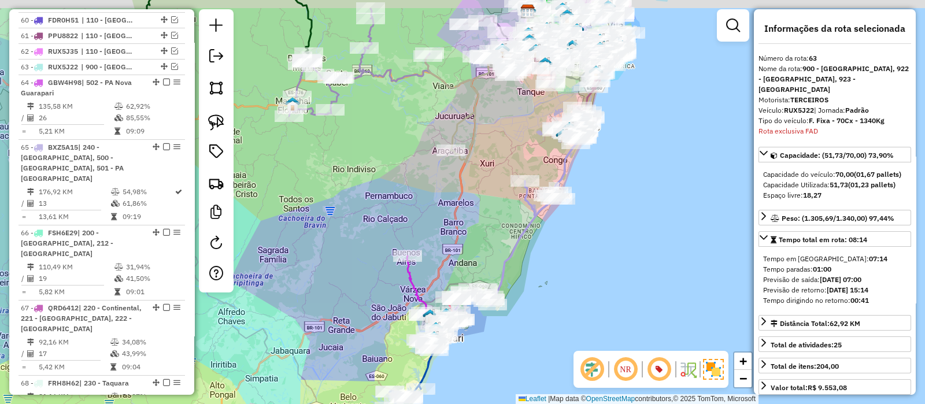
drag, startPoint x: 619, startPoint y: 172, endPoint x: 615, endPoint y: 186, distance: 14.1
click at [617, 184] on div "Janela de atendimento Grade de atendimento Capacidade Transportadoras Veículos …" at bounding box center [462, 202] width 925 height 404
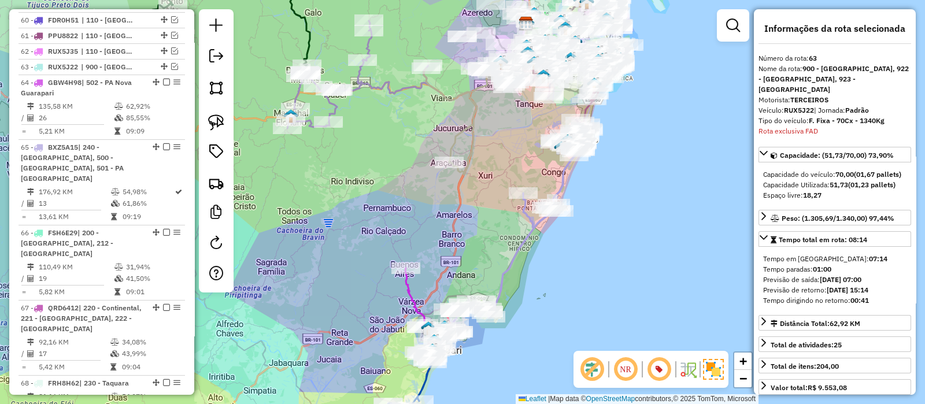
drag, startPoint x: 552, startPoint y: 305, endPoint x: 541, endPoint y: 296, distance: 14.5
click at [541, 296] on div "Janela de atendimento Grade de atendimento Capacidade Transportadoras Veículos …" at bounding box center [462, 202] width 925 height 404
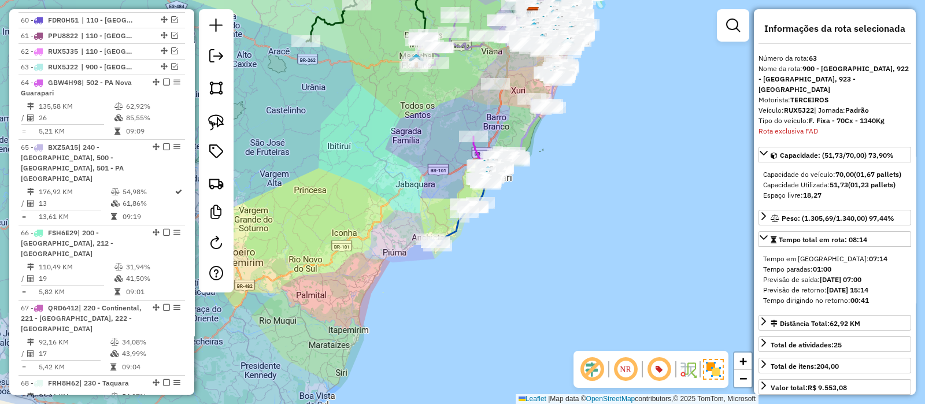
drag, startPoint x: 582, startPoint y: 193, endPoint x: 614, endPoint y: 163, distance: 43.8
click at [614, 163] on div "Janela de atendimento Grade de atendimento Capacidade Transportadoras Veículos …" at bounding box center [462, 202] width 925 height 404
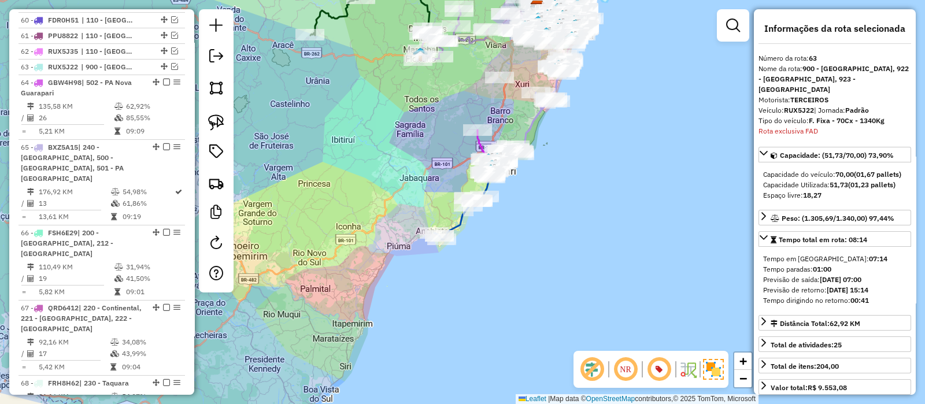
click at [460, 225] on icon at bounding box center [463, 206] width 58 height 65
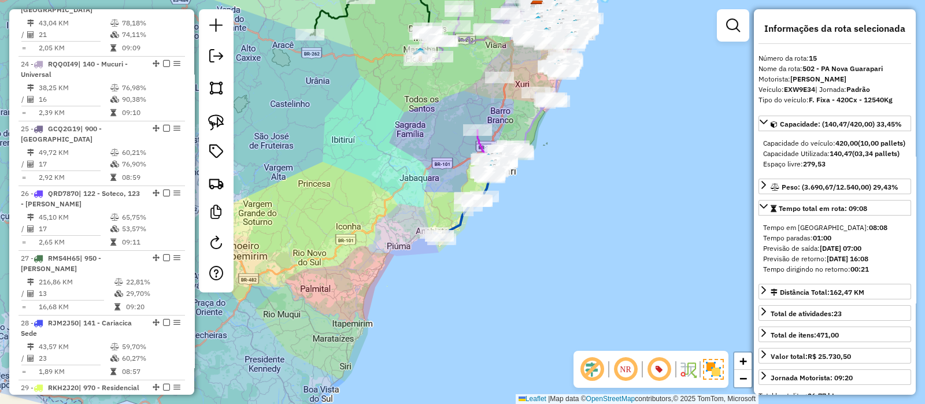
scroll to position [1411, 0]
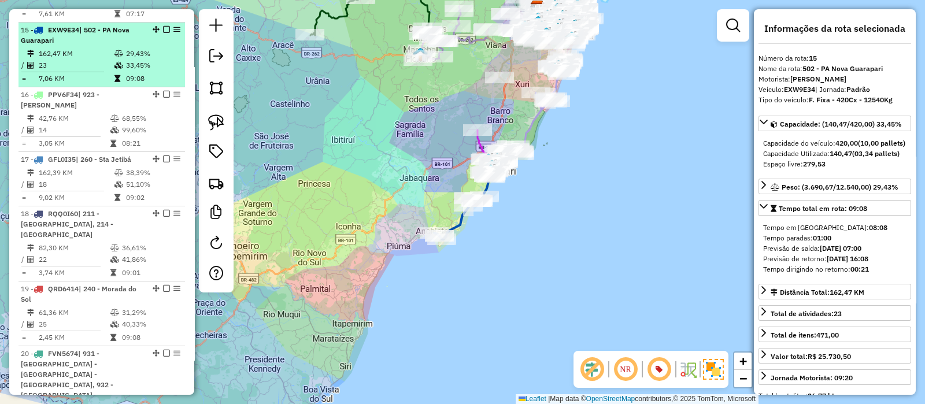
click at [163, 26] on em at bounding box center [166, 29] width 7 height 7
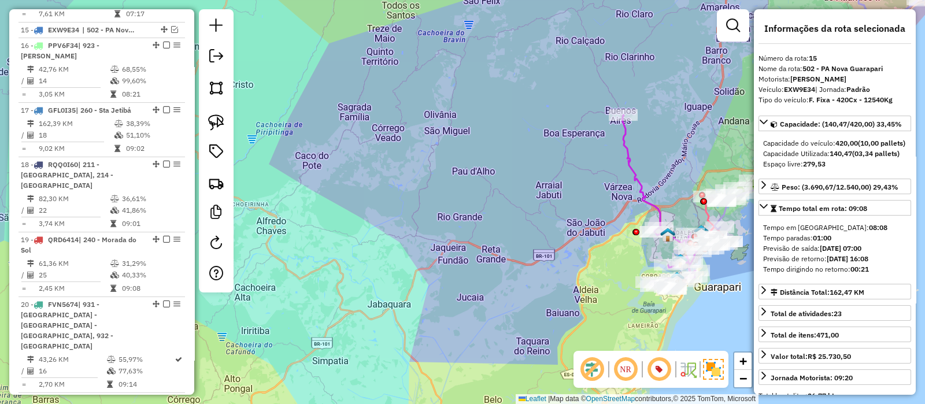
click at [626, 146] on icon at bounding box center [660, 202] width 75 height 174
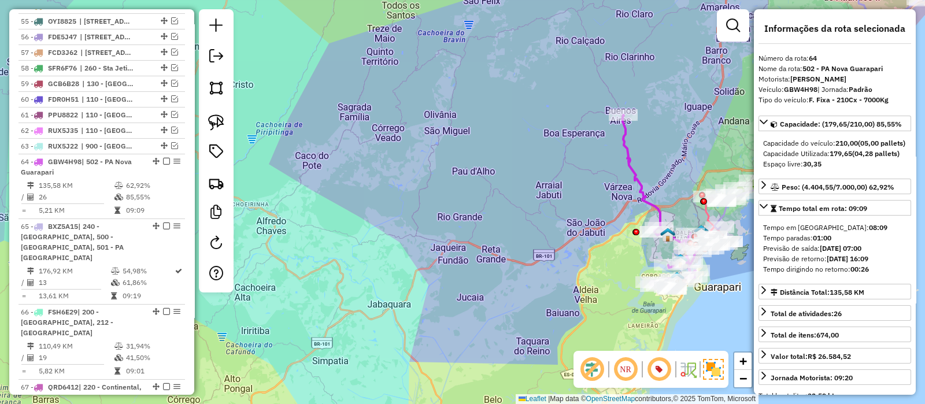
scroll to position [3312, 0]
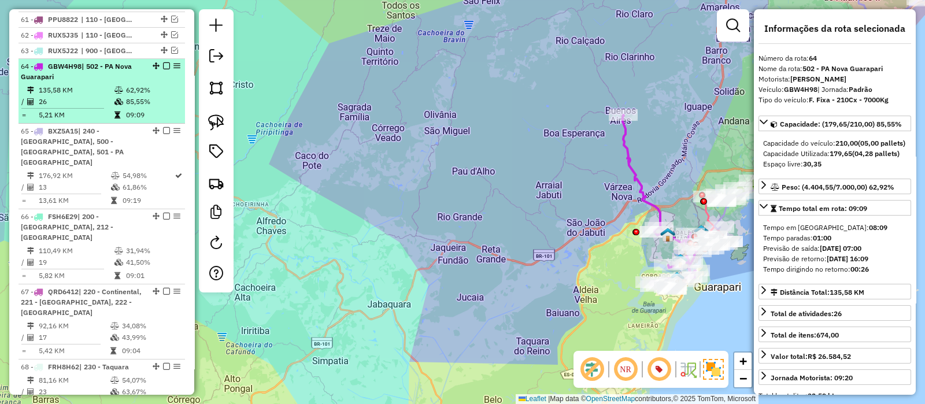
click at [165, 62] on em at bounding box center [166, 65] width 7 height 7
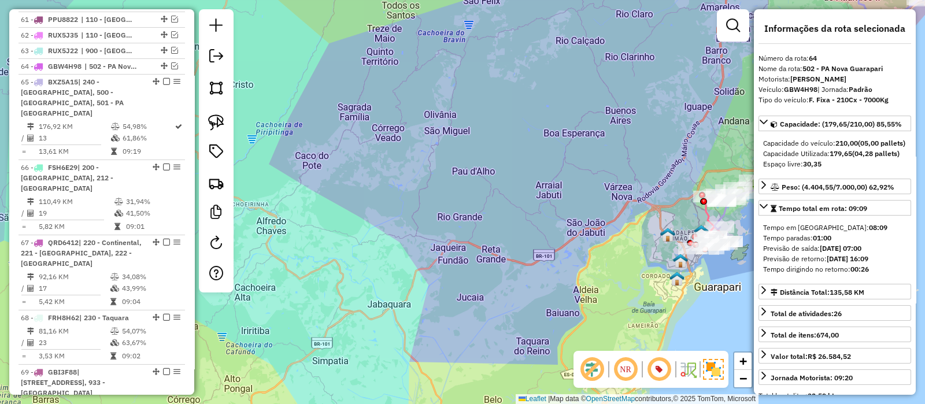
drag, startPoint x: 497, startPoint y: 117, endPoint x: 434, endPoint y: 103, distance: 65.2
click at [427, 102] on div "Janela de atendimento Grade de atendimento Capacidade Transportadoras Veículos …" at bounding box center [462, 202] width 925 height 404
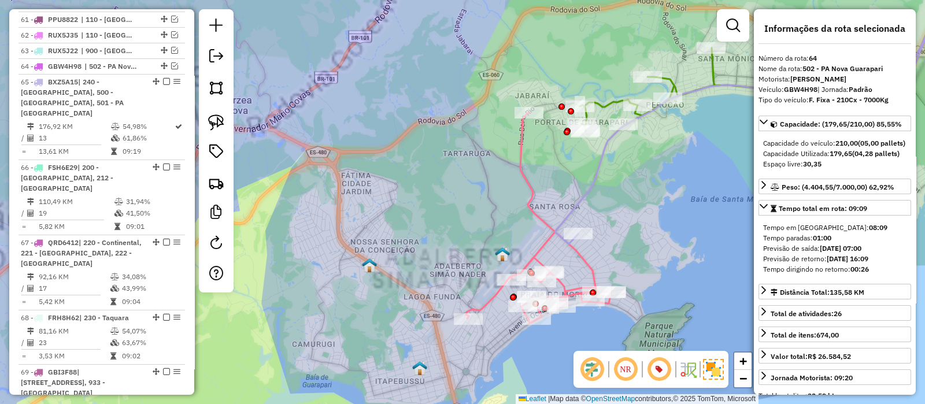
click at [527, 177] on icon at bounding box center [538, 217] width 145 height 211
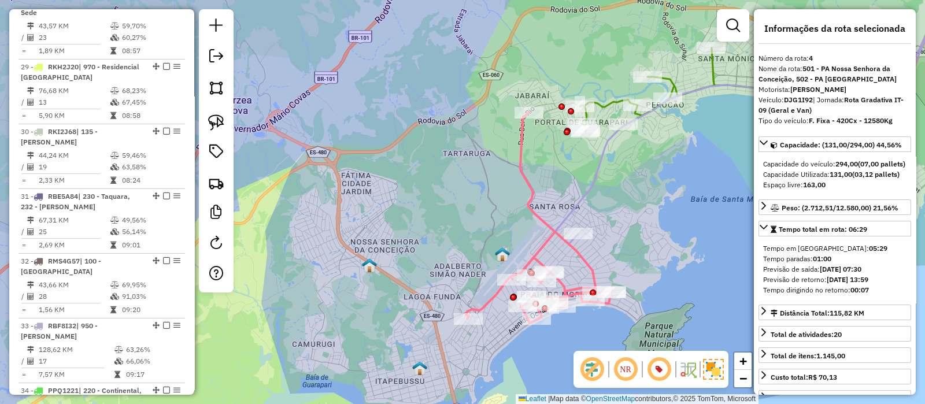
scroll to position [690, 0]
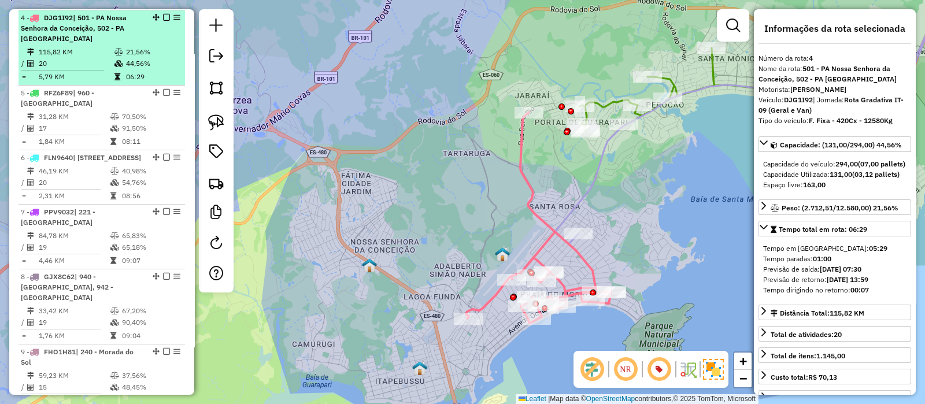
click at [163, 16] on em at bounding box center [166, 17] width 7 height 7
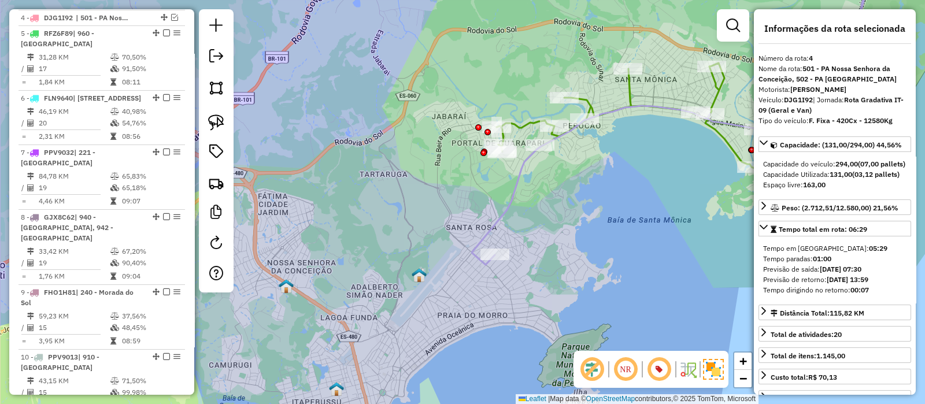
click at [589, 99] on icon at bounding box center [634, 115] width 274 height 105
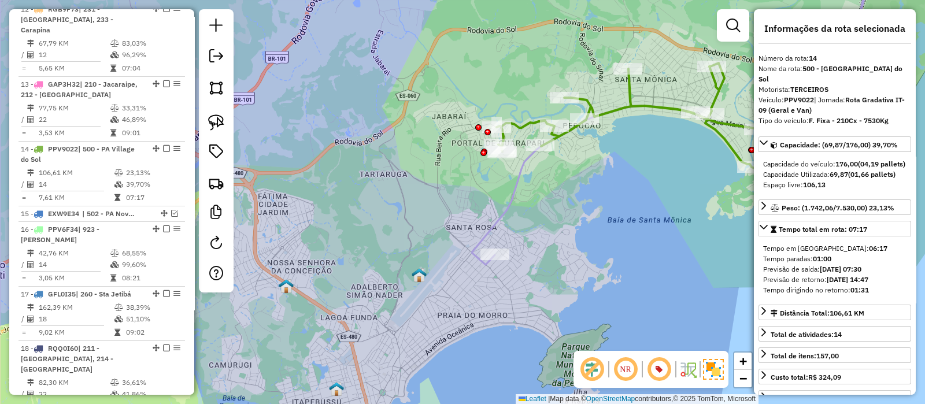
scroll to position [1287, 0]
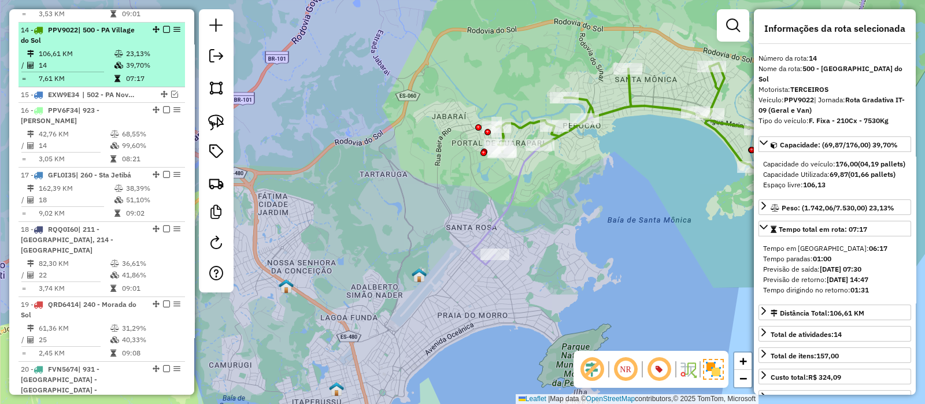
click at [163, 26] on em at bounding box center [166, 29] width 7 height 7
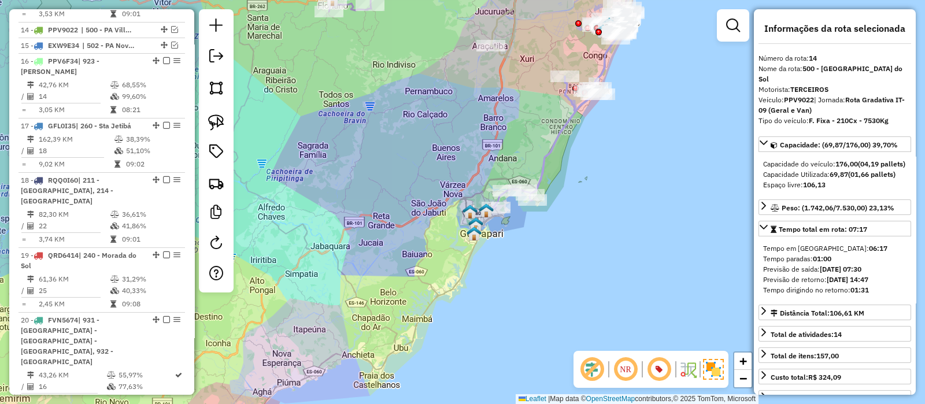
click at [553, 154] on icon at bounding box center [556, 120] width 127 height 177
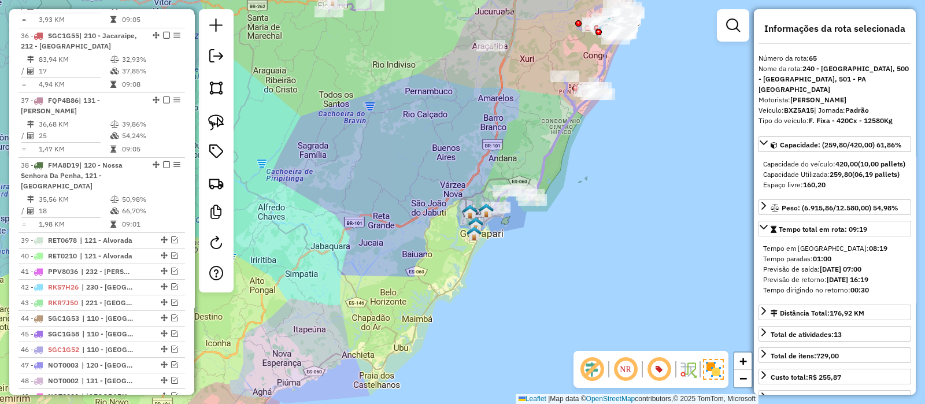
scroll to position [3218, 0]
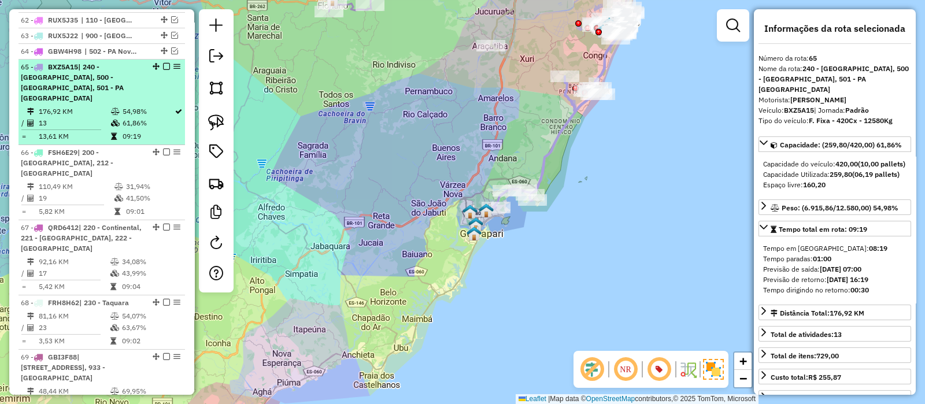
click at [163, 63] on em at bounding box center [166, 66] width 7 height 7
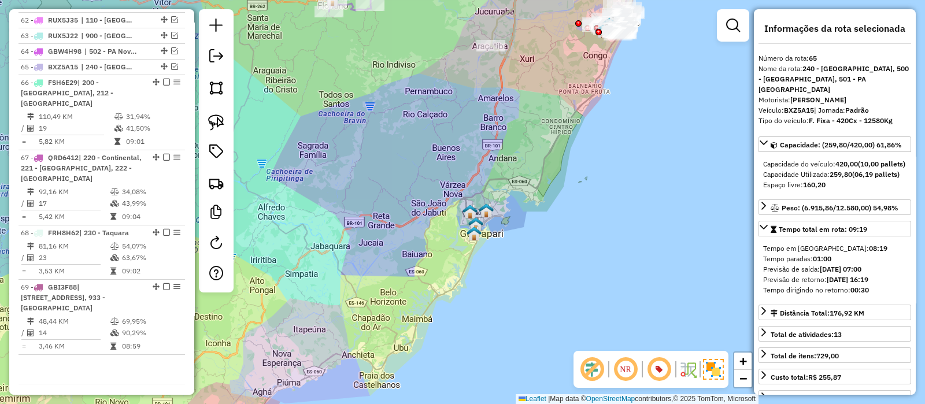
scroll to position [3204, 0]
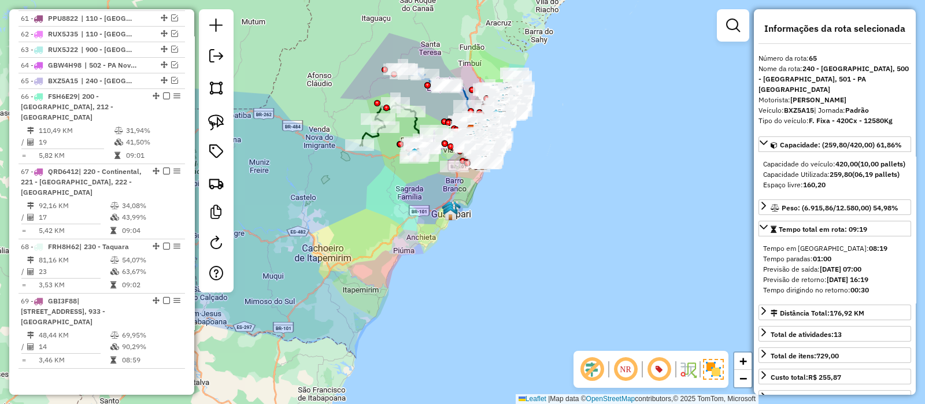
drag, startPoint x: 515, startPoint y: 151, endPoint x: 526, endPoint y: 195, distance: 44.9
click at [526, 194] on div "Janela de atendimento Grade de atendimento Capacidade Transportadoras Veículos …" at bounding box center [462, 202] width 925 height 404
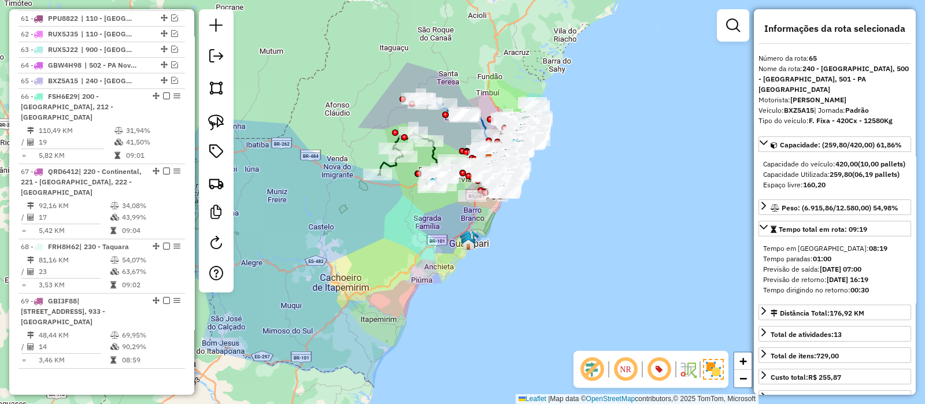
drag, startPoint x: 534, startPoint y: 181, endPoint x: 549, endPoint y: 204, distance: 27.1
click at [549, 204] on div "Janela de atendimento Grade de atendimento Capacidade Transportadoras Veículos …" at bounding box center [462, 202] width 925 height 404
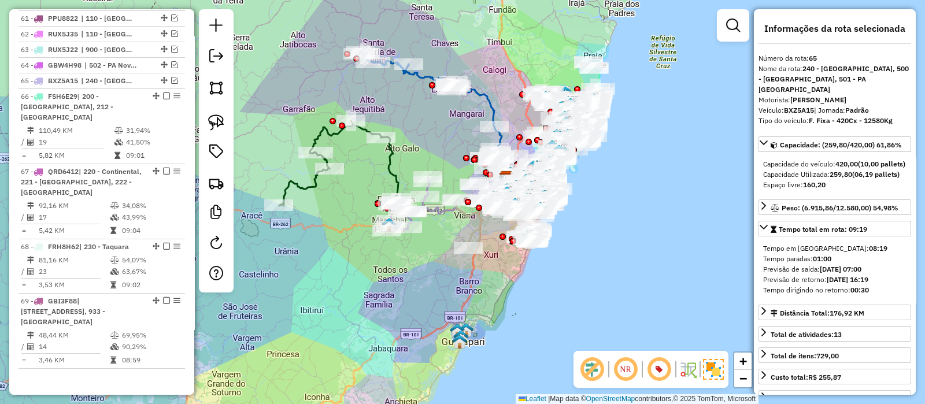
drag, startPoint x: 563, startPoint y: 191, endPoint x: 601, endPoint y: 207, distance: 41.8
click at [601, 207] on div "Janela de atendimento Grade de atendimento Capacidade Transportadoras Veículos …" at bounding box center [462, 202] width 925 height 404
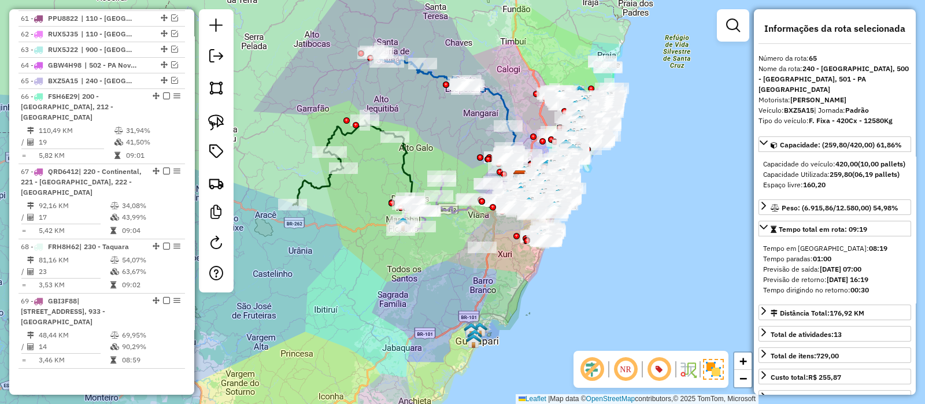
drag, startPoint x: 582, startPoint y: 228, endPoint x: 597, endPoint y: 227, distance: 14.5
click at [597, 227] on div "Janela de atendimento Grade de atendimento Capacidade Transportadoras Veículos …" at bounding box center [462, 202] width 925 height 404
click at [403, 161] on icon at bounding box center [354, 162] width 119 height 85
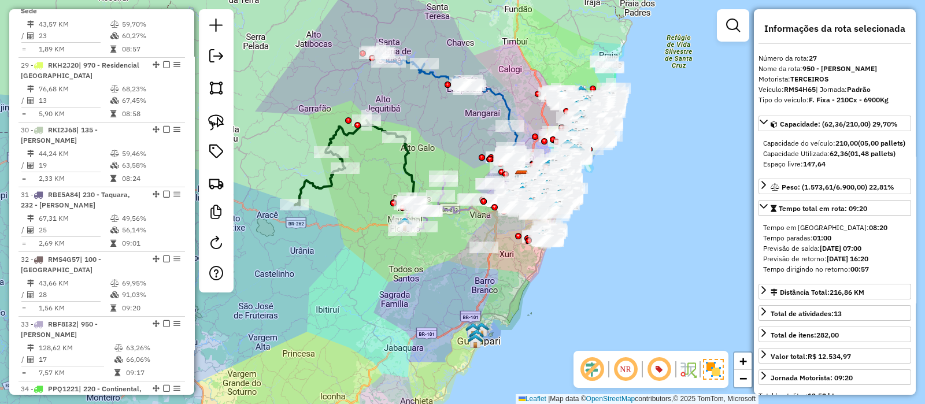
scroll to position [2040, 0]
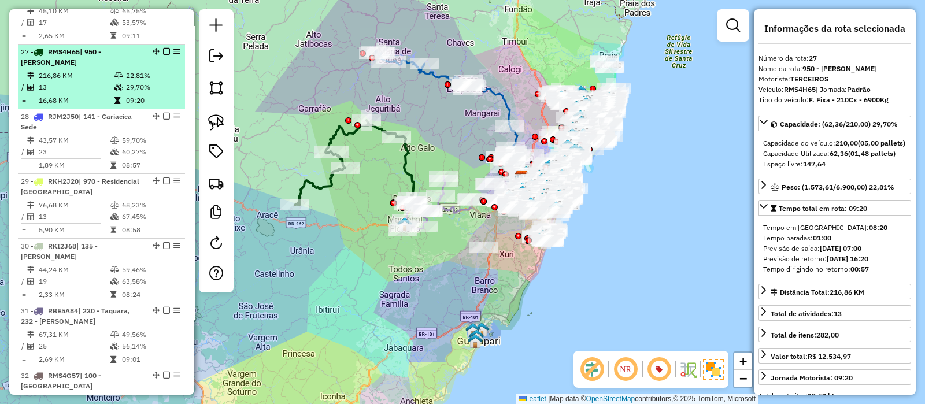
click at [165, 48] on em at bounding box center [166, 51] width 7 height 7
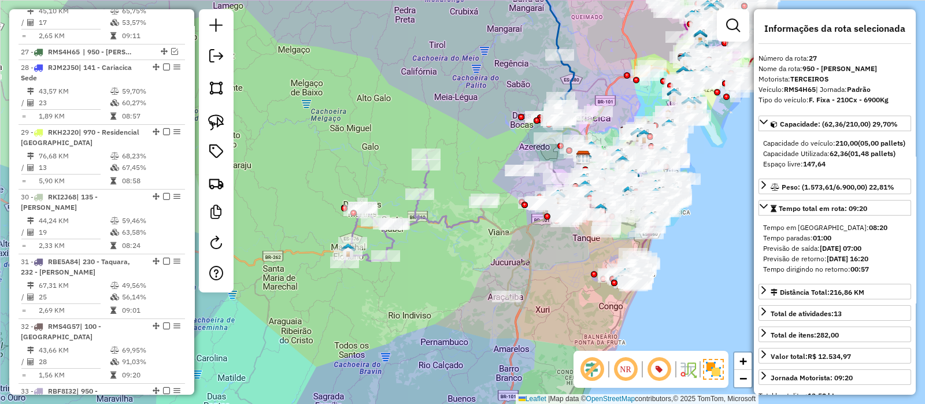
click at [426, 182] on icon at bounding box center [416, 209] width 142 height 108
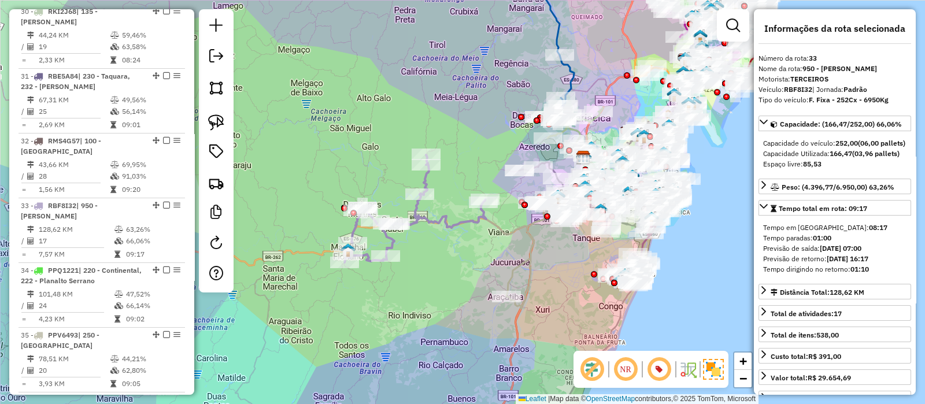
scroll to position [2379, 0]
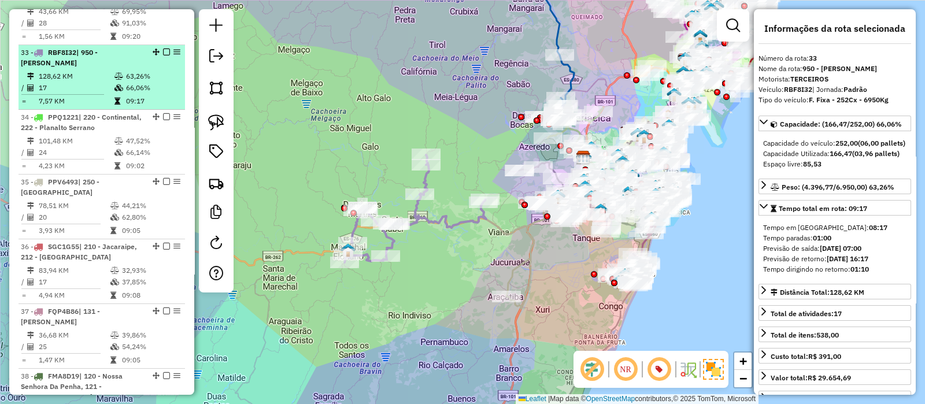
click at [165, 49] on em at bounding box center [166, 52] width 7 height 7
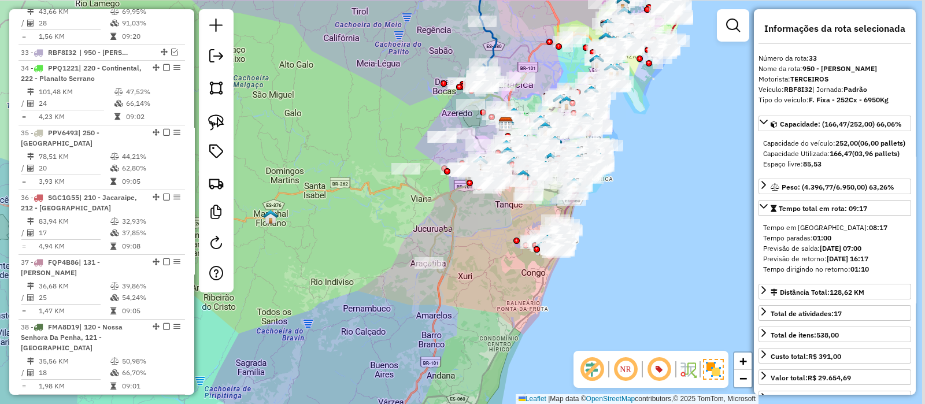
drag, startPoint x: 414, startPoint y: 157, endPoint x: 354, endPoint y: 131, distance: 65.5
click at [354, 131] on div "Janela de atendimento Grade de atendimento Capacidade Transportadoras Veículos …" at bounding box center [462, 202] width 925 height 404
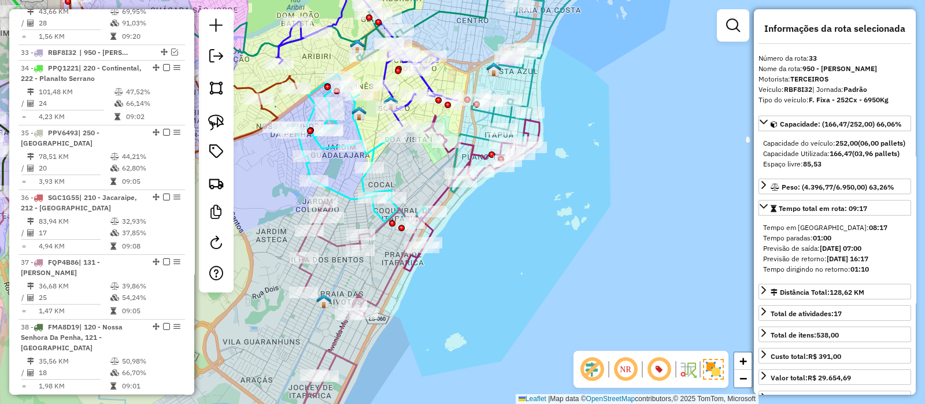
click at [467, 143] on icon at bounding box center [471, 194] width 135 height 156
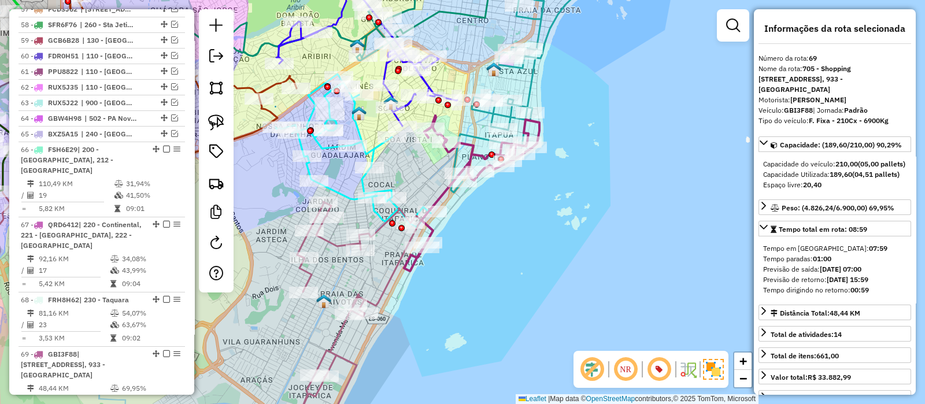
scroll to position [3106, 0]
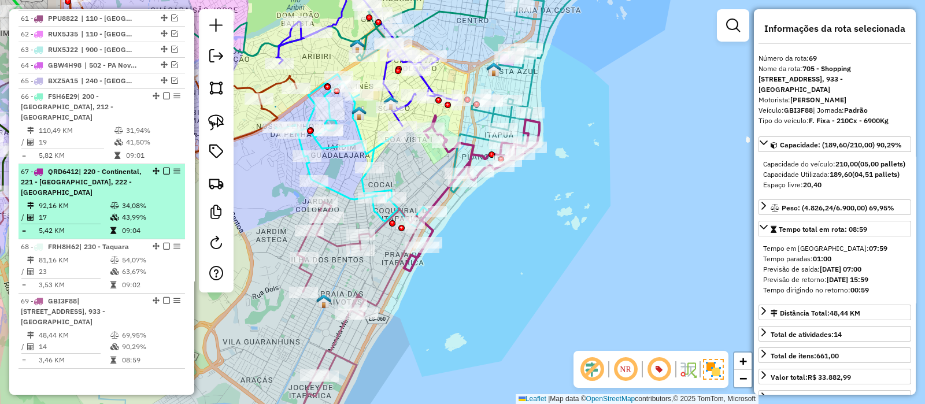
click at [163, 168] on em at bounding box center [166, 171] width 7 height 7
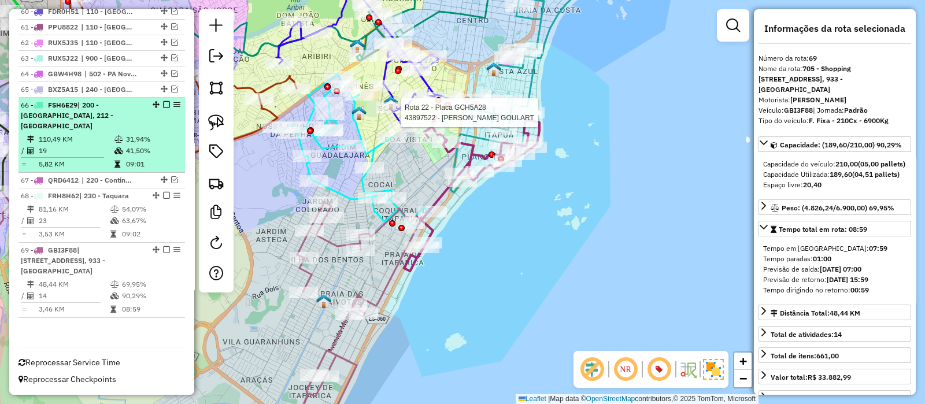
scroll to position [3047, 0]
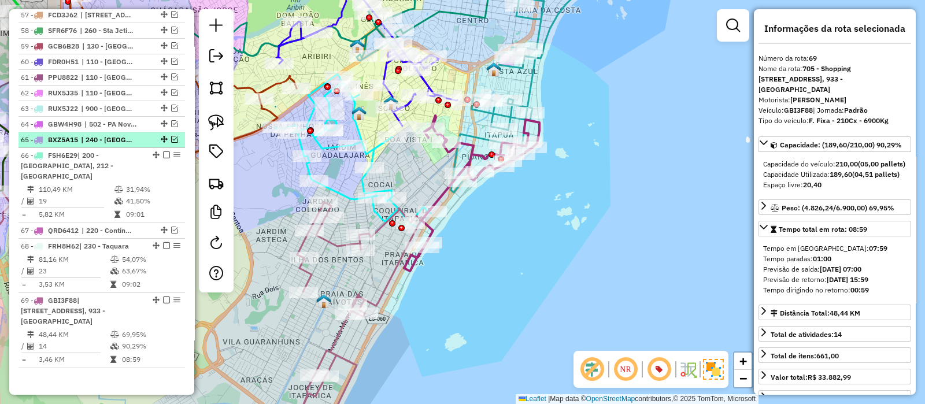
click at [171, 136] on em at bounding box center [174, 139] width 7 height 7
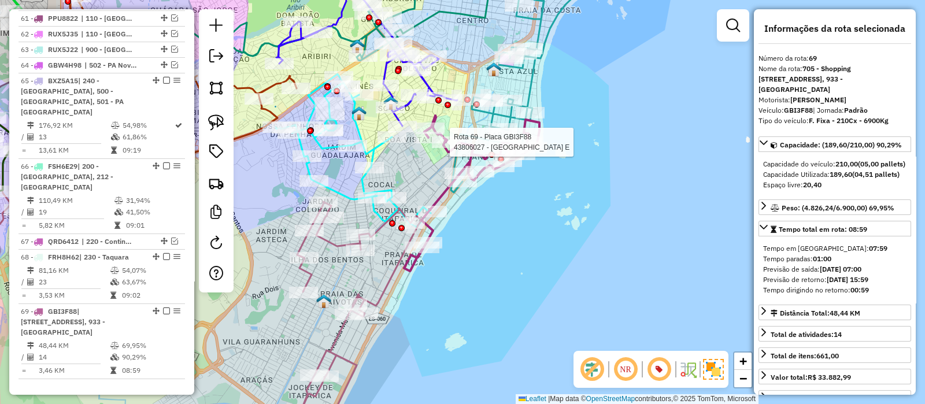
click at [468, 141] on icon at bounding box center [471, 194] width 135 height 156
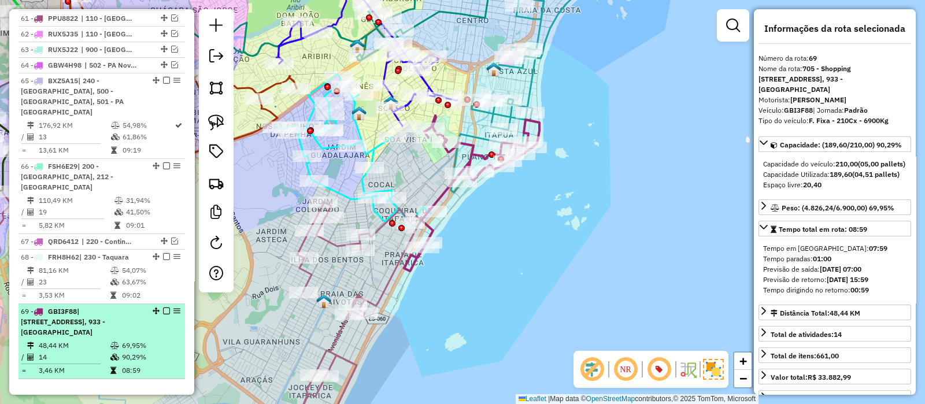
click at [163, 308] on em at bounding box center [166, 311] width 7 height 7
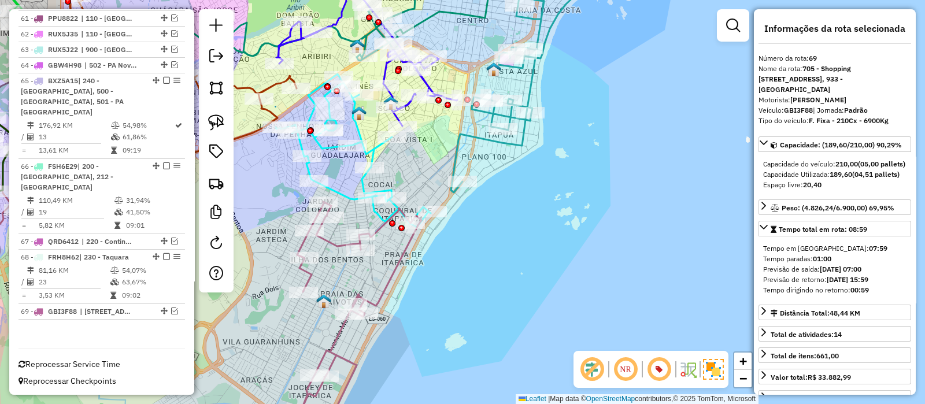
scroll to position [3047, 0]
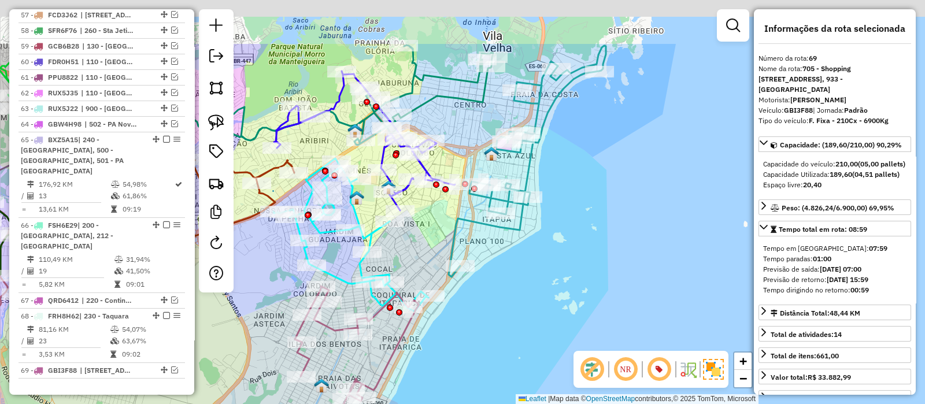
drag, startPoint x: 636, startPoint y: 160, endPoint x: 635, endPoint y: 219, distance: 59.6
click at [635, 219] on div "Janela de atendimento Grade de atendimento Capacidade Transportadoras Veículos …" at bounding box center [462, 202] width 925 height 404
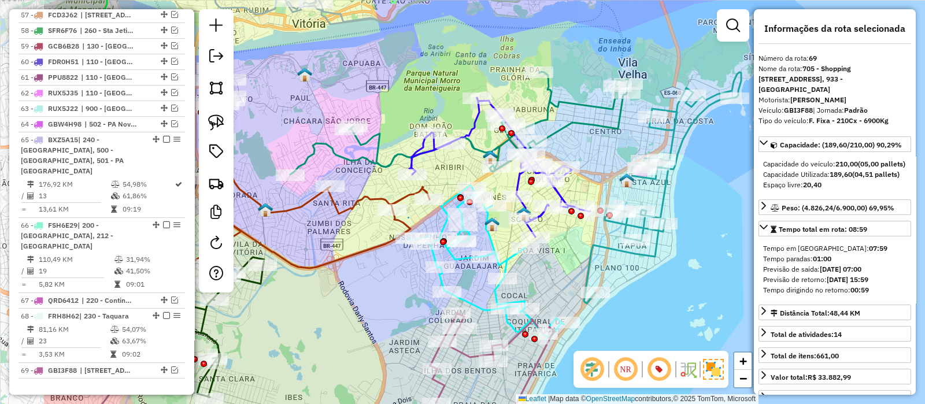
drag, startPoint x: 504, startPoint y: 128, endPoint x: 597, endPoint y: 138, distance: 93.0
click at [596, 138] on div "Janela de atendimento Grade de atendimento Capacidade Transportadoras Veículos …" at bounding box center [462, 202] width 925 height 404
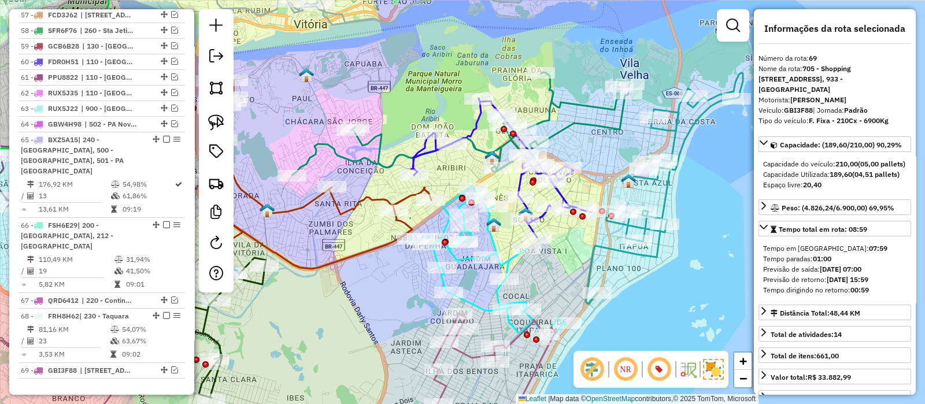
click at [672, 131] on icon at bounding box center [664, 188] width 157 height 231
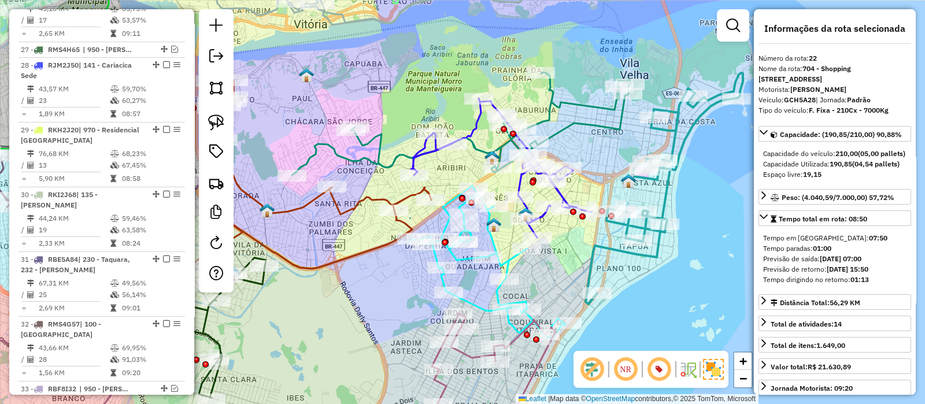
scroll to position [1706, 0]
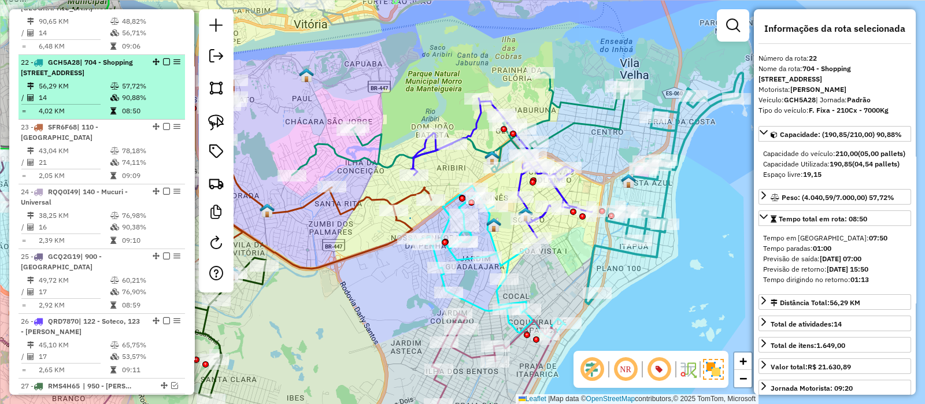
click at [163, 58] on em at bounding box center [166, 61] width 7 height 7
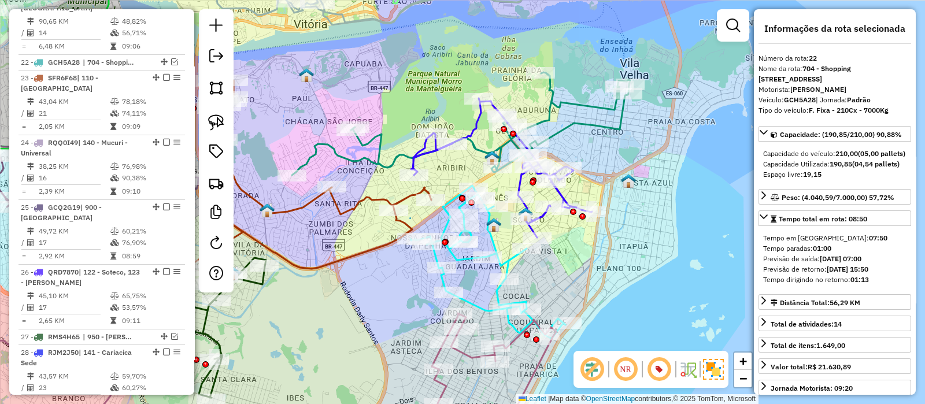
click at [567, 131] on icon at bounding box center [461, 123] width 338 height 103
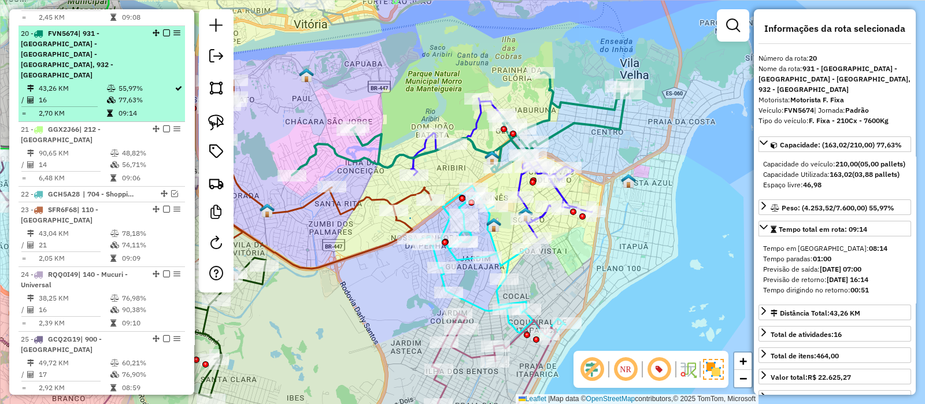
scroll to position [1567, 0]
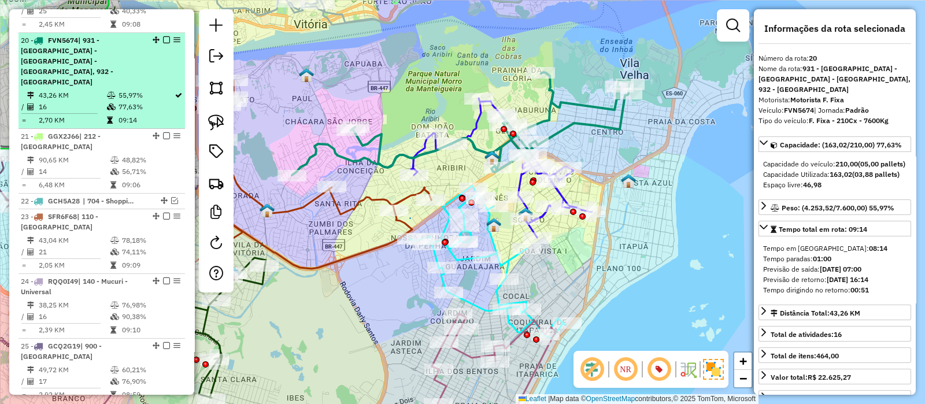
click at [163, 36] on em at bounding box center [166, 39] width 7 height 7
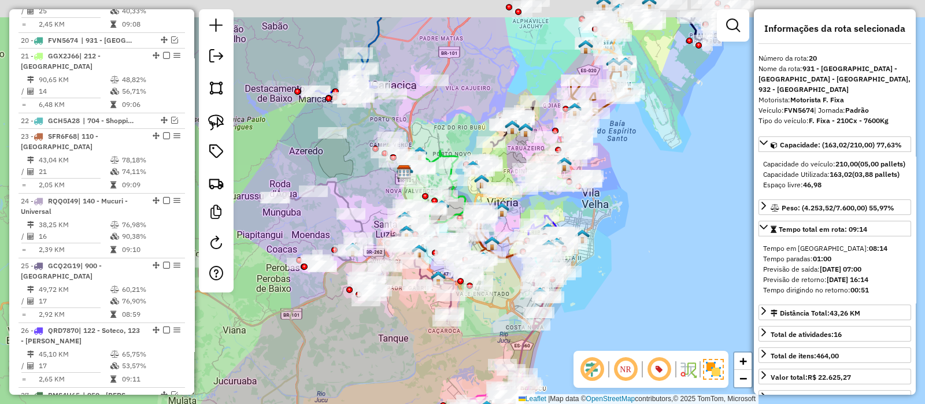
drag, startPoint x: 668, startPoint y: 183, endPoint x: 657, endPoint y: 245, distance: 62.8
click at [657, 245] on div "Janela de atendimento Grade de atendimento Capacidade Transportadoras Veículos …" at bounding box center [462, 202] width 925 height 404
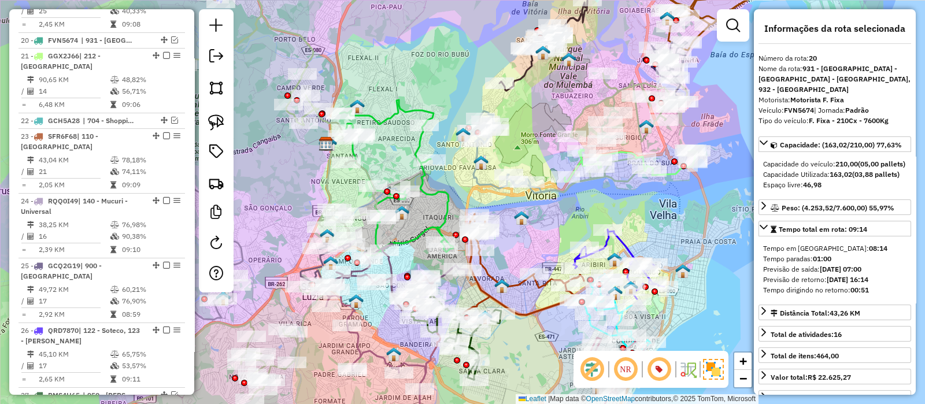
drag, startPoint x: 350, startPoint y: 99, endPoint x: 412, endPoint y: 53, distance: 77.2
click at [410, 55] on div "Janela de atendimento Grade de atendimento Capacidade Transportadoras Veículos …" at bounding box center [462, 202] width 925 height 404
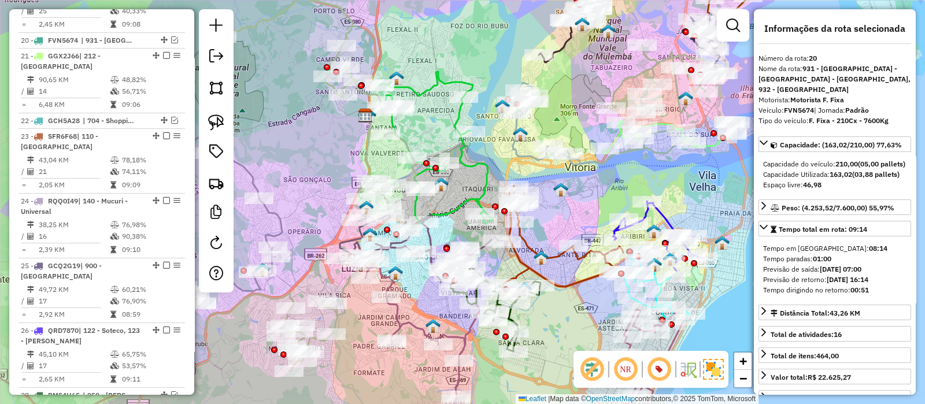
drag, startPoint x: 419, startPoint y: 130, endPoint x: 436, endPoint y: 56, distance: 75.9
click at [436, 56] on div "Janela de atendimento Grade de atendimento Capacidade Transportadoras Veículos …" at bounding box center [462, 202] width 925 height 404
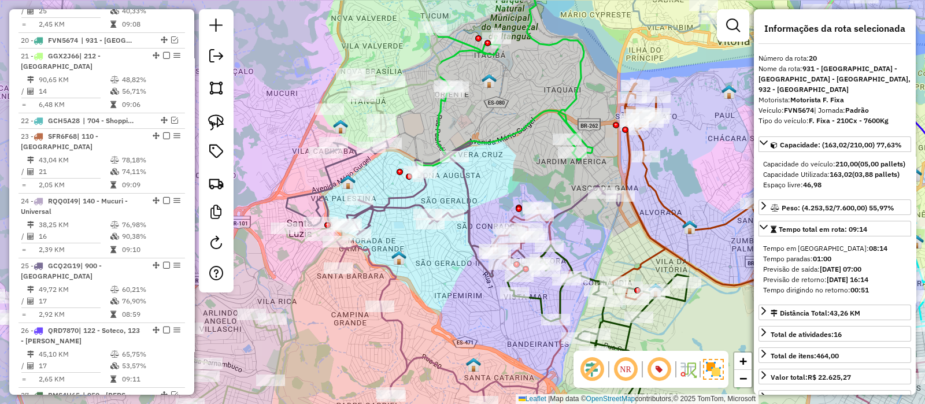
click at [326, 168] on icon at bounding box center [453, 209] width 335 height 136
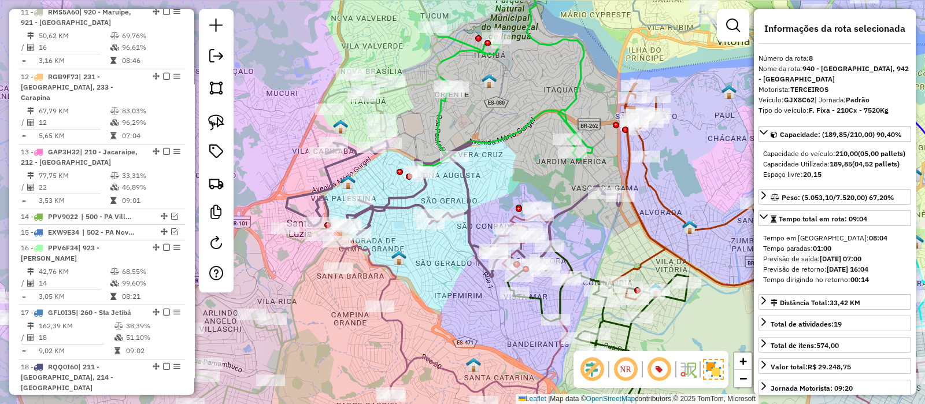
scroll to position [899, 0]
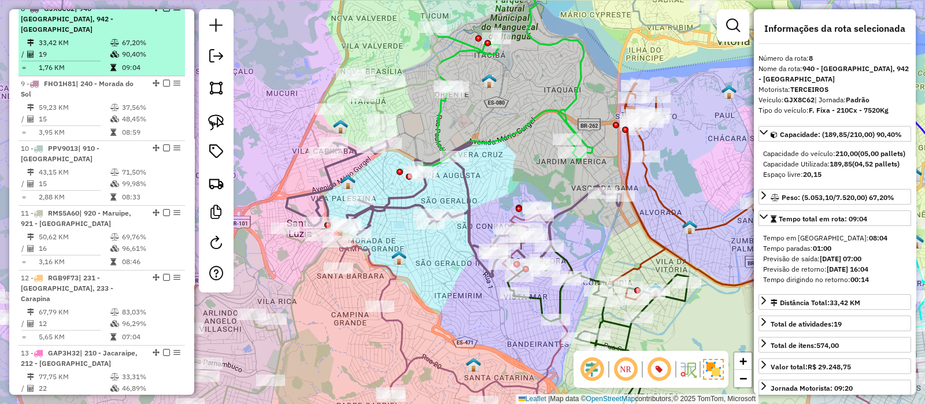
click at [163, 12] on em at bounding box center [166, 8] width 7 height 7
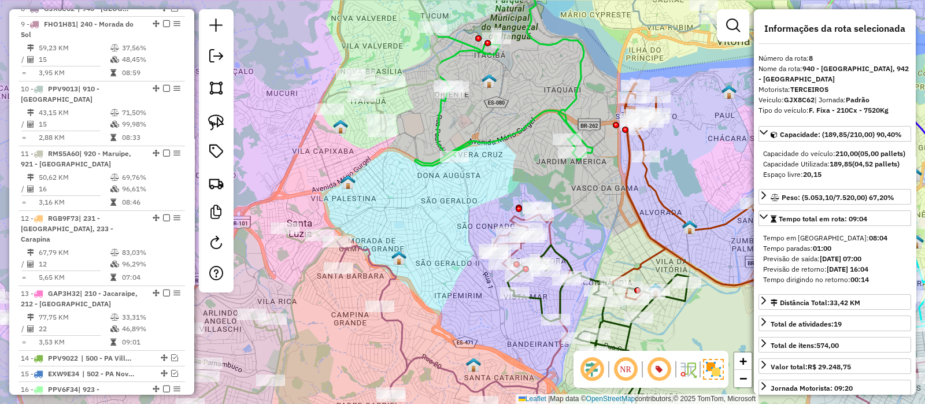
click at [431, 121] on div "Rota 5 - Placa RFZ6F89 43878701 - [US_STATE] CONVENIENCIA L Janela de atendimen…" at bounding box center [462, 202] width 925 height 404
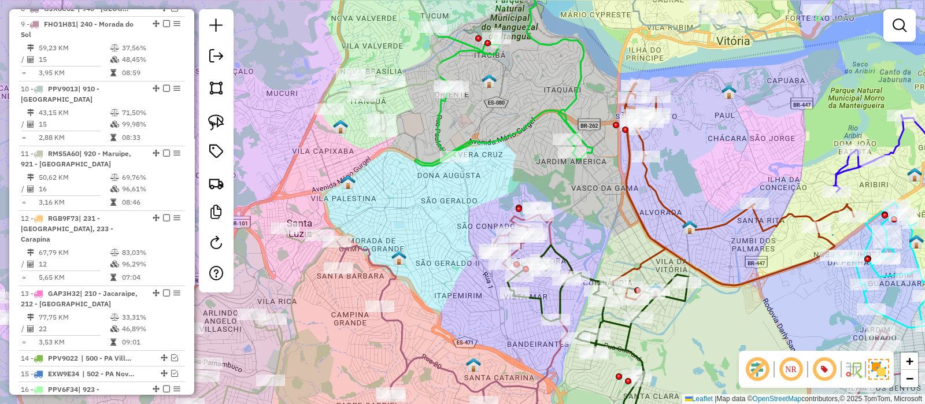
click at [439, 120] on icon at bounding box center [493, 63] width 200 height 206
select select "**********"
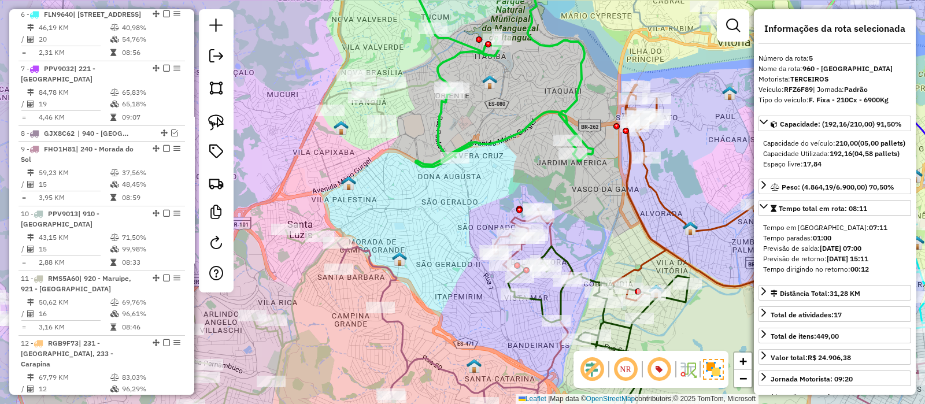
drag, startPoint x: 489, startPoint y: 113, endPoint x: 460, endPoint y: 153, distance: 49.1
click at [477, 173] on div "Janela de atendimento Grade de atendimento Capacidade Transportadoras Veículos …" at bounding box center [462, 202] width 925 height 404
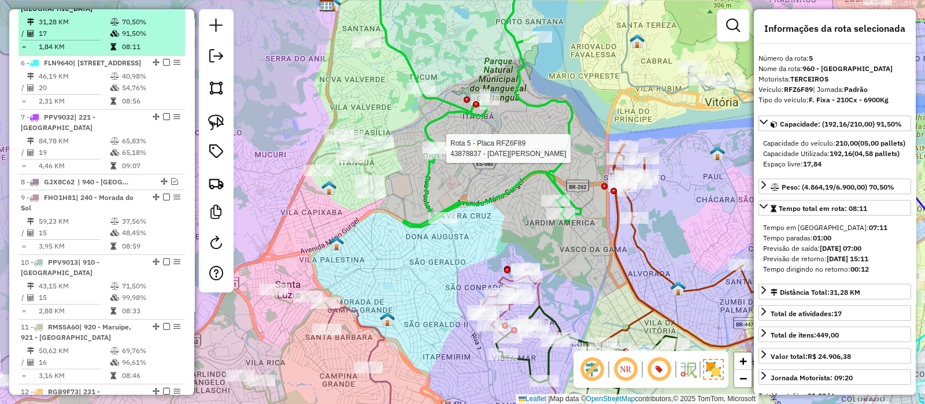
scroll to position [705, 0]
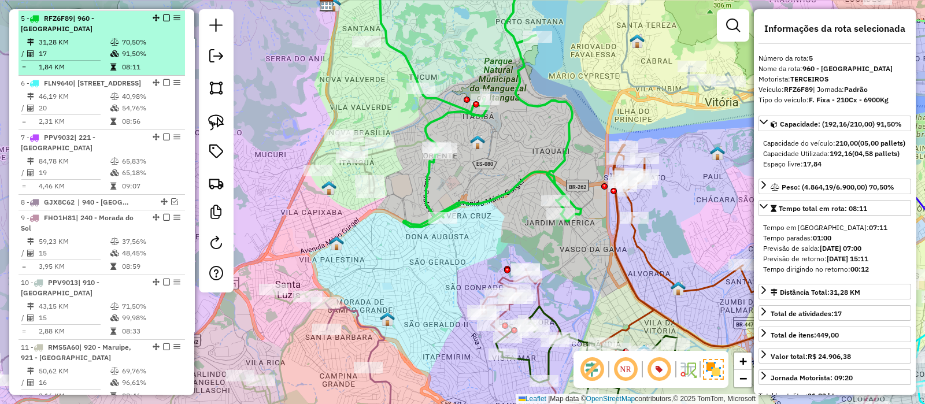
click at [167, 14] on div at bounding box center [163, 17] width 35 height 7
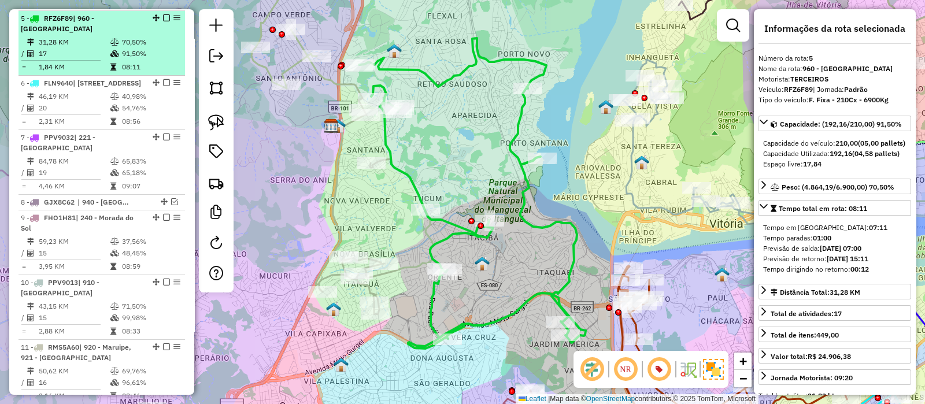
click at [163, 16] on em at bounding box center [166, 17] width 7 height 7
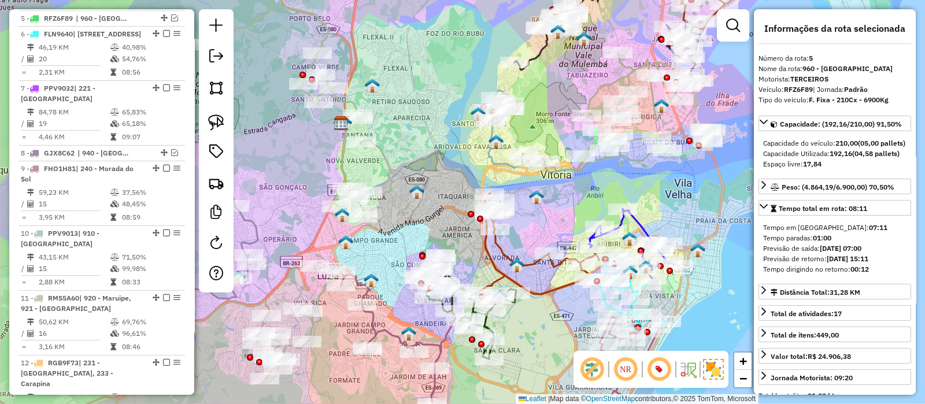
drag, startPoint x: 490, startPoint y: 88, endPoint x: 426, endPoint y: 76, distance: 65.2
click at [425, 76] on div "Janela de atendimento Grade de atendimento Capacidade Transportadoras Veículos …" at bounding box center [462, 202] width 925 height 404
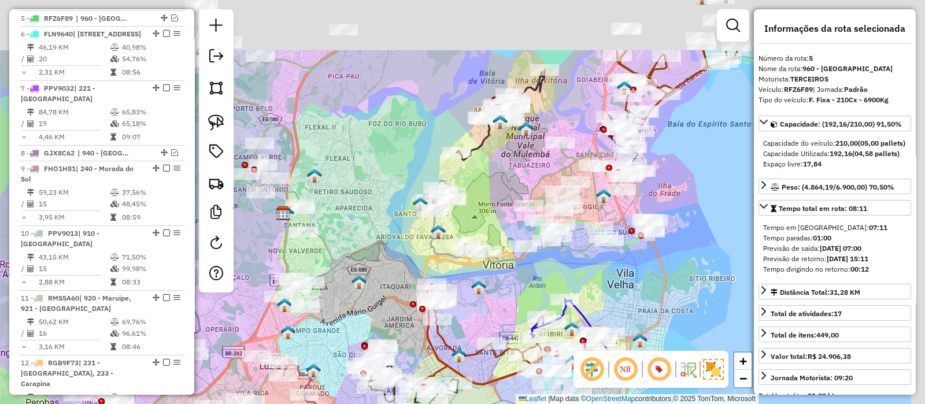
drag, startPoint x: 546, startPoint y: 85, endPoint x: 486, endPoint y: 180, distance: 112.3
click at [486, 180] on div "Janela de atendimento Grade de atendimento Capacidade Transportadoras Veículos …" at bounding box center [462, 202] width 925 height 404
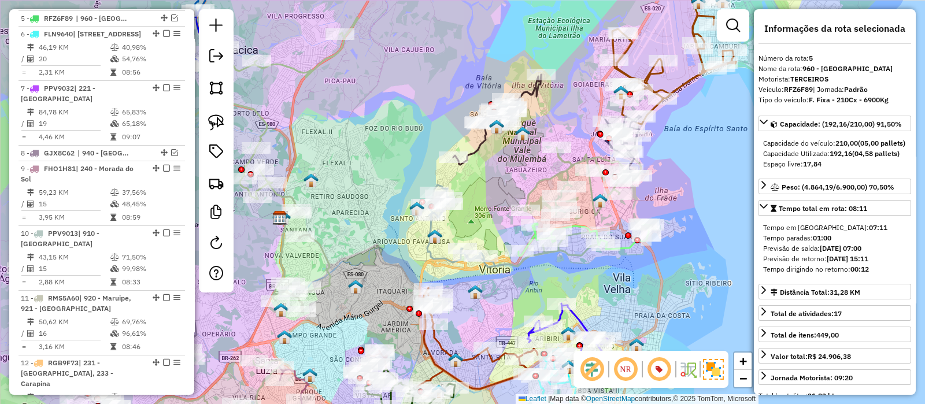
click at [479, 146] on icon at bounding box center [497, 120] width 88 height 90
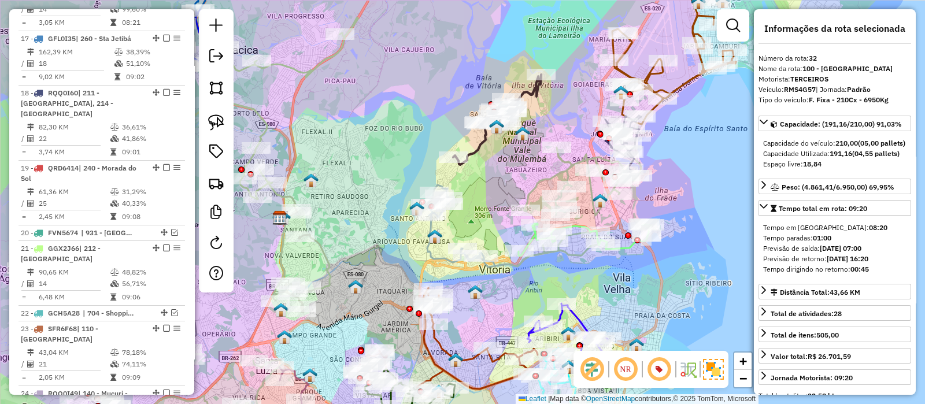
scroll to position [2107, 0]
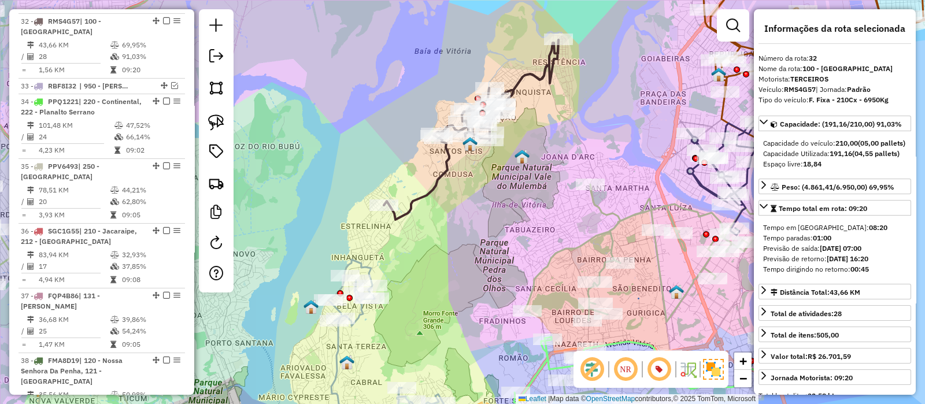
click at [435, 183] on icon at bounding box center [471, 130] width 175 height 180
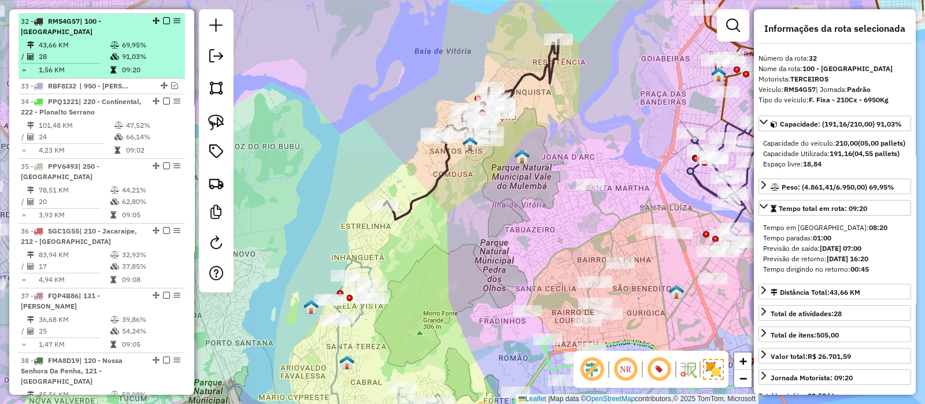
click at [164, 17] on em at bounding box center [166, 20] width 7 height 7
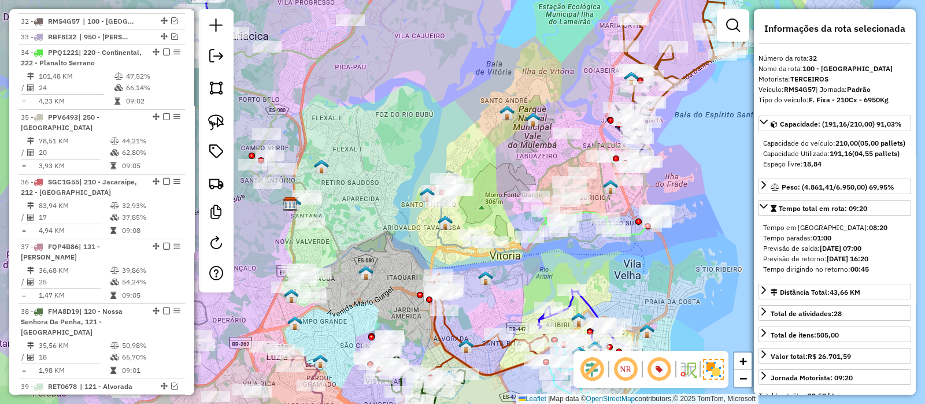
click at [442, 240] on icon at bounding box center [523, 212] width 172 height 82
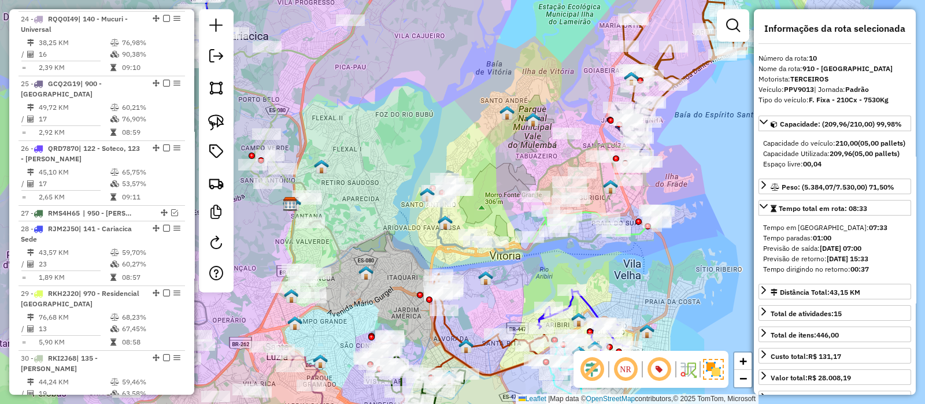
scroll to position [941, 0]
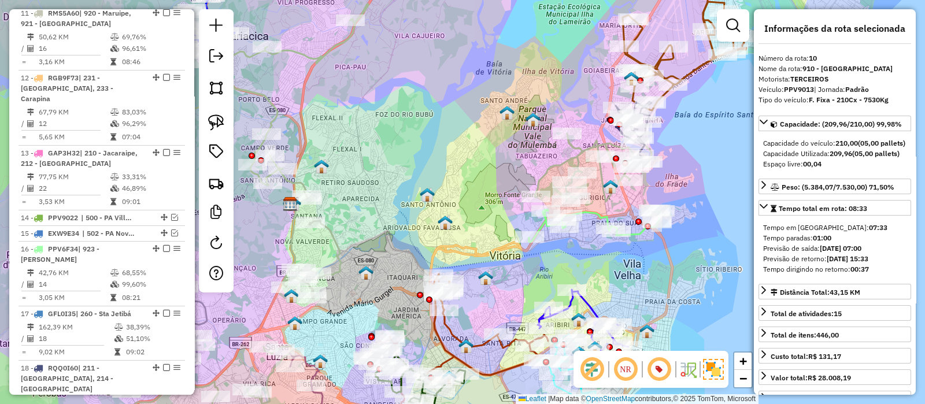
click at [596, 214] on icon at bounding box center [595, 226] width 132 height 32
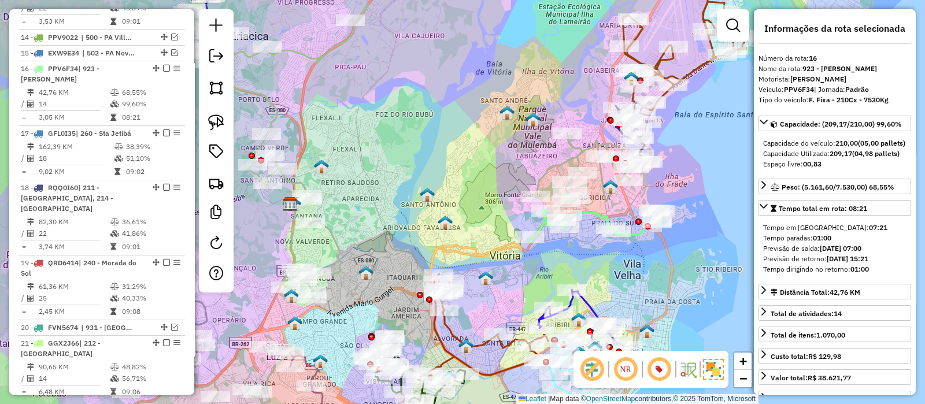
scroll to position [1182, 0]
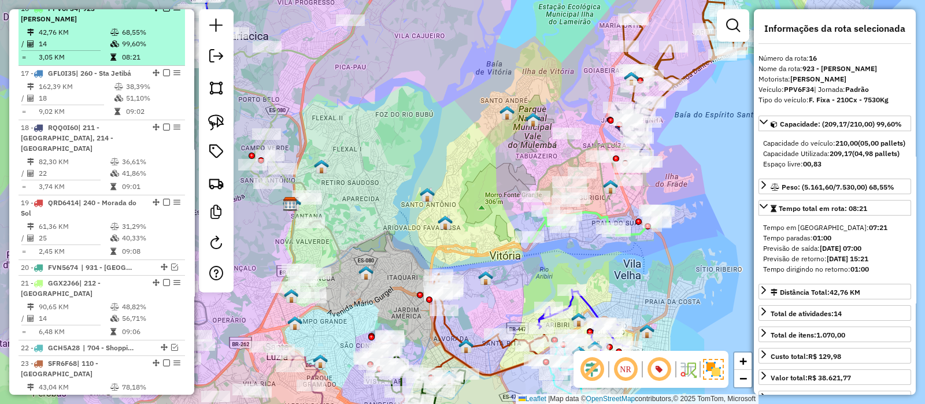
click at [163, 12] on em at bounding box center [166, 8] width 7 height 7
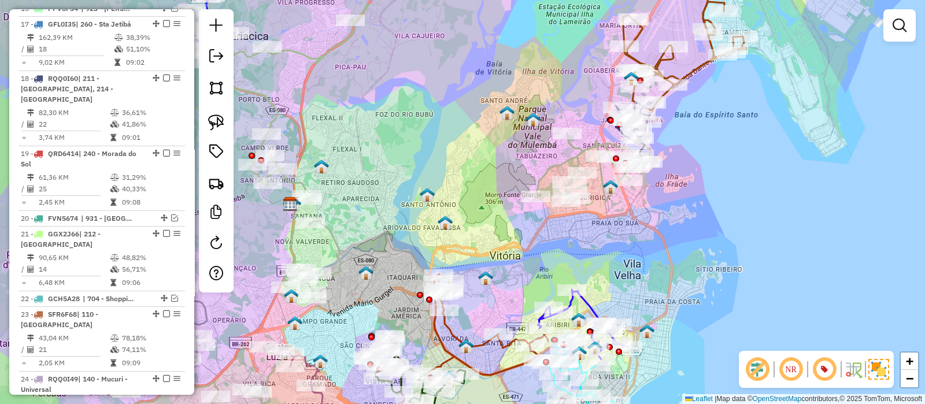
click at [578, 146] on icon at bounding box center [592, 168] width 117 height 68
select select "**********"
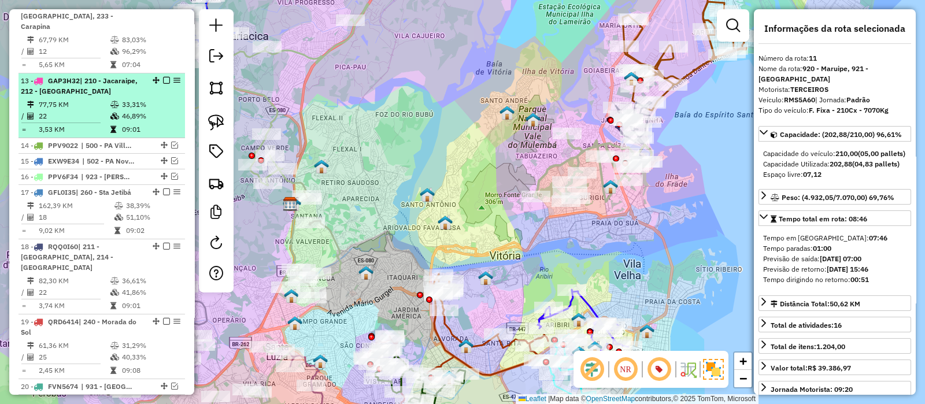
scroll to position [956, 0]
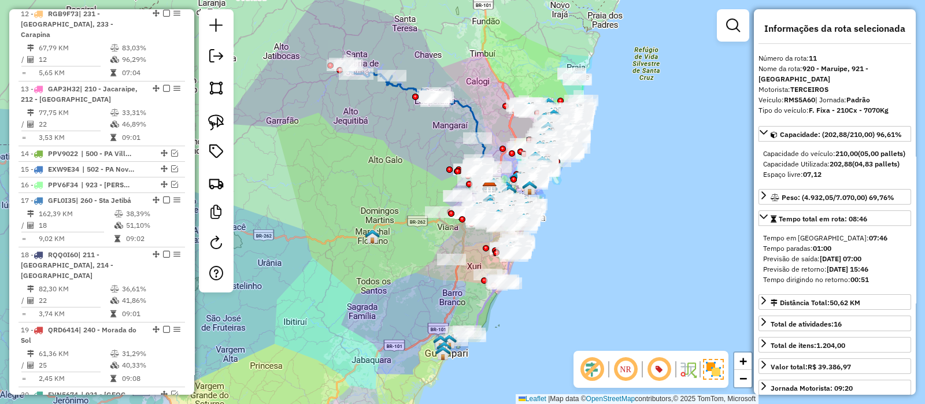
drag, startPoint x: 606, startPoint y: 171, endPoint x: 605, endPoint y: 208, distance: 37.6
click at [605, 208] on div "Janela de atendimento Grade de atendimento Capacidade Transportadoras Veículos …" at bounding box center [462, 202] width 925 height 404
